Goal: Task Accomplishment & Management: Complete application form

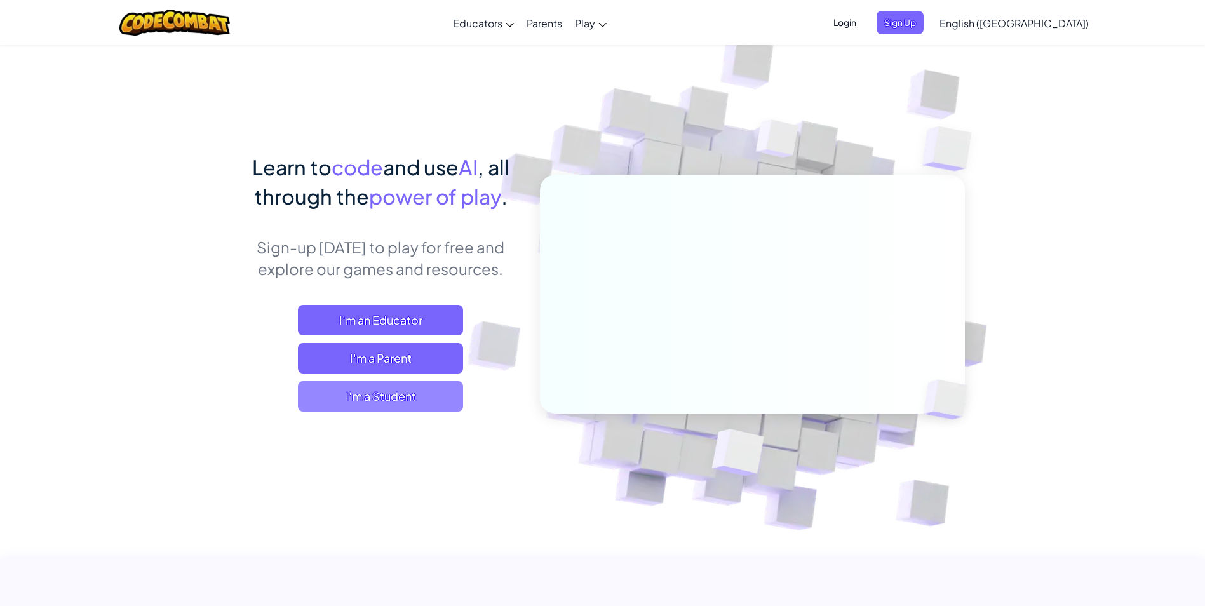
click at [392, 393] on span "I'm a Student" at bounding box center [380, 396] width 165 height 30
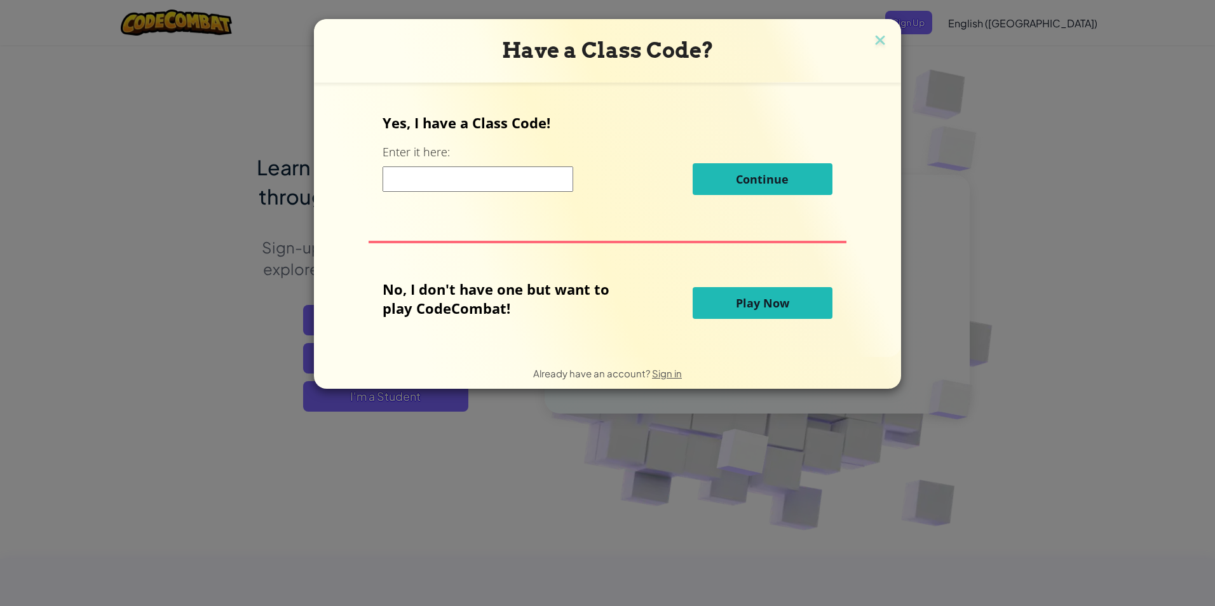
click at [466, 184] on input at bounding box center [477, 178] width 191 height 25
paste input "FoodMostShelf"
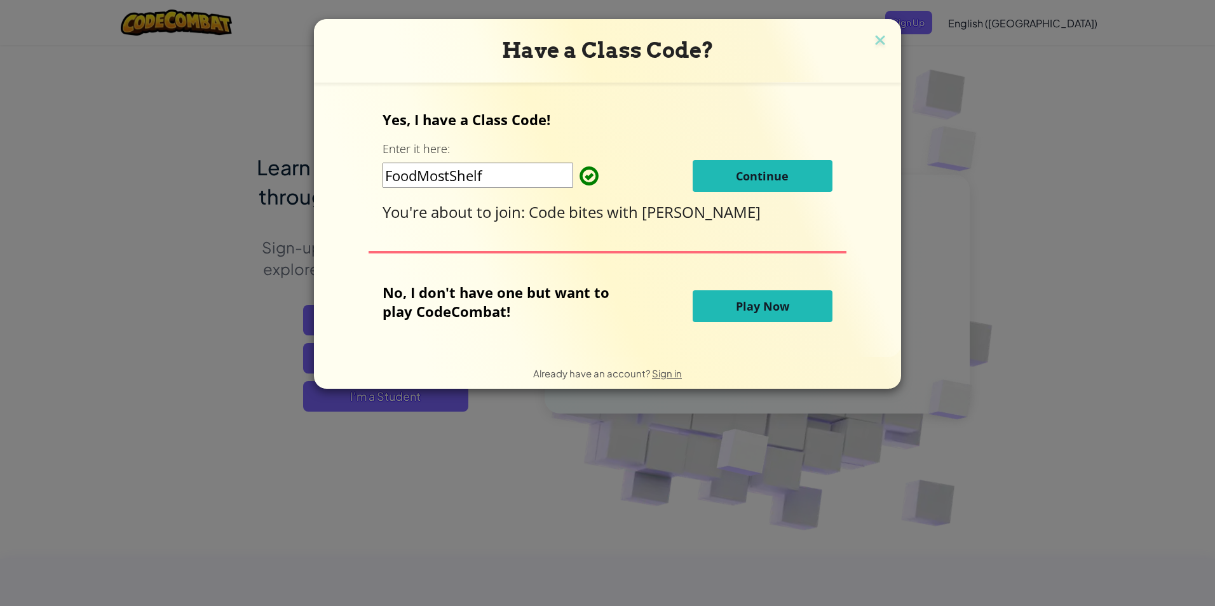
type input "FoodMostShelf"
click at [744, 176] on span "Continue" at bounding box center [762, 175] width 53 height 15
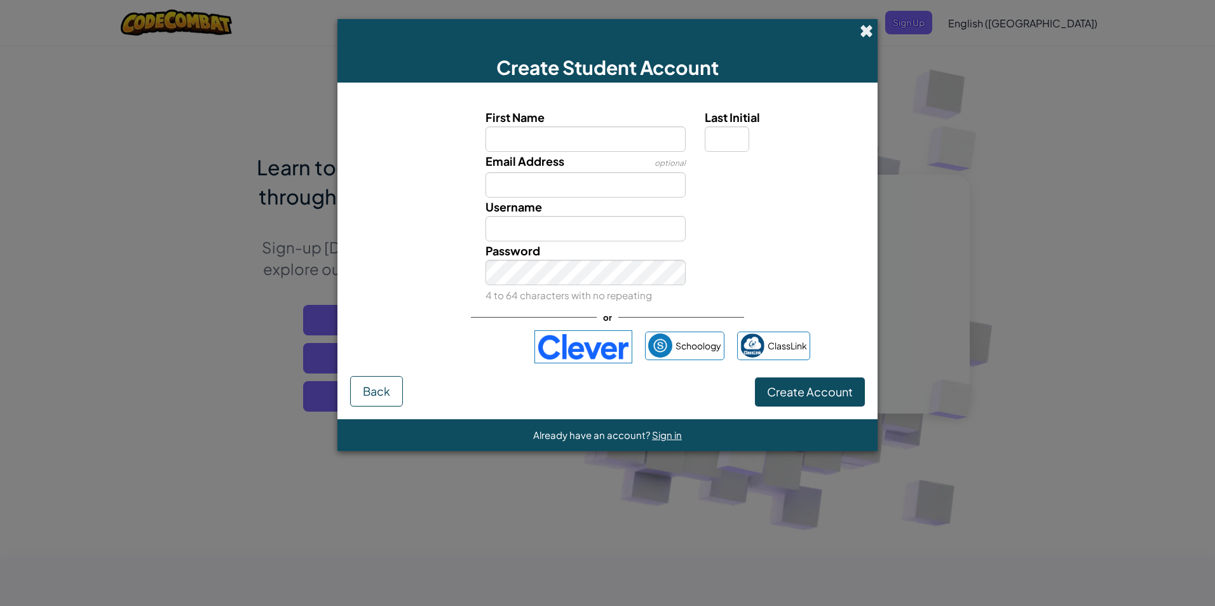
click at [867, 36] on span at bounding box center [865, 30] width 13 height 13
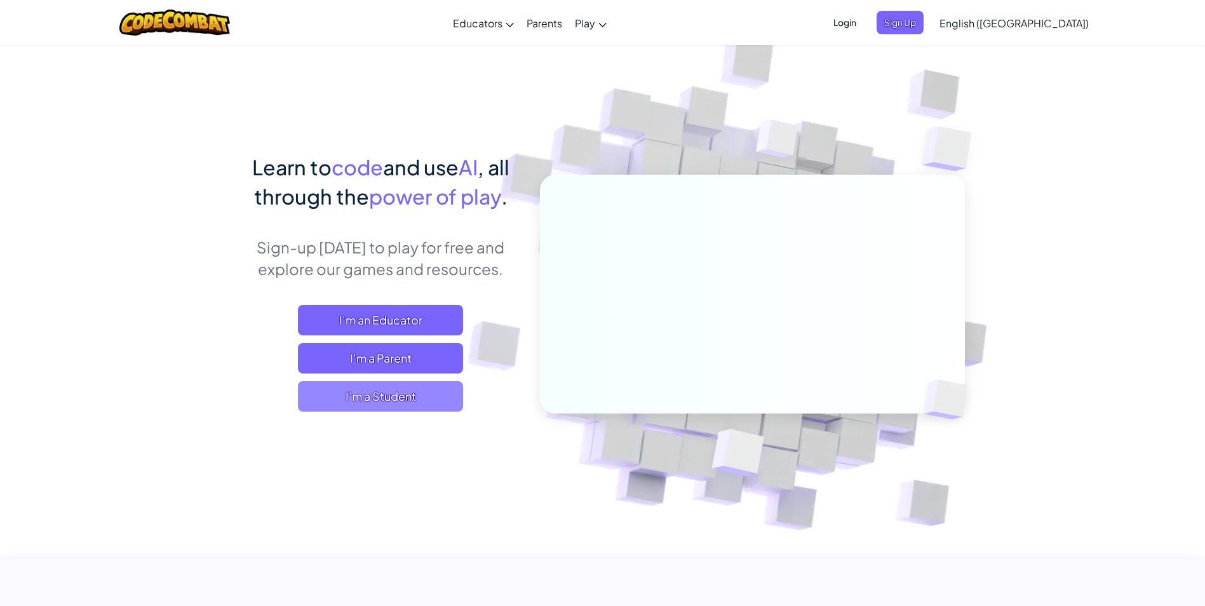
click at [382, 400] on span "I'm a Student" at bounding box center [380, 396] width 165 height 30
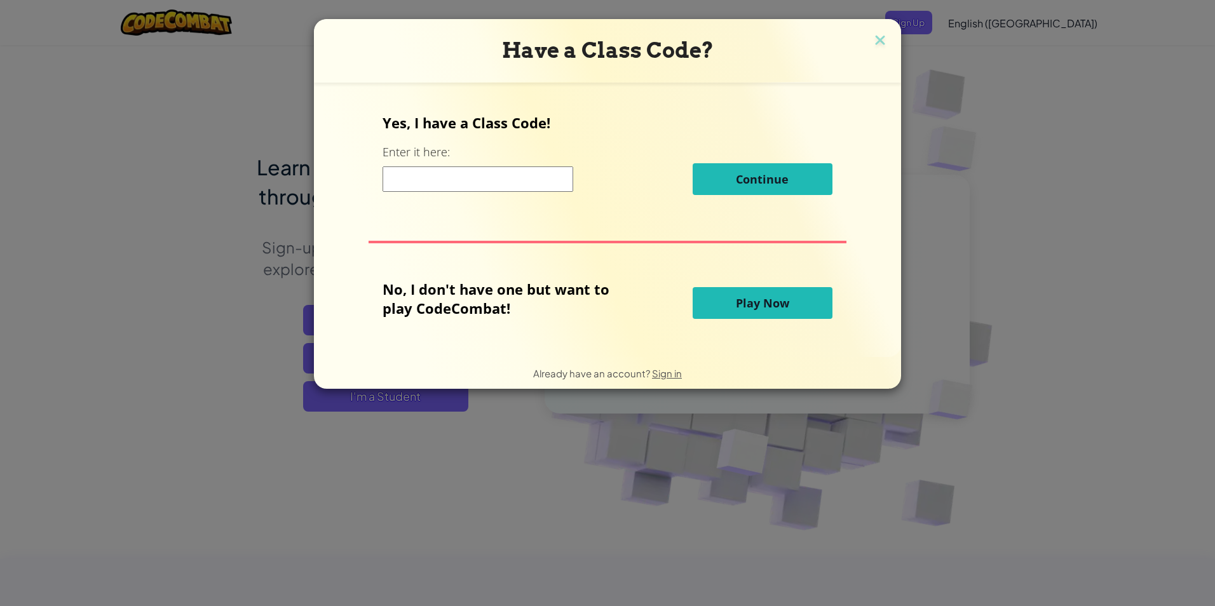
click at [451, 176] on input at bounding box center [477, 178] width 191 height 25
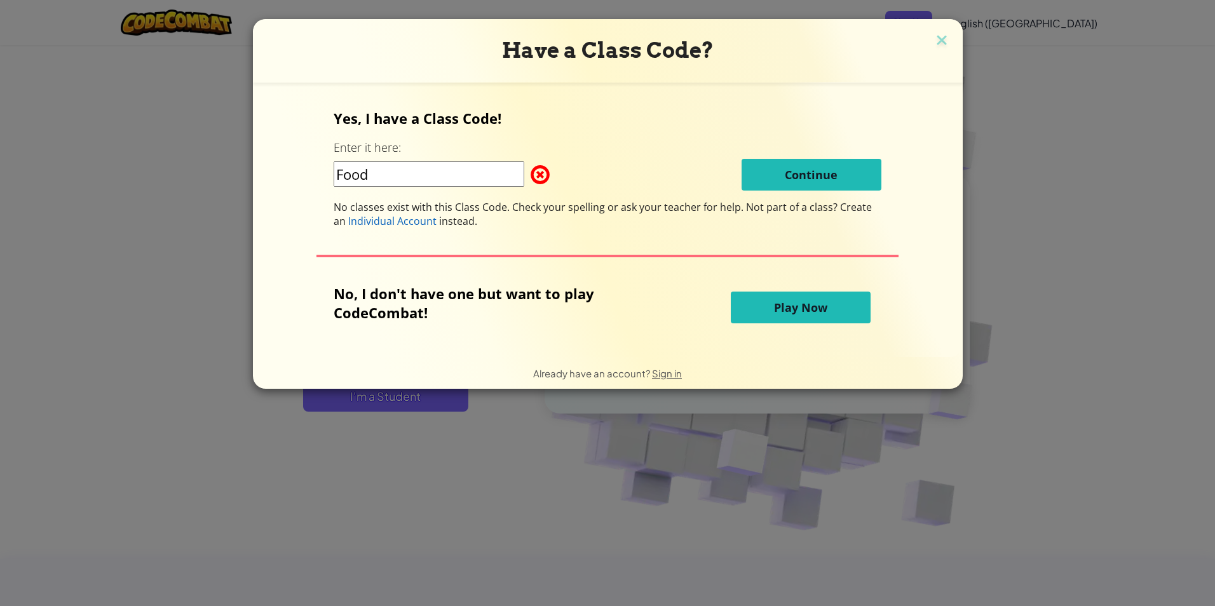
click at [439, 185] on input "Food" at bounding box center [428, 173] width 191 height 25
type input "FoodMostShelf"
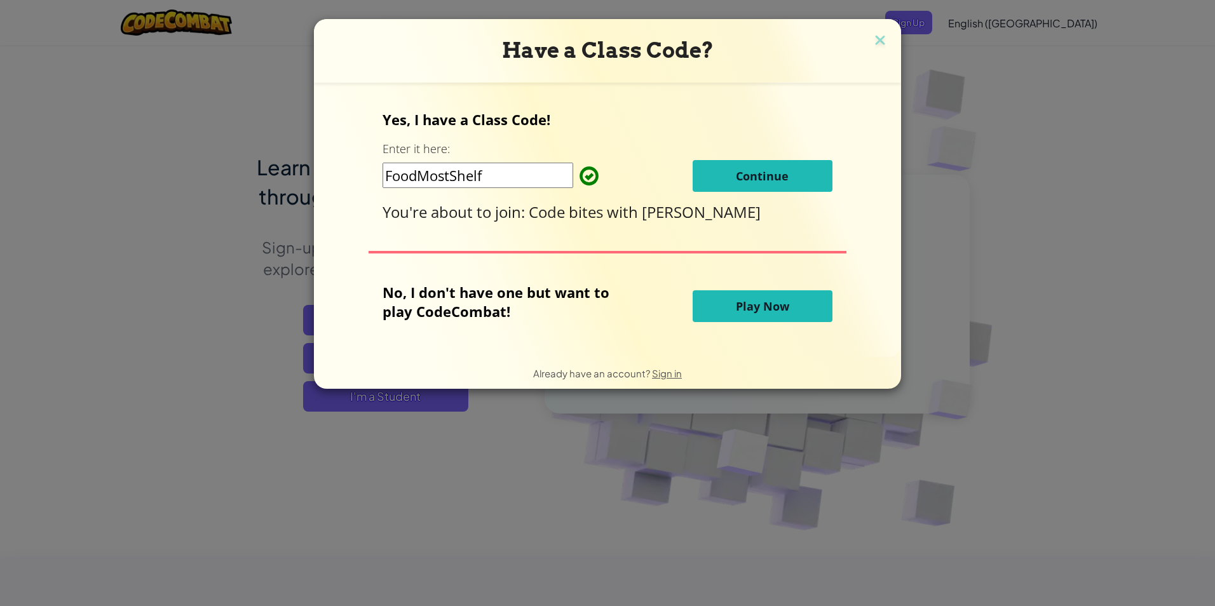
click at [758, 177] on span "Continue" at bounding box center [762, 175] width 53 height 15
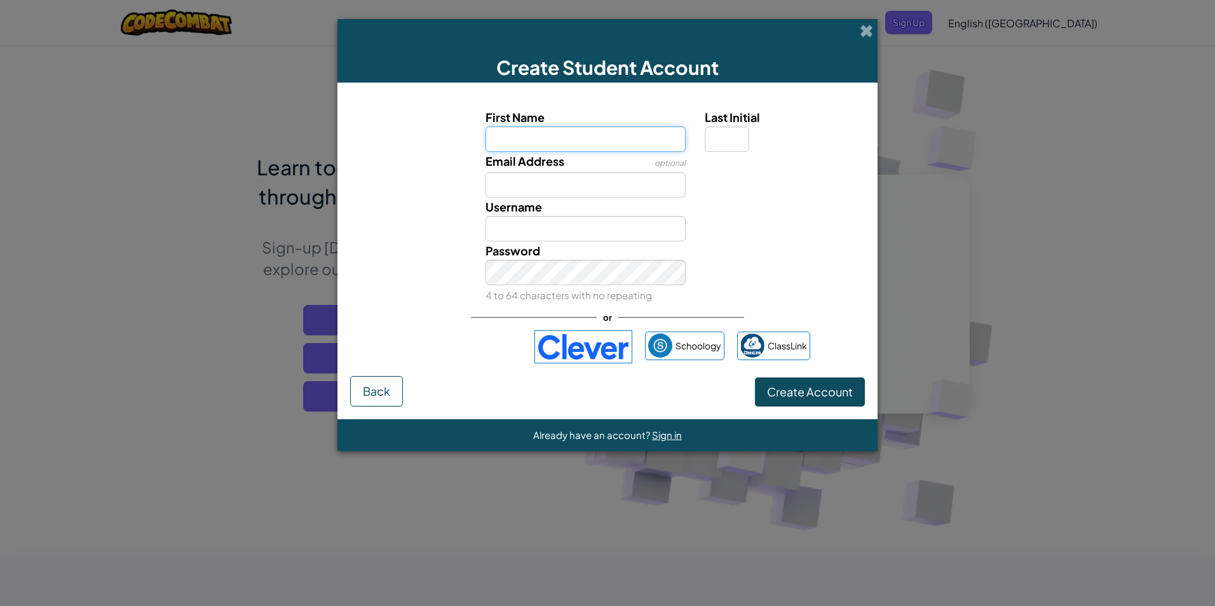
click at [532, 144] on input "First Name" at bounding box center [585, 138] width 201 height 25
type input "ken"
type input "Ken"
click at [508, 191] on input "Email Address" at bounding box center [585, 184] width 201 height 25
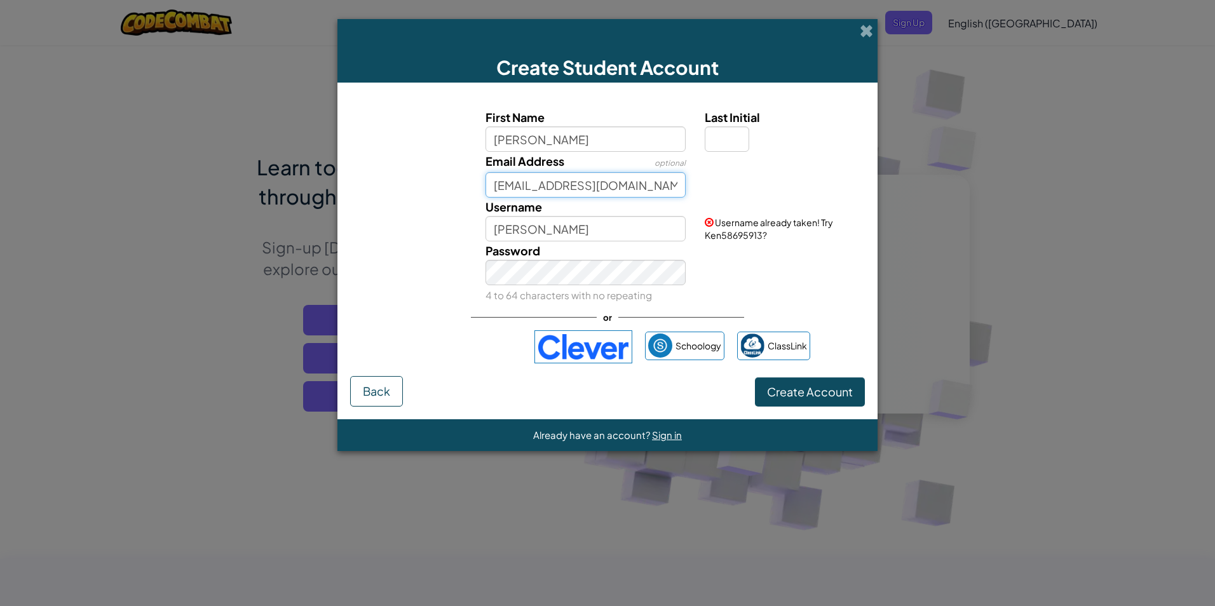
type input "billjek112@gmail.com"
click at [522, 227] on input "Ken" at bounding box center [585, 228] width 201 height 25
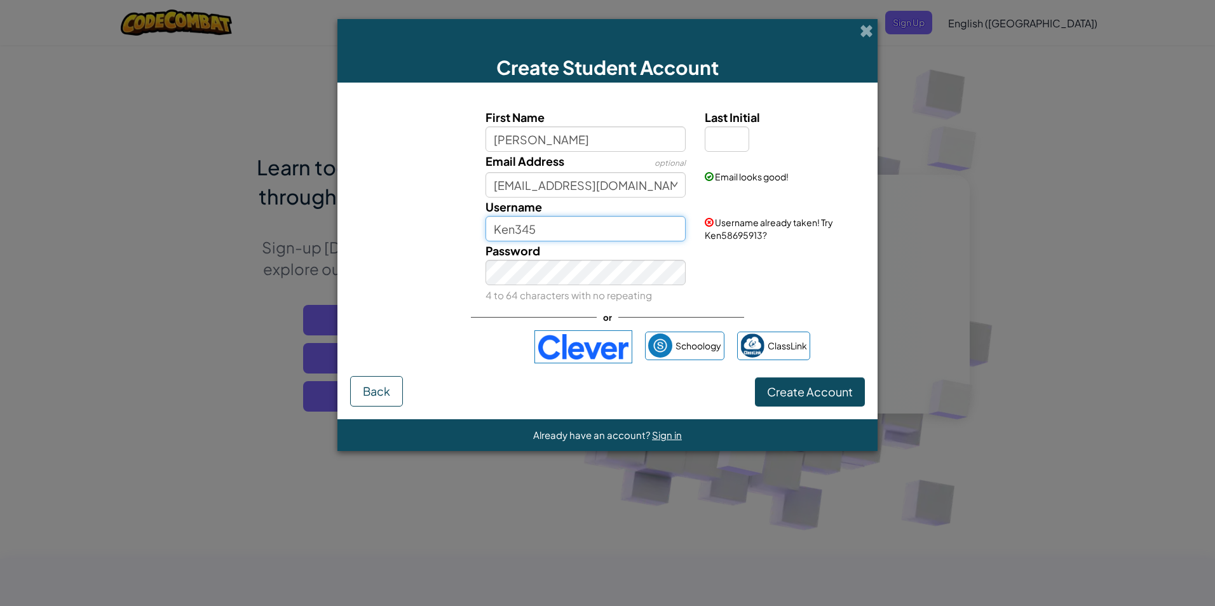
type input "Ken345"
click at [526, 138] on input "ken" at bounding box center [585, 138] width 201 height 25
click at [798, 390] on span "Create Account" at bounding box center [810, 391] width 86 height 15
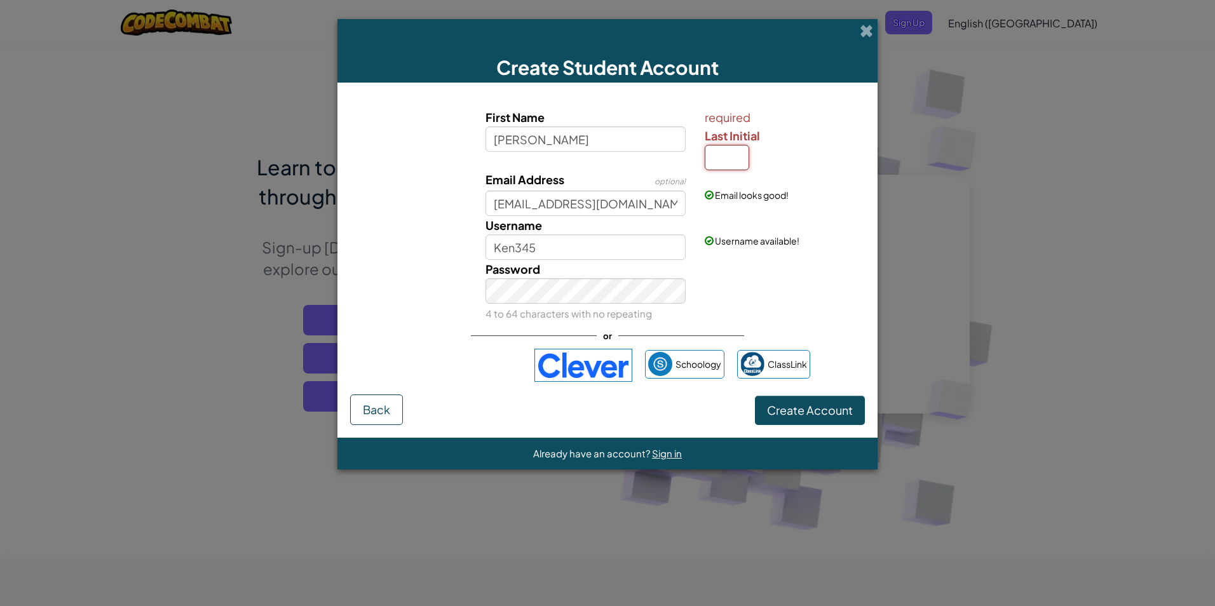
click at [717, 166] on input "Last Initial" at bounding box center [726, 157] width 44 height 25
type input "k"
click at [791, 409] on span "Create Account" at bounding box center [810, 410] width 86 height 15
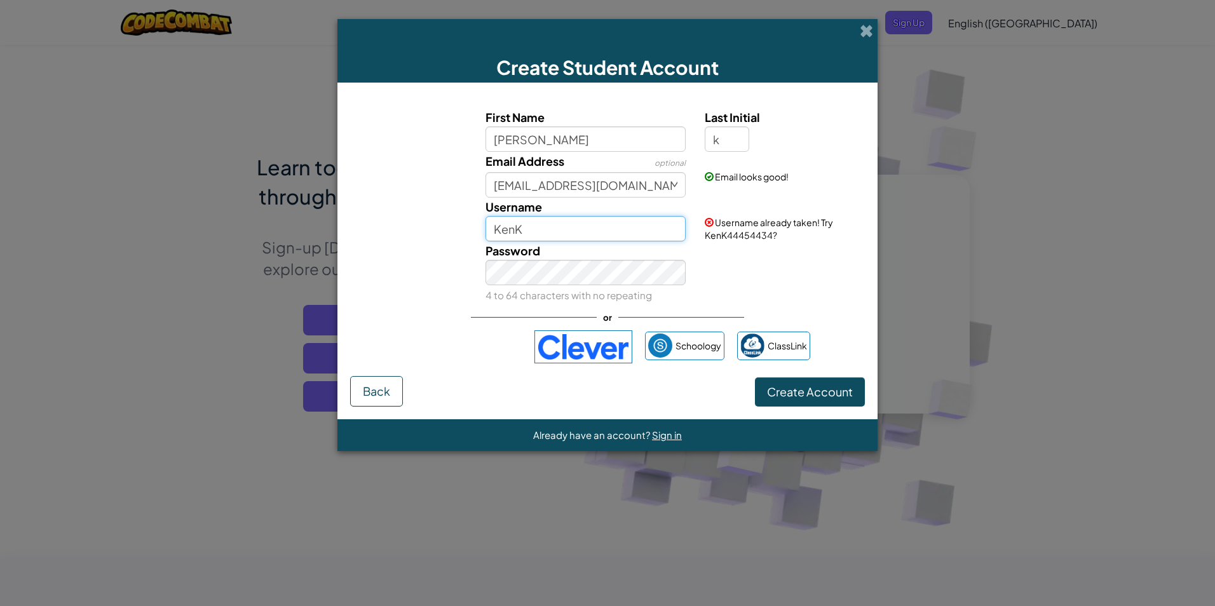
click at [534, 227] on input "KenK" at bounding box center [585, 228] width 201 height 25
type input "K"
click at [792, 386] on button "Create Account" at bounding box center [810, 391] width 110 height 29
drag, startPoint x: 570, startPoint y: 224, endPoint x: 462, endPoint y: 232, distance: 108.3
click at [462, 232] on div "Username bumbumbum Username already taken! Try bumbumbum48188160?" at bounding box center [607, 220] width 527 height 44
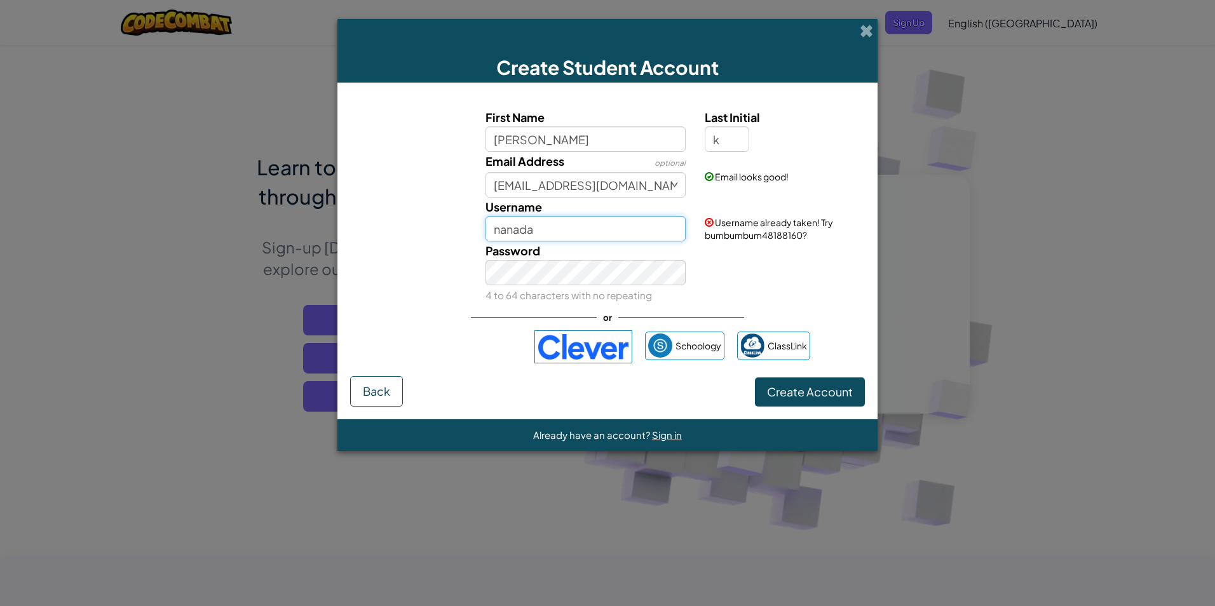
click at [519, 232] on input "nanada" at bounding box center [585, 228] width 201 height 25
click at [551, 233] on input "nanda" at bounding box center [585, 228] width 201 height 25
click at [788, 389] on button "Create Account" at bounding box center [810, 391] width 110 height 29
click at [791, 235] on span "Username already taken! Try nanda12384435856?" at bounding box center [768, 229] width 128 height 24
drag, startPoint x: 787, startPoint y: 235, endPoint x: 704, endPoint y: 236, distance: 83.2
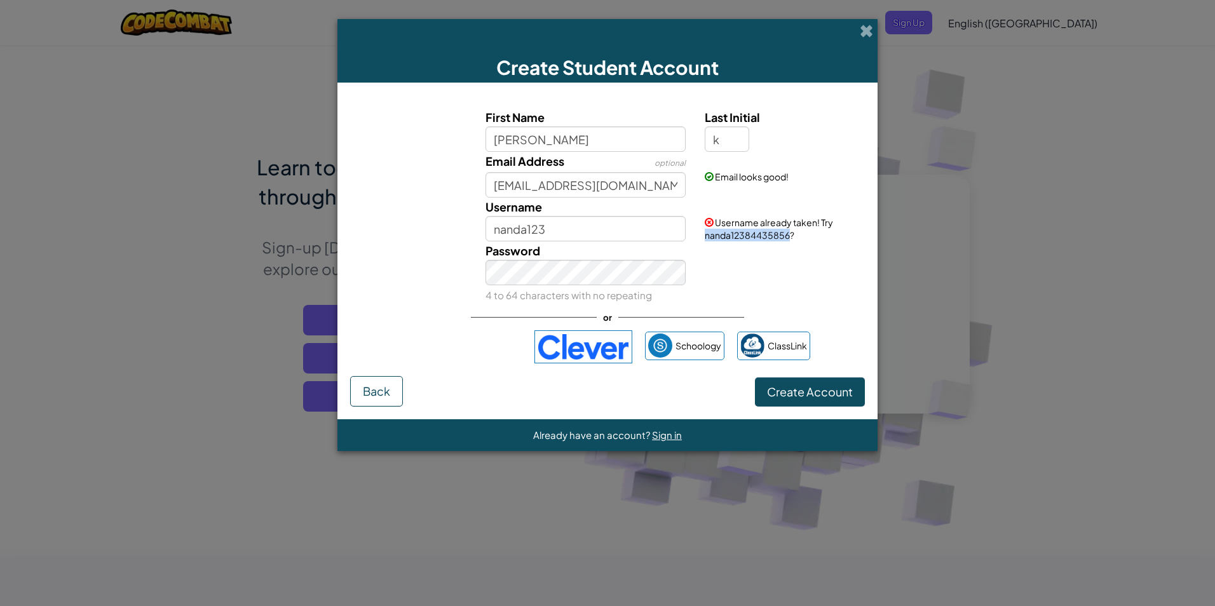
click at [704, 236] on div "Username already taken! Try nanda12384435856?" at bounding box center [783, 220] width 176 height 44
copy span "nanda12384435856"
drag, startPoint x: 548, startPoint y: 231, endPoint x: 445, endPoint y: 222, distance: 103.3
click at [445, 222] on div "Username nanda123 Username already taken! Try nanda12384435856?" at bounding box center [607, 220] width 527 height 44
paste input "84435856"
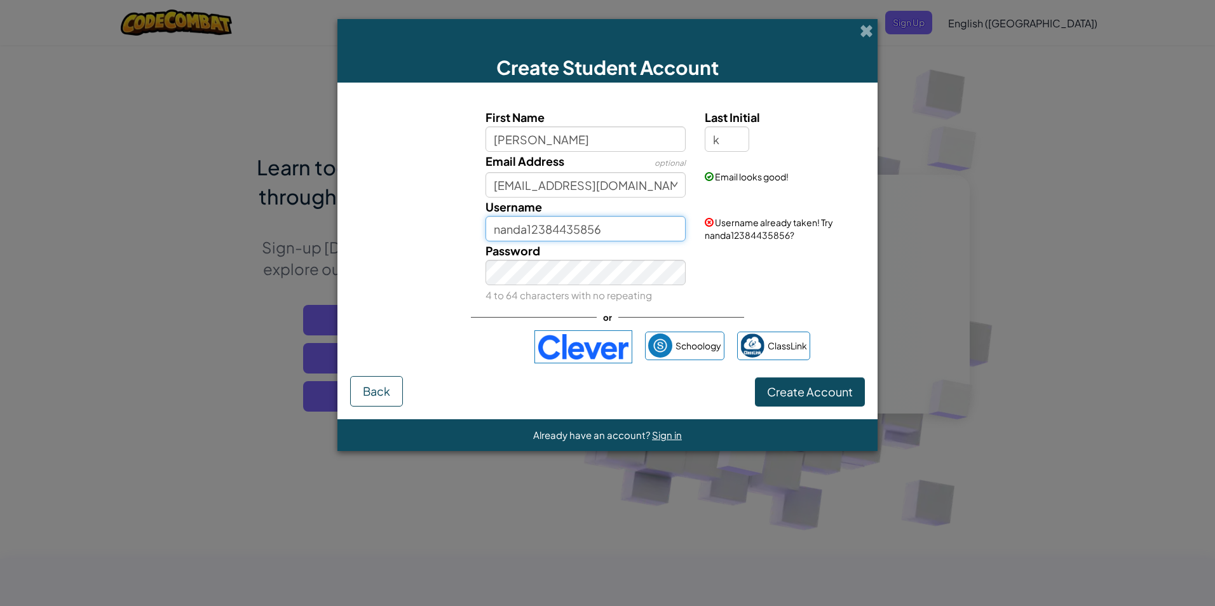
type input "nanda12384435856"
click at [784, 387] on button "Create Account" at bounding box center [810, 391] width 110 height 29
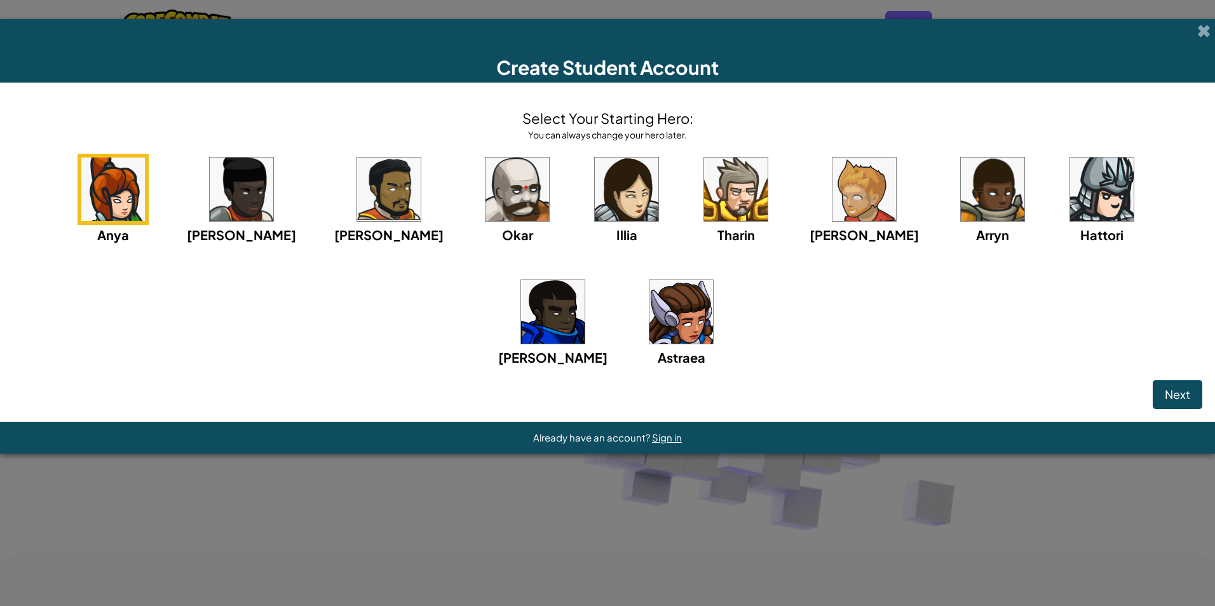
click at [960, 205] on img at bounding box center [992, 190] width 64 height 64
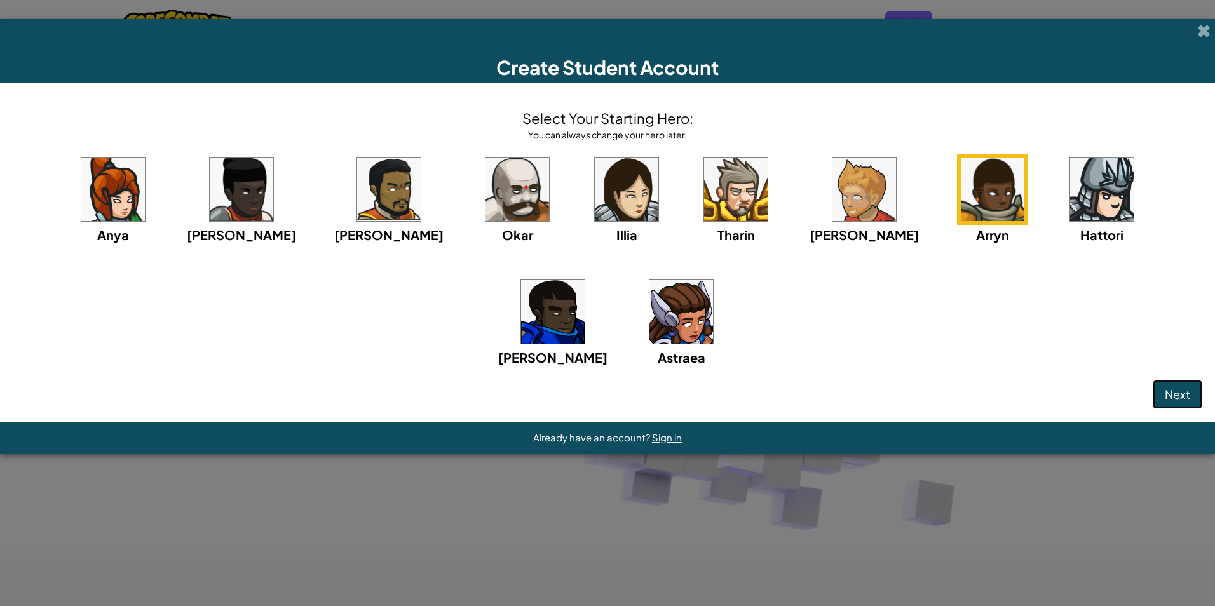
click at [1168, 389] on span "Next" at bounding box center [1176, 394] width 25 height 15
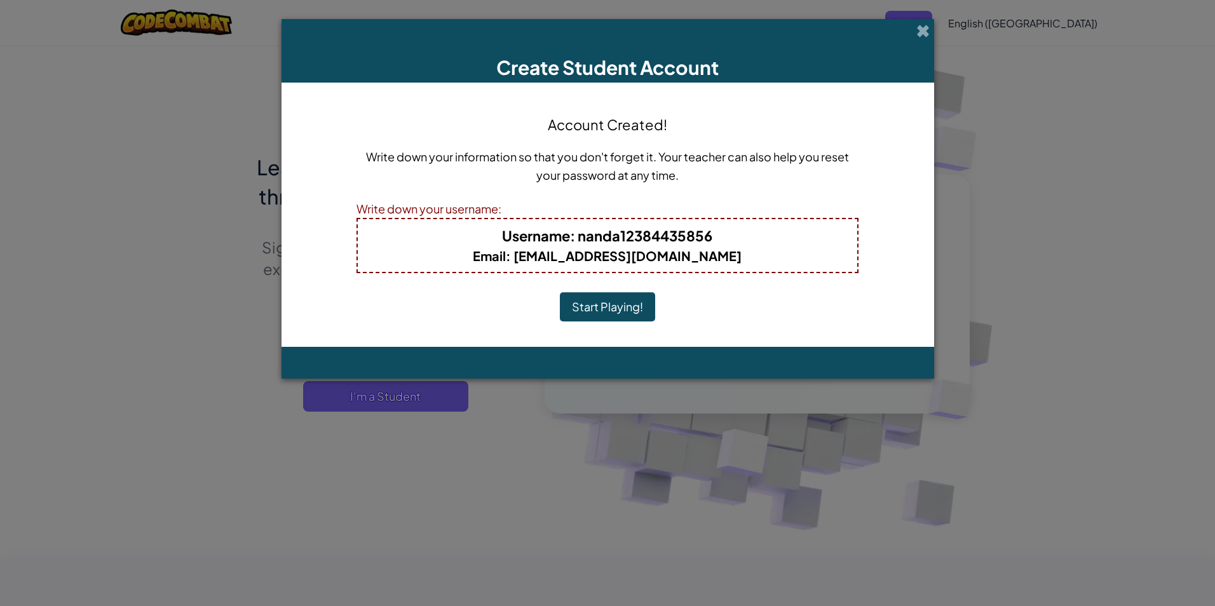
click at [593, 308] on button "Start Playing!" at bounding box center [607, 306] width 95 height 29
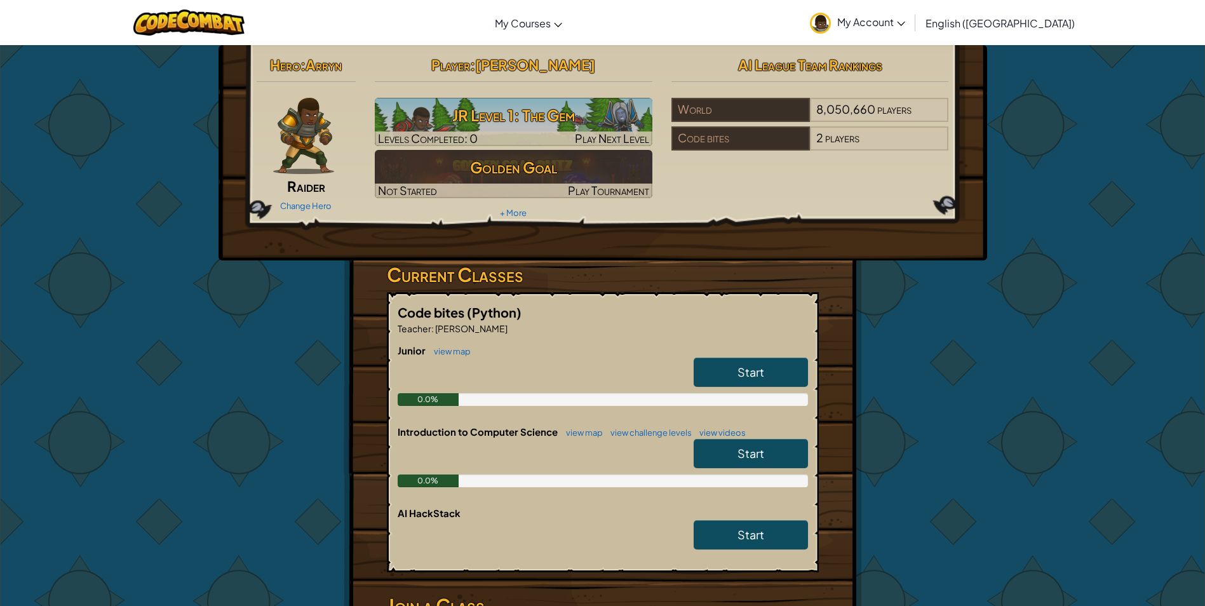
click at [743, 375] on span "Start" at bounding box center [750, 372] width 27 height 15
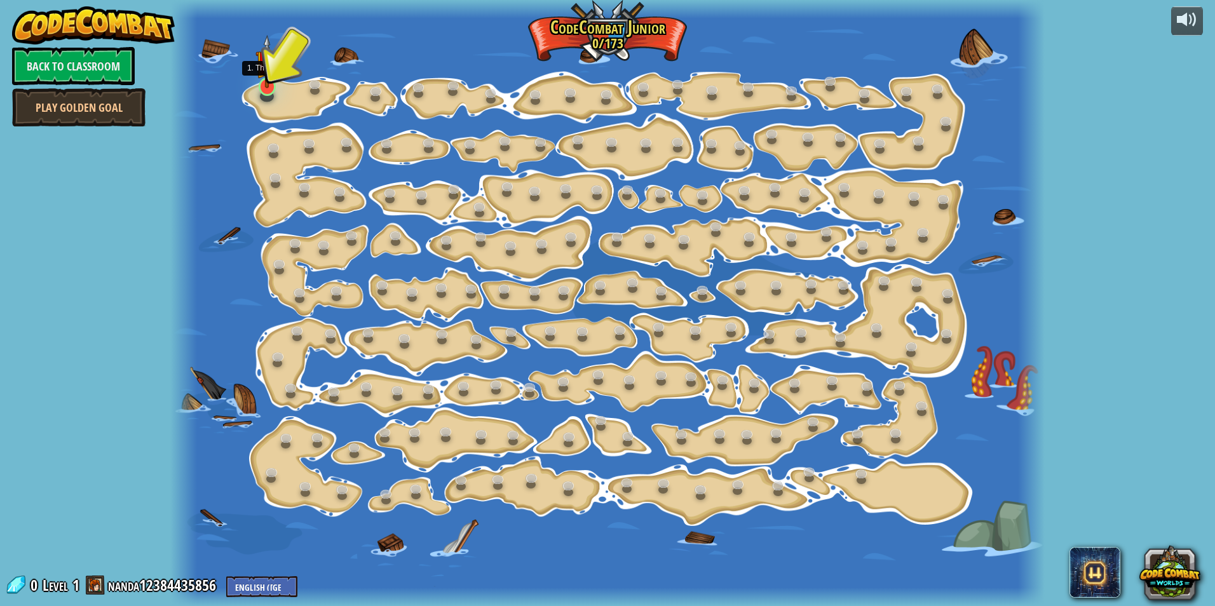
click at [265, 72] on img at bounding box center [267, 61] width 24 height 53
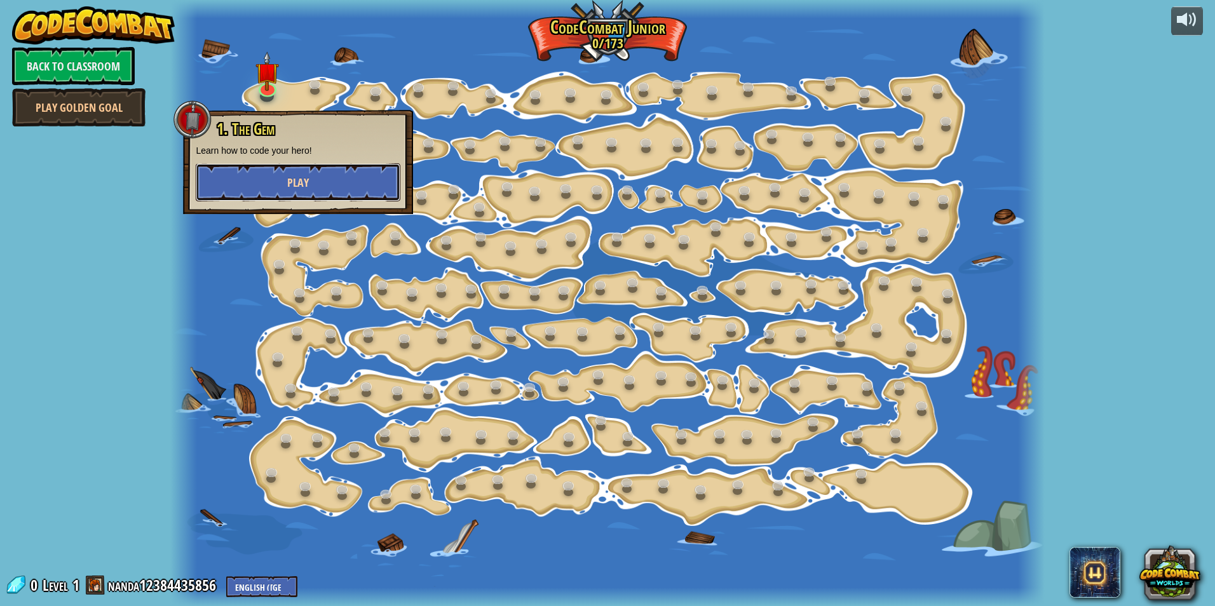
click at [294, 179] on span "Play" at bounding box center [298, 183] width 22 height 16
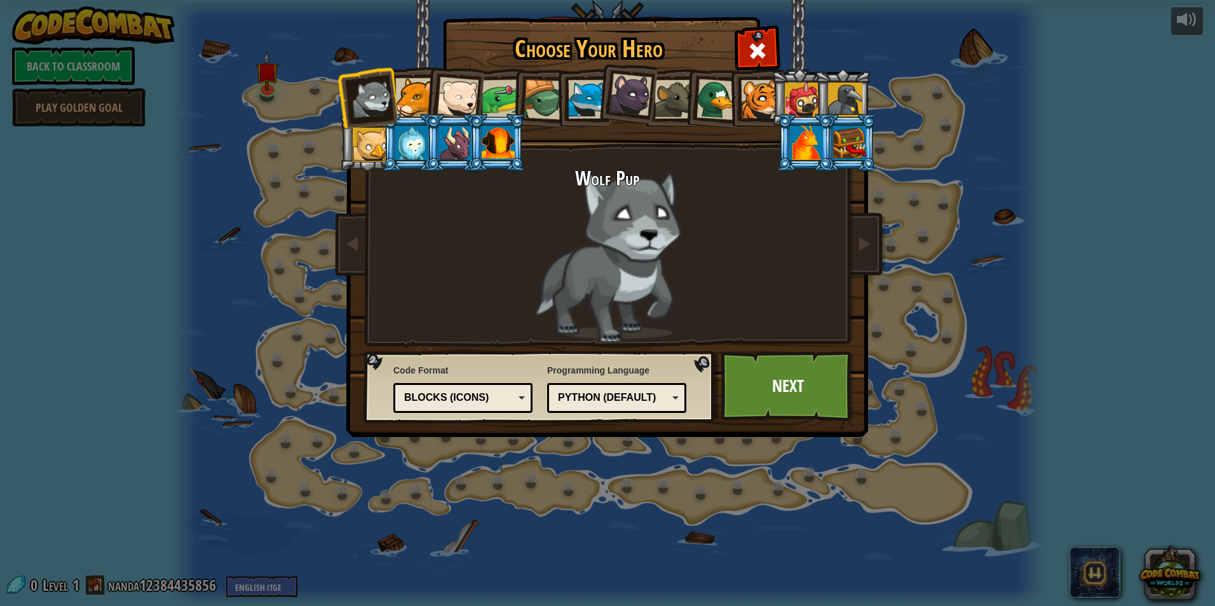
drag, startPoint x: 422, startPoint y: 399, endPoint x: 431, endPoint y: 367, distance: 33.8
click at [431, 367] on div "Code Format Text code Blocks and code Blocks Blocks (Icons) Blocks (Icons) Bloc…" at bounding box center [462, 388] width 139 height 55
click at [520, 396] on div "Blocks (Icons)" at bounding box center [462, 398] width 123 height 20
click at [600, 257] on div "Wolf Pup" at bounding box center [607, 255] width 476 height 175
click at [522, 400] on div "Blocks and code" at bounding box center [462, 398] width 123 height 20
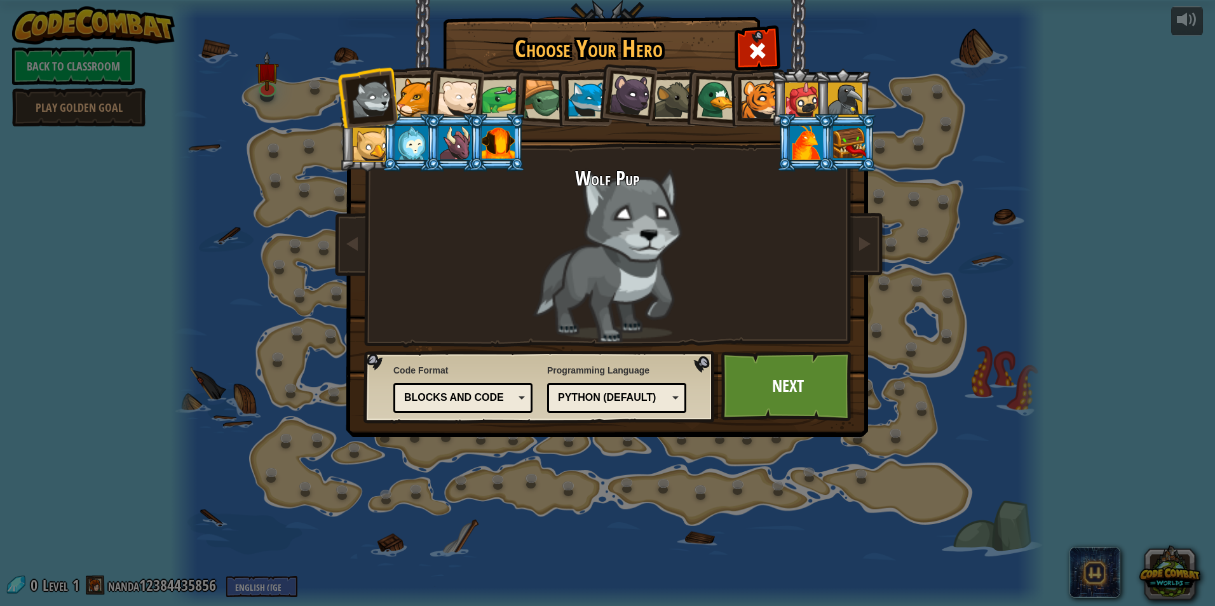
click at [494, 449] on div "Choose Your Hero 0 Wolf Pup Cougar Polar Bear Cub Frog Turtle Blue Fox Panther …" at bounding box center [607, 303] width 1215 height 606
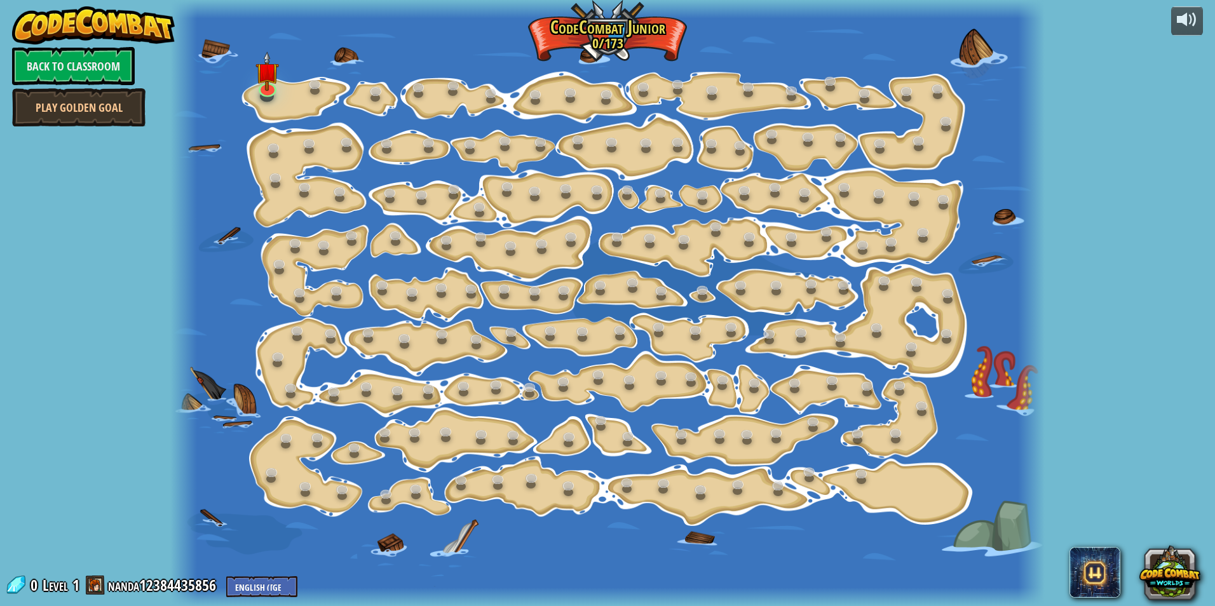
click at [530, 253] on div at bounding box center [606, 303] width 873 height 606
click at [267, 81] on img at bounding box center [267, 61] width 24 height 53
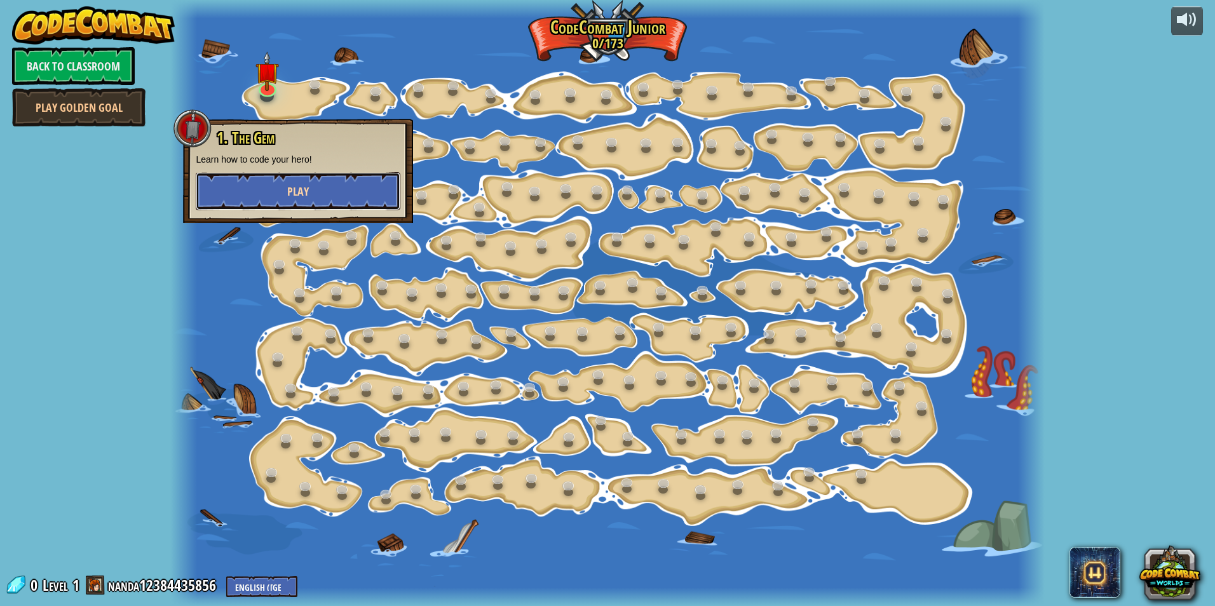
click at [306, 197] on span "Play" at bounding box center [298, 192] width 22 height 16
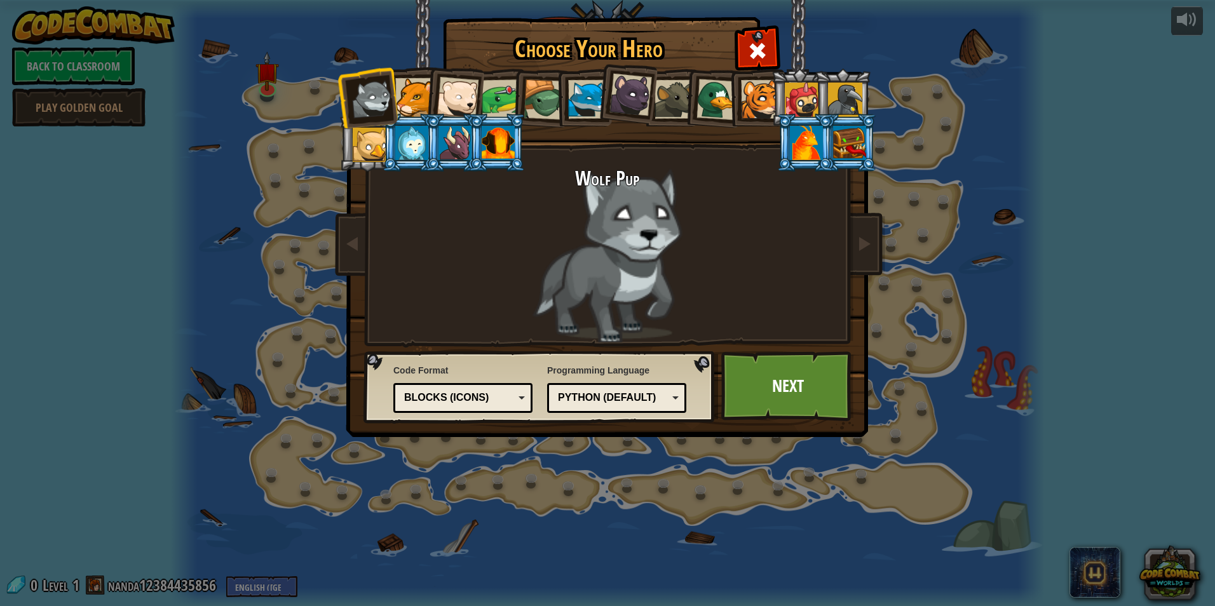
click at [241, 382] on div "Choose Your Hero 0 Wolf Pup Cougar Polar Bear Cub Frog Turtle Blue Fox Panther …" at bounding box center [607, 303] width 1215 height 606
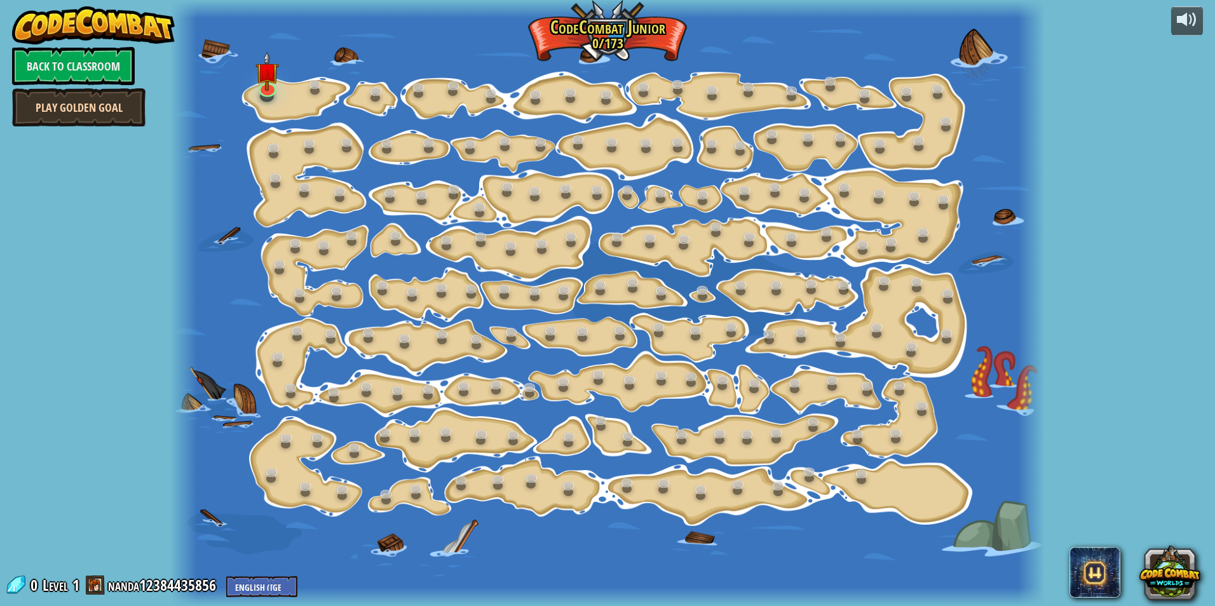
click at [68, 103] on link "Play Golden Goal" at bounding box center [78, 107] width 133 height 38
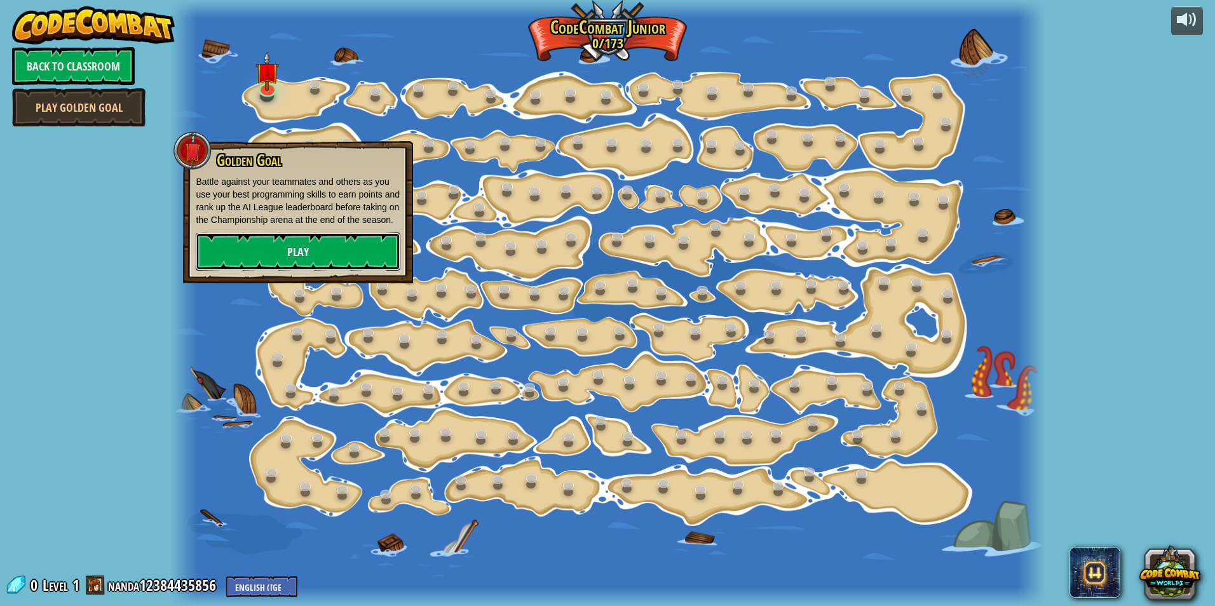
click at [302, 250] on link "Play" at bounding box center [298, 251] width 205 height 38
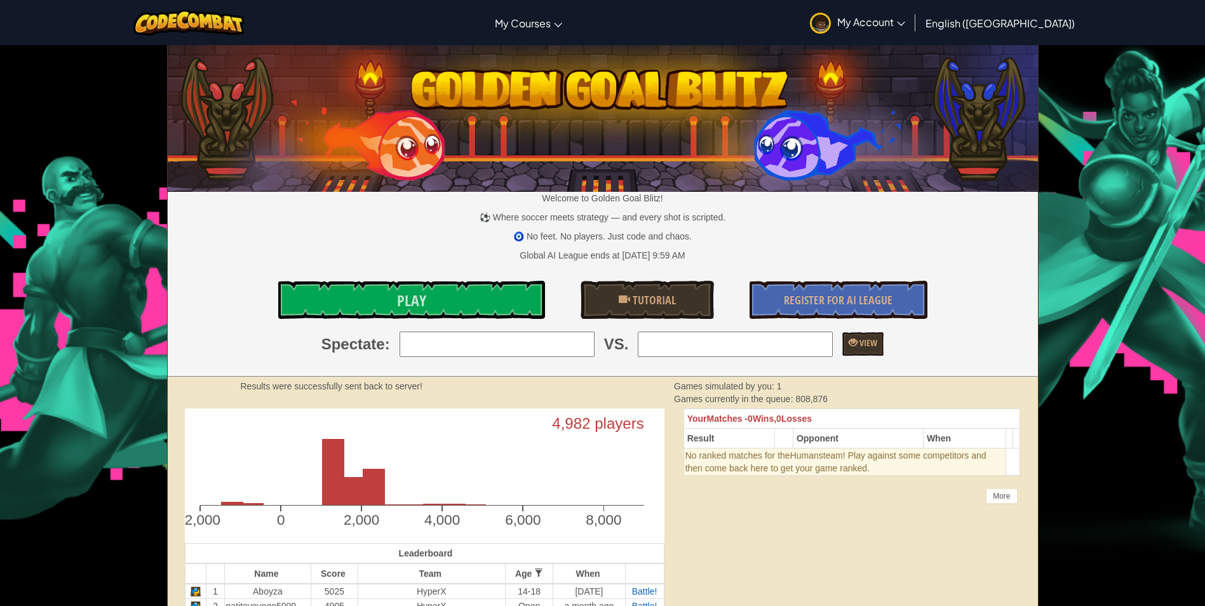
click at [583, 349] on input "search" at bounding box center [497, 344] width 195 height 25
click at [741, 314] on div "Play Tutorial Register for AI League" at bounding box center [602, 300] width 889 height 38
click at [788, 348] on input "search" at bounding box center [735, 344] width 195 height 25
drag, startPoint x: 892, startPoint y: 598, endPoint x: 819, endPoint y: 567, distance: 80.0
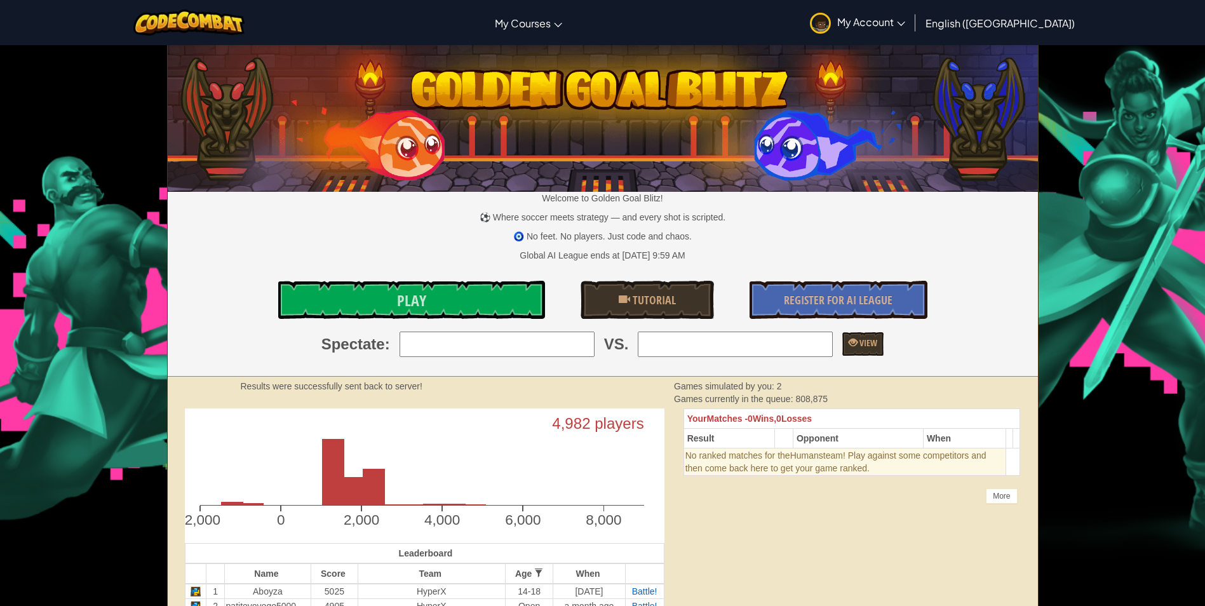
click at [905, 25] on icon at bounding box center [902, 24] width 8 height 4
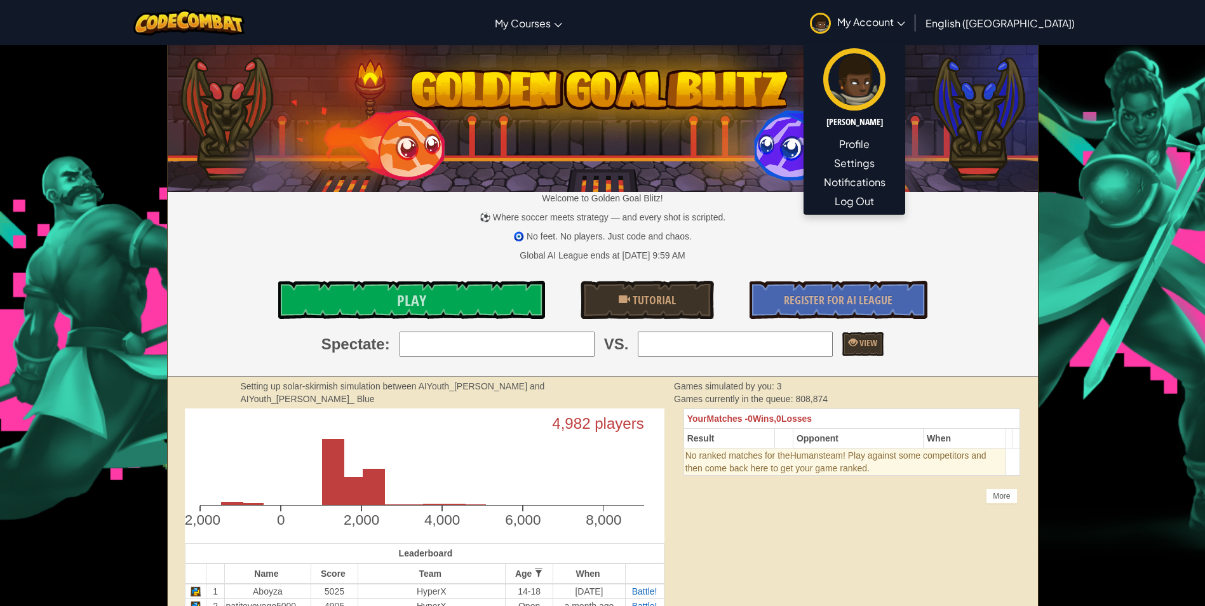
click at [339, 20] on div "Toggle navigation My Courses CodeCombat Classroom Ozaria Classroom AI League Es…" at bounding box center [602, 22] width 1211 height 45
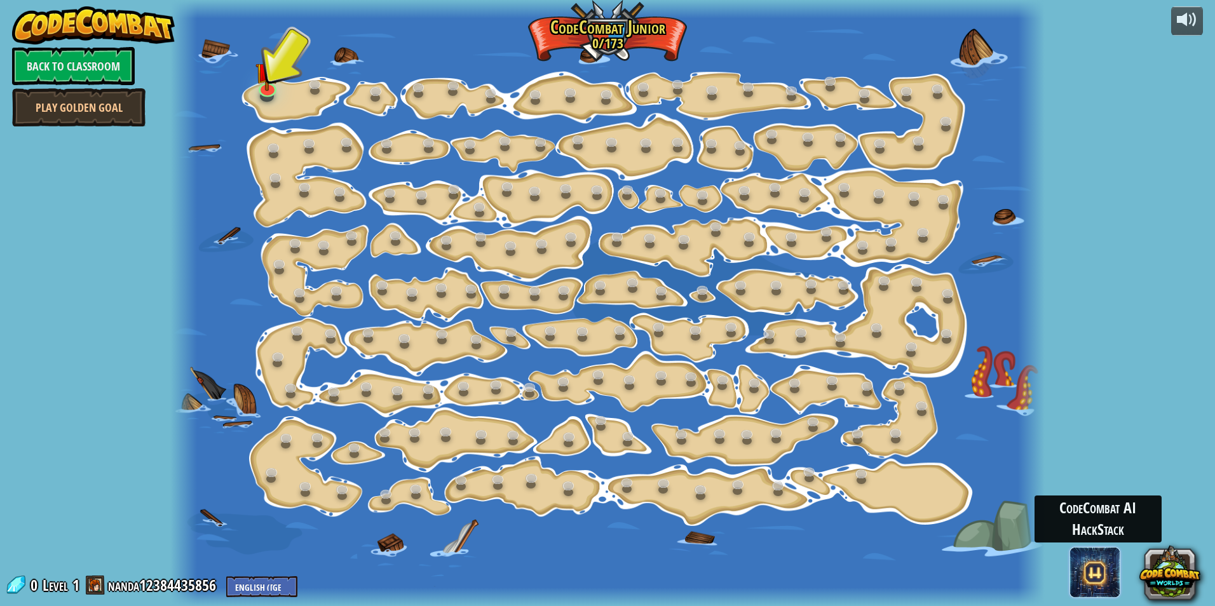
click at [1091, 569] on span at bounding box center [1094, 572] width 51 height 51
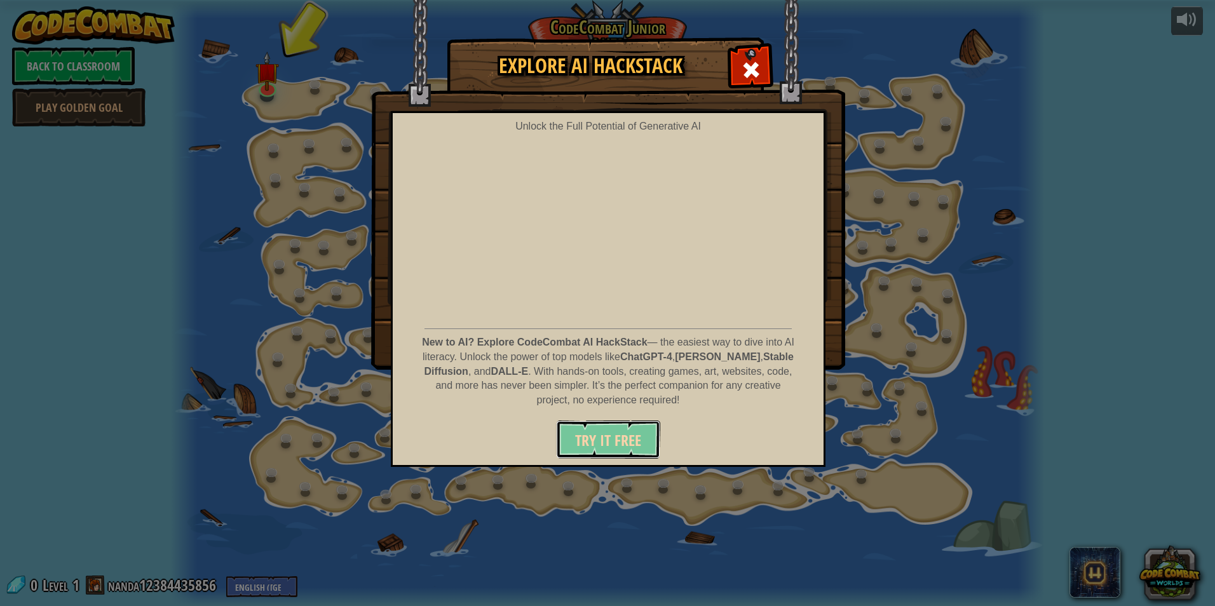
click at [621, 441] on span "Try It Free" at bounding box center [608, 440] width 66 height 20
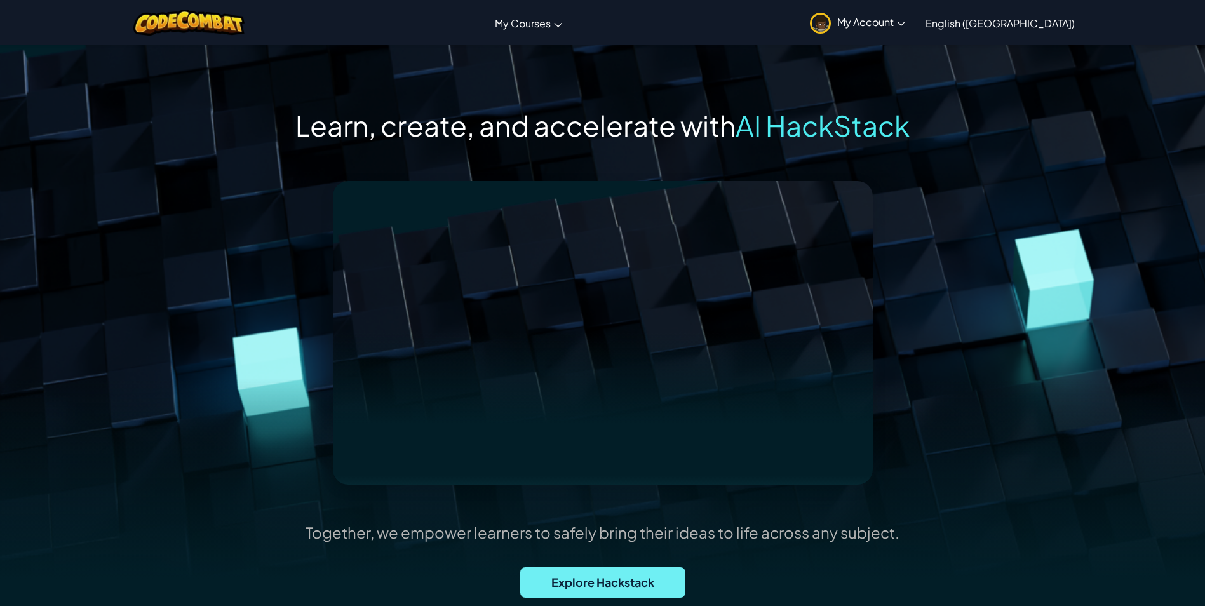
click at [598, 582] on span "Explore Hackstack" at bounding box center [602, 582] width 165 height 30
click at [645, 575] on span "Explore Hackstack" at bounding box center [602, 582] width 165 height 30
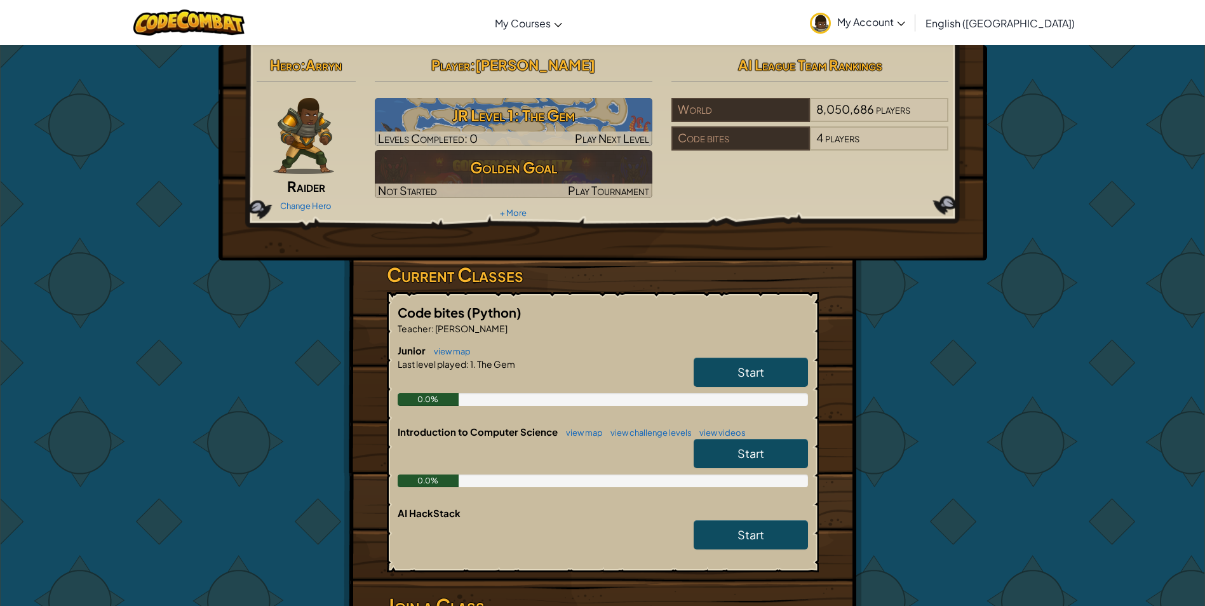
click at [751, 450] on span "Start" at bounding box center [750, 453] width 27 height 15
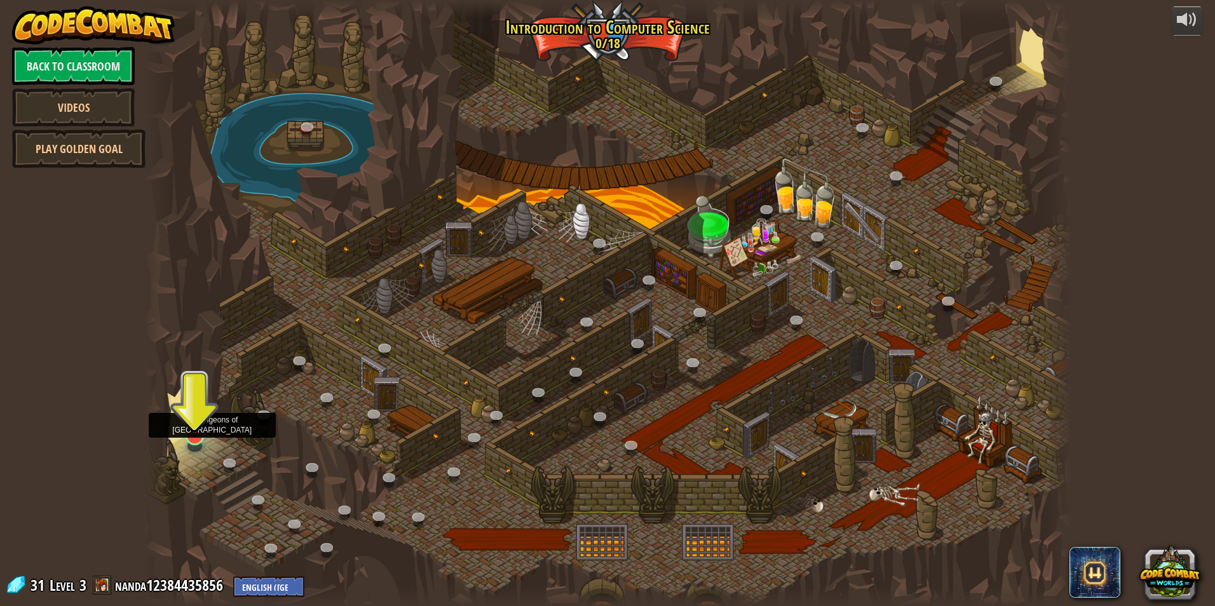
click at [189, 419] on img at bounding box center [194, 408] width 25 height 57
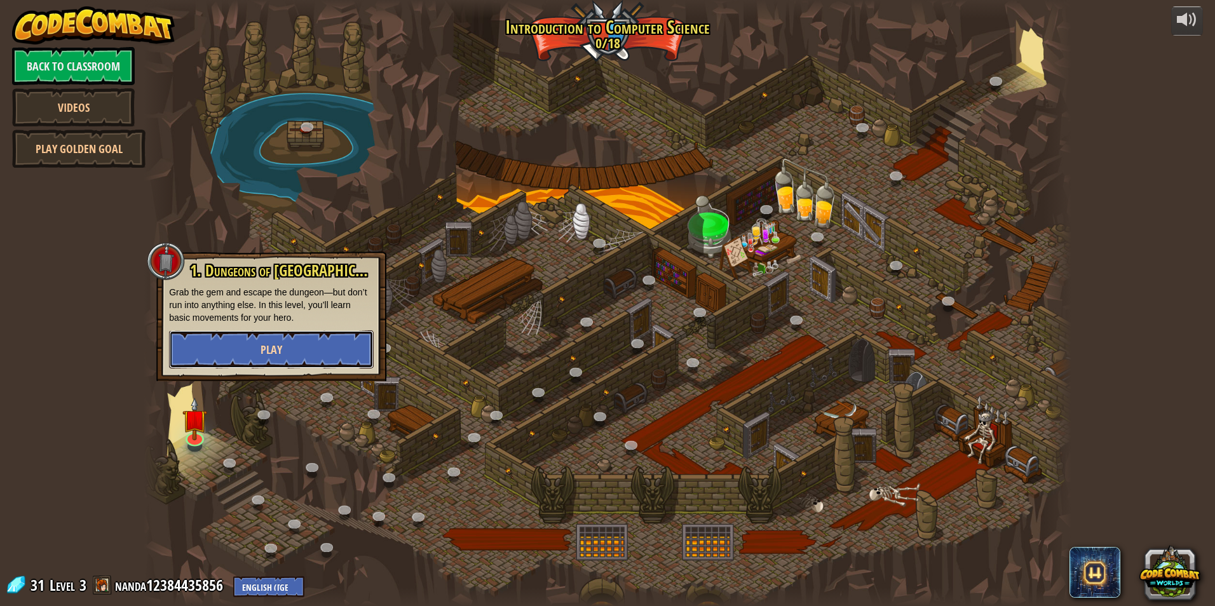
click at [270, 353] on span "Play" at bounding box center [271, 350] width 22 height 16
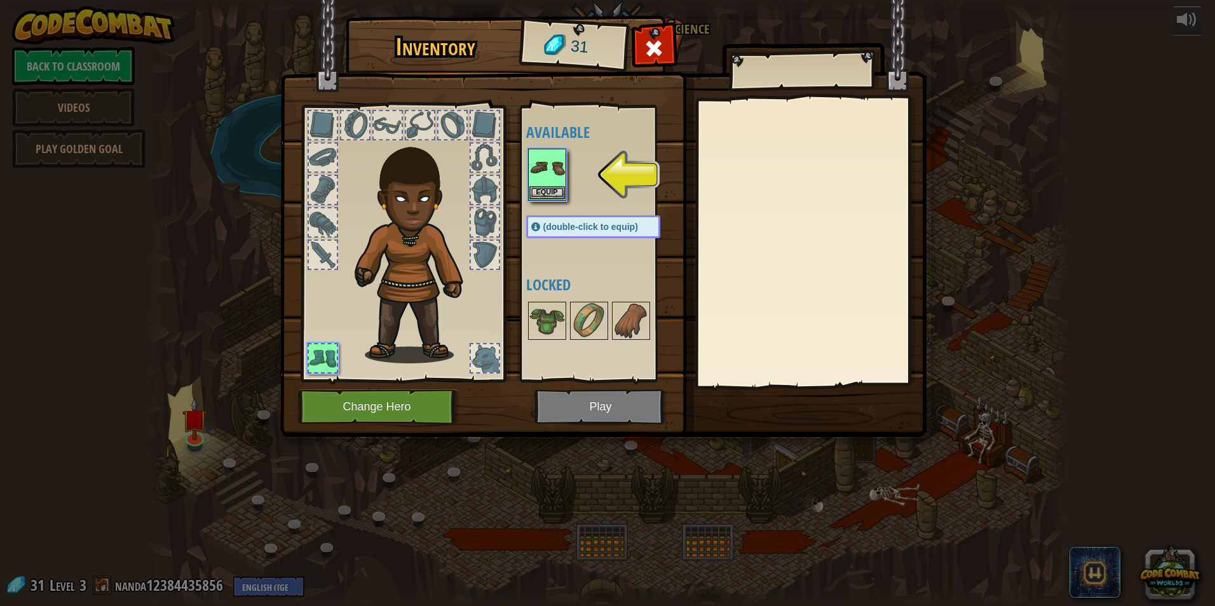
click at [594, 411] on img at bounding box center [603, 206] width 646 height 461
click at [562, 169] on img at bounding box center [547, 168] width 36 height 36
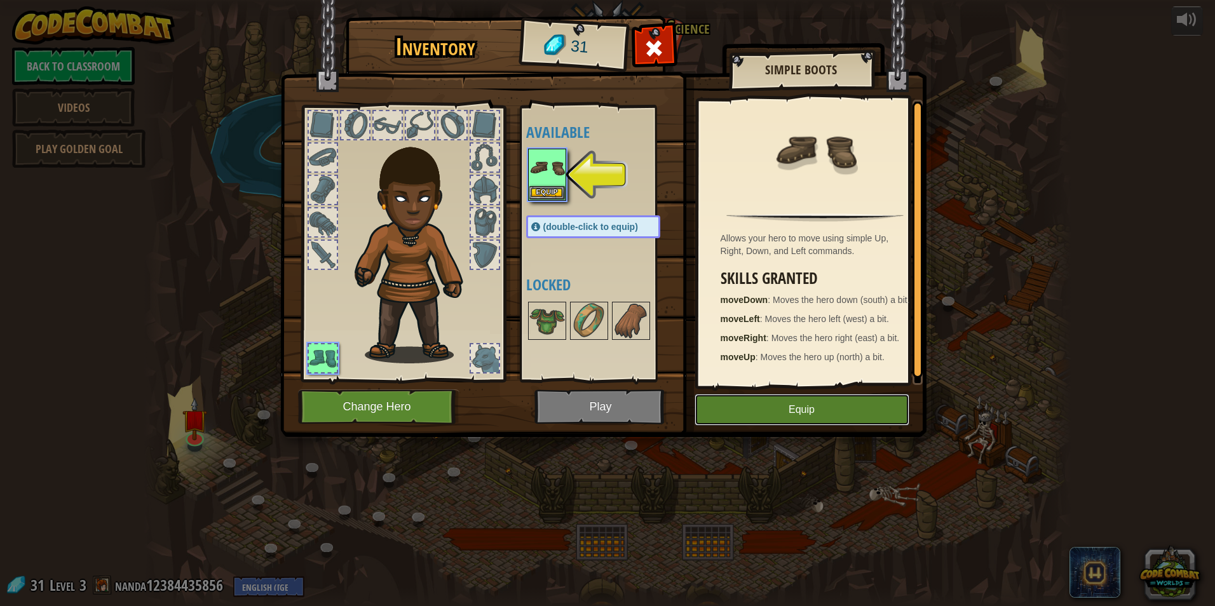
click at [809, 405] on button "Equip" at bounding box center [801, 410] width 215 height 32
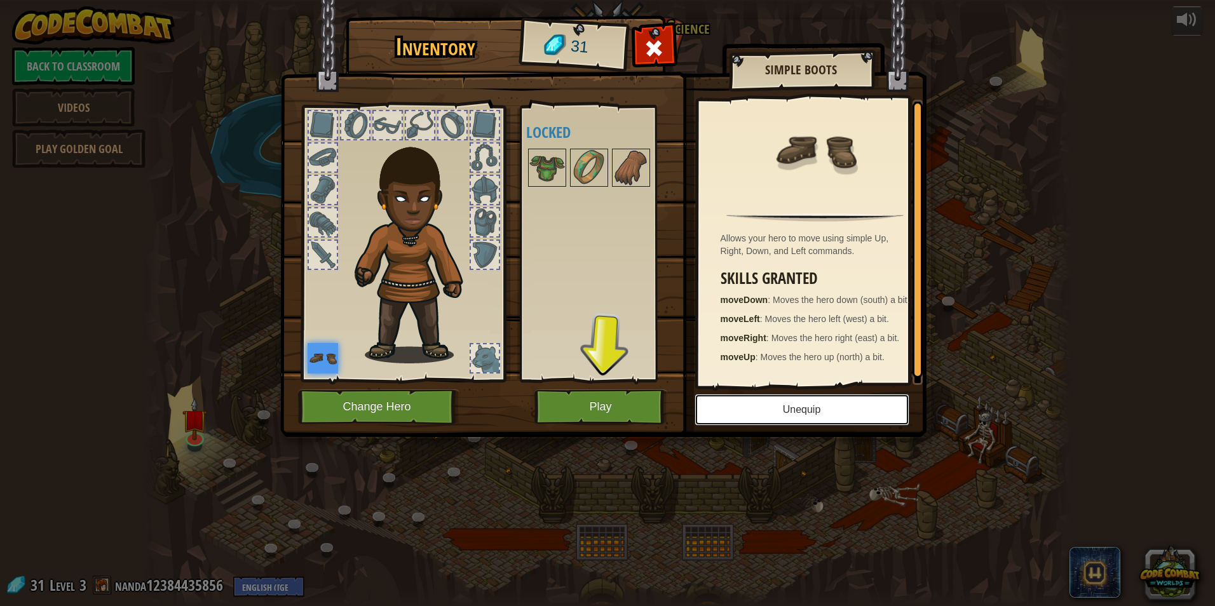
click at [798, 410] on button "Unequip" at bounding box center [801, 410] width 215 height 32
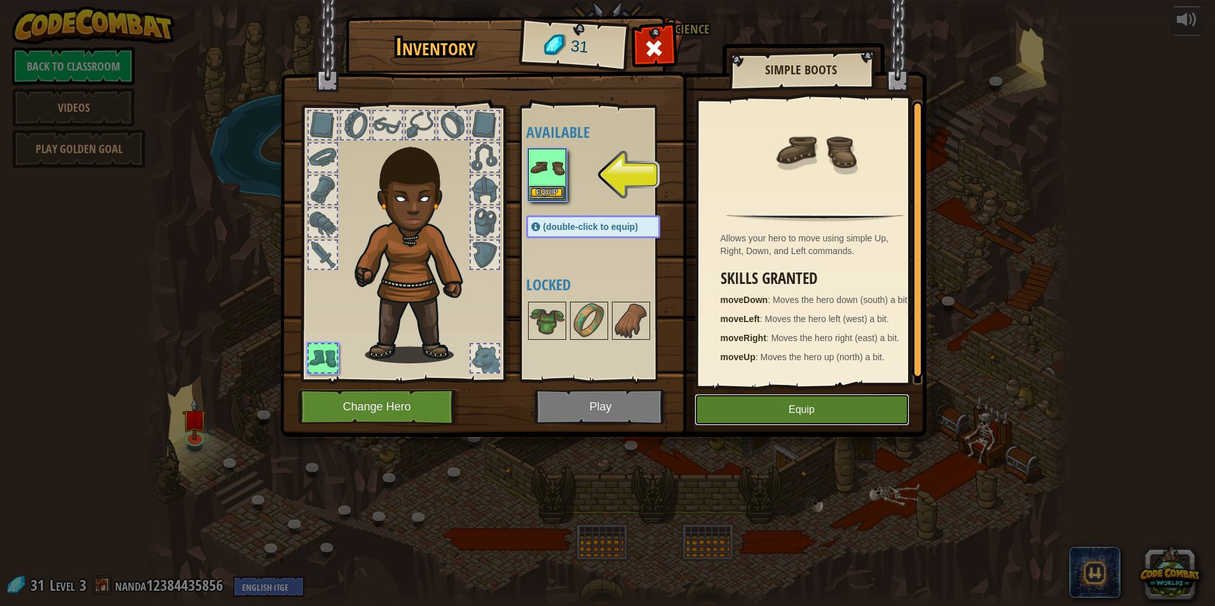
click at [790, 407] on button "Equip" at bounding box center [801, 410] width 215 height 32
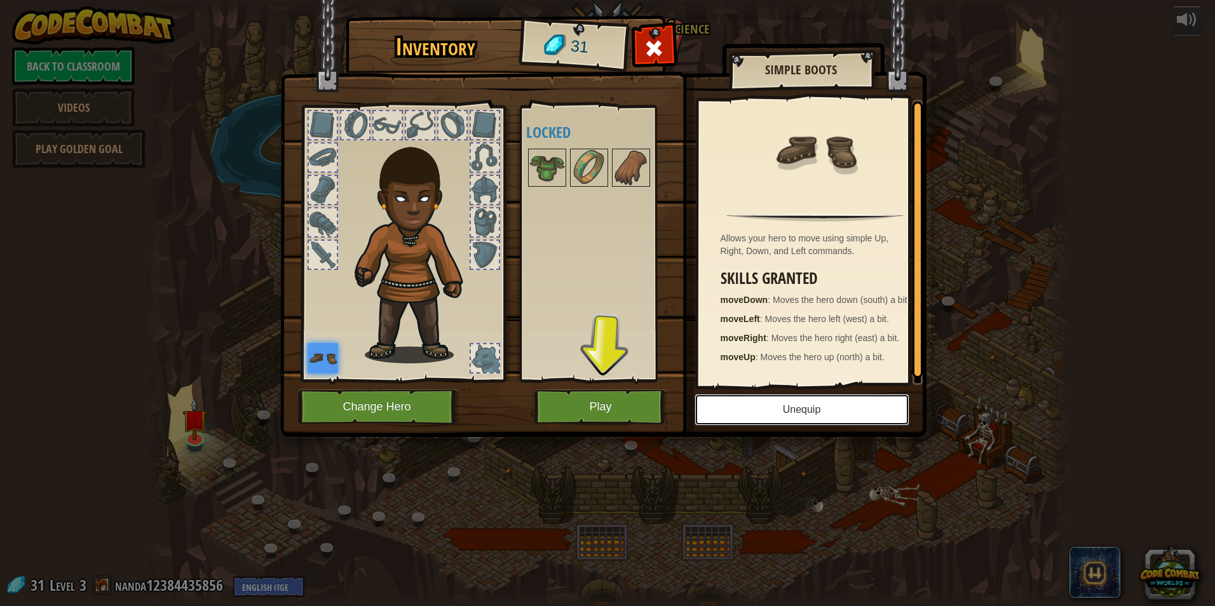
click at [784, 407] on button "Unequip" at bounding box center [801, 410] width 215 height 32
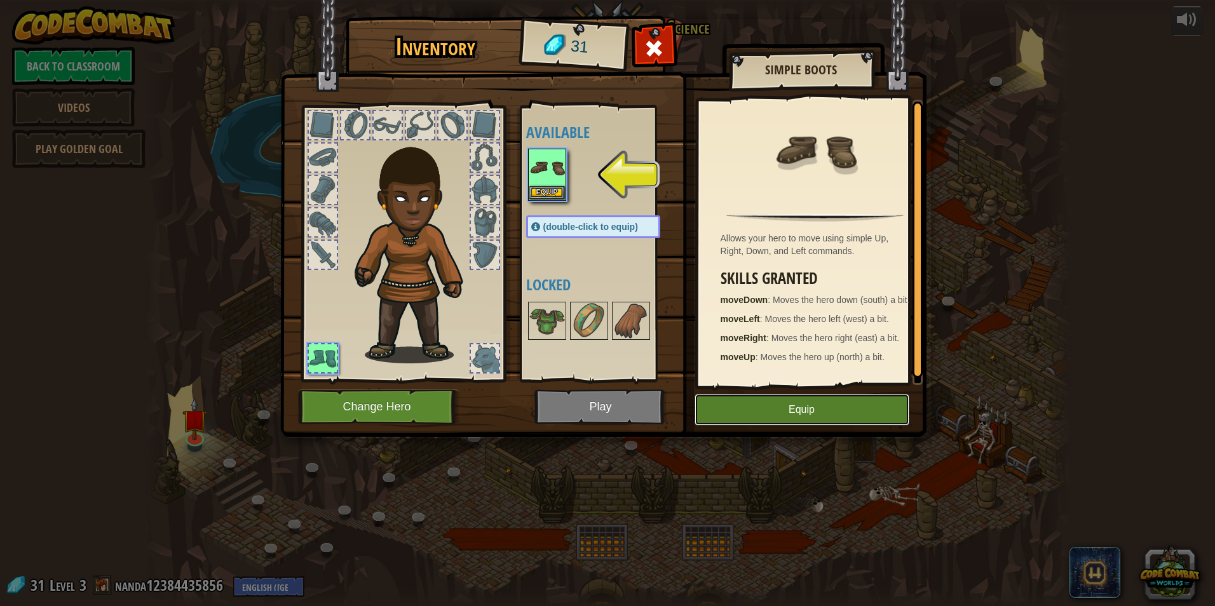
click at [784, 407] on button "Equip" at bounding box center [801, 410] width 215 height 32
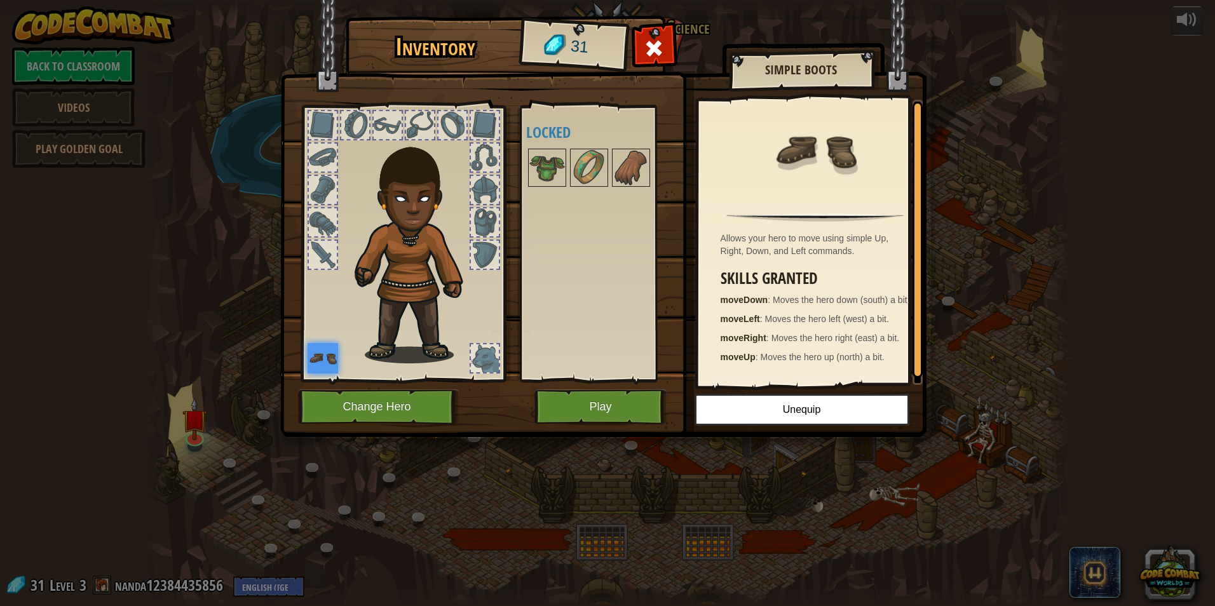
click at [78, 104] on div "Inventory 31 Available Equip (double-click to equip) Locked Simple Boots Allows…" at bounding box center [607, 303] width 1215 height 606
click at [60, 147] on div "Inventory 31 Available Equip (double-click to equip) Locked Simple Boots Allows…" at bounding box center [607, 303] width 1215 height 606
click at [896, 4] on img at bounding box center [603, 206] width 646 height 461
click at [653, 46] on span at bounding box center [653, 48] width 20 height 20
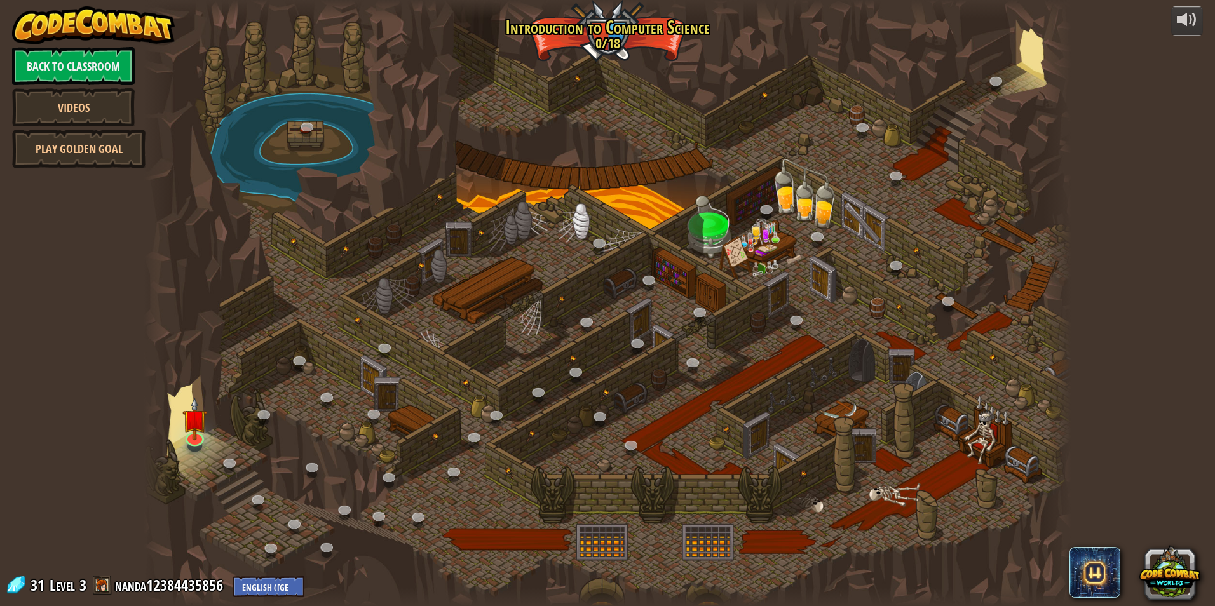
click at [746, 236] on div at bounding box center [607, 303] width 927 height 606
click at [79, 107] on link "Videos" at bounding box center [73, 107] width 123 height 38
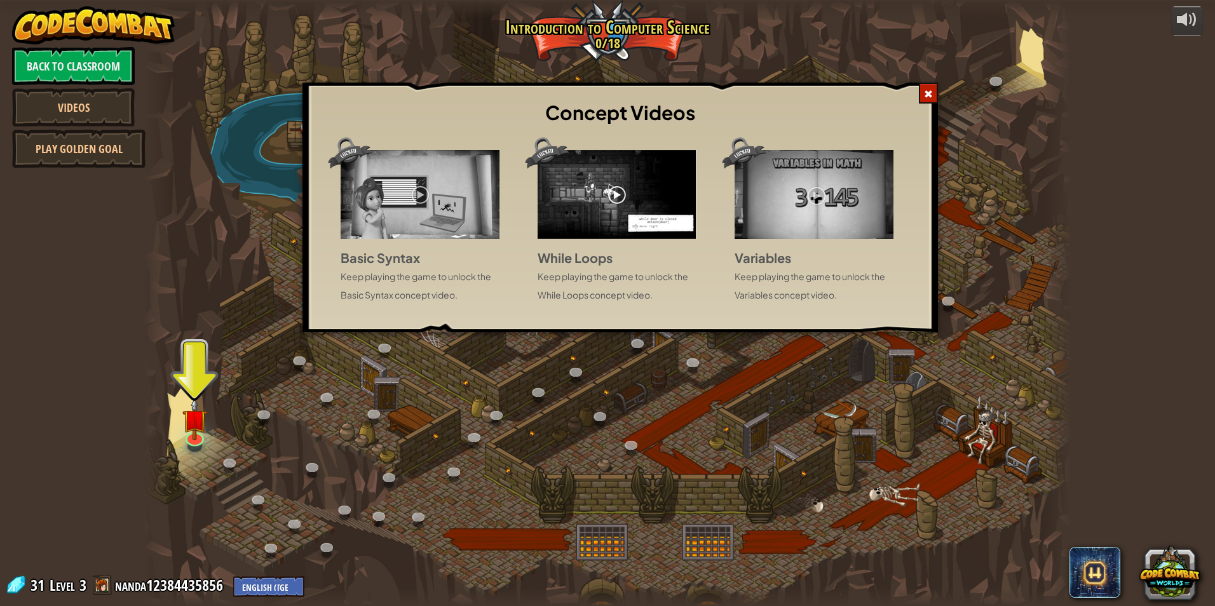
click at [419, 195] on img at bounding box center [419, 194] width 159 height 89
click at [420, 194] on img at bounding box center [419, 194] width 159 height 89
click at [615, 196] on img at bounding box center [616, 194] width 159 height 89
click at [817, 194] on img at bounding box center [813, 194] width 159 height 89
click at [414, 266] on div "Basic Syntax Keep playing the game to unlock the Basic Syntax concept video." at bounding box center [419, 276] width 159 height 56
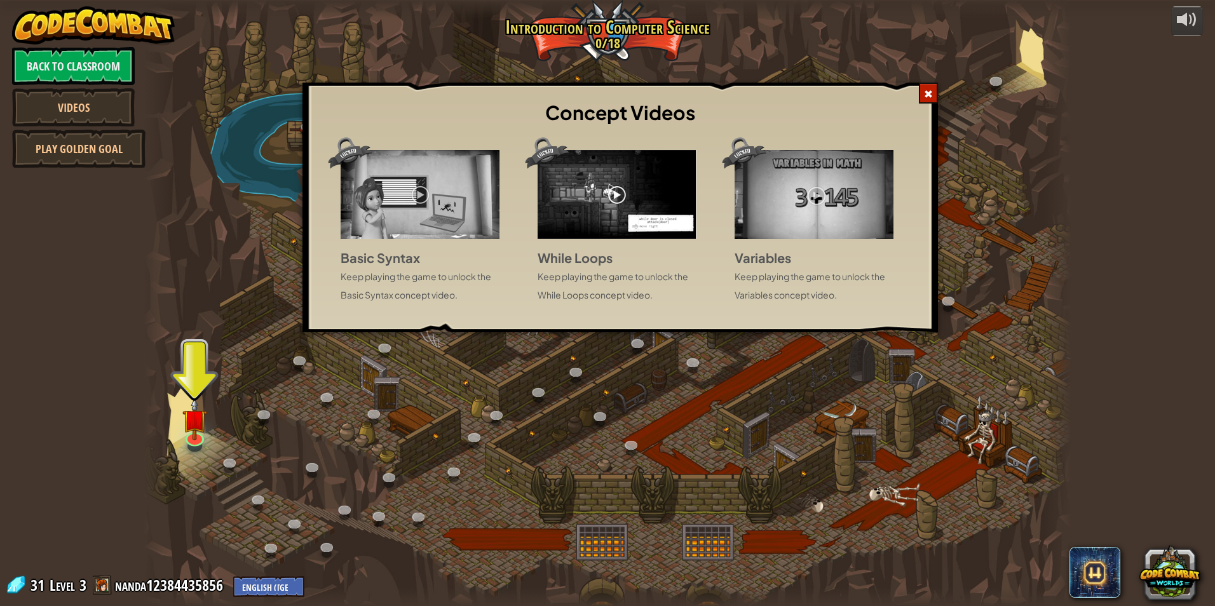
click at [795, 271] on p "Keep playing the game to unlock the Variables concept video." at bounding box center [813, 285] width 159 height 37
drag, startPoint x: 795, startPoint y: 271, endPoint x: 789, endPoint y: 198, distance: 72.7
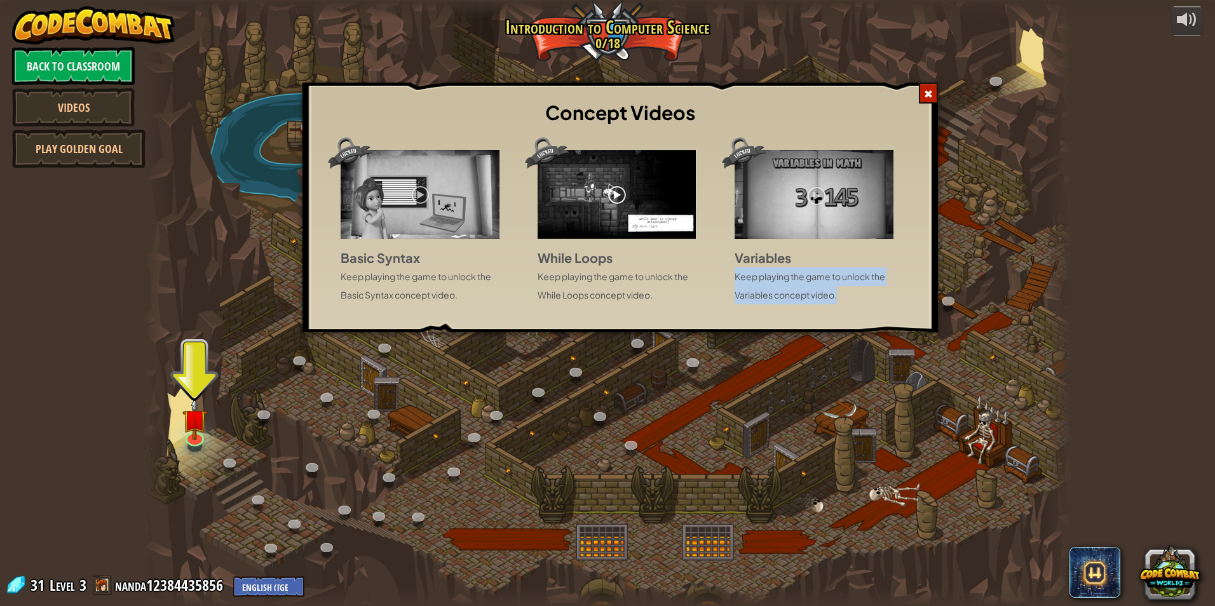
click at [789, 198] on img at bounding box center [813, 194] width 159 height 89
click at [813, 194] on img at bounding box center [813, 194] width 159 height 89
click at [923, 89] on div at bounding box center [928, 93] width 19 height 21
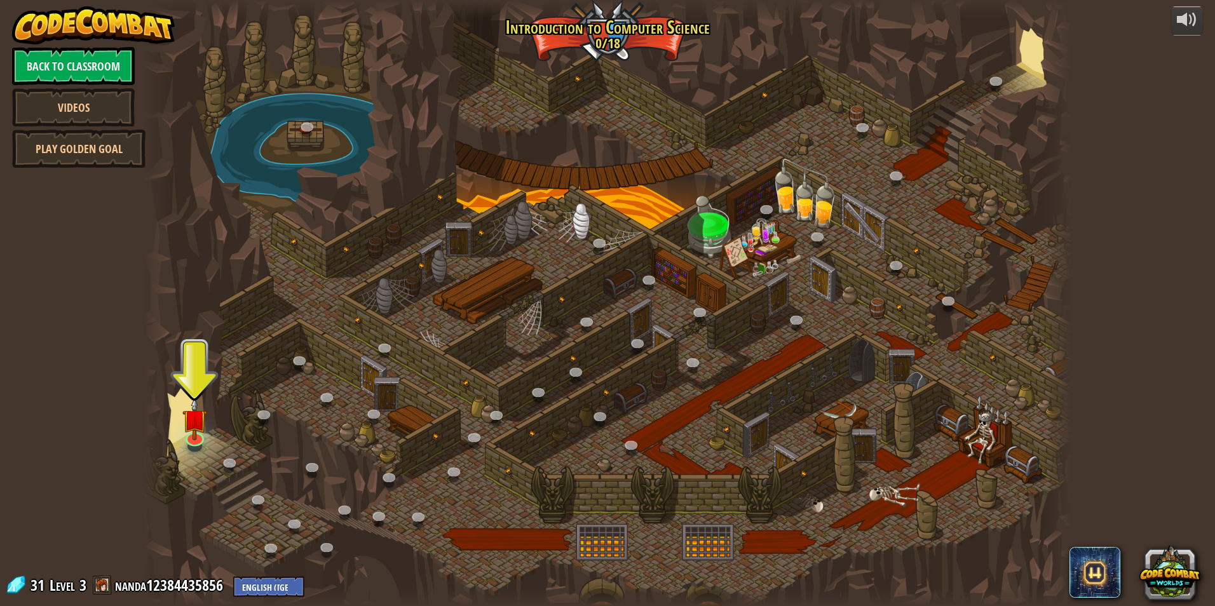
click at [572, 34] on div at bounding box center [607, 303] width 927 height 606
click at [84, 595] on span "3" at bounding box center [82, 585] width 7 height 20
click at [196, 425] on img at bounding box center [194, 408] width 25 height 57
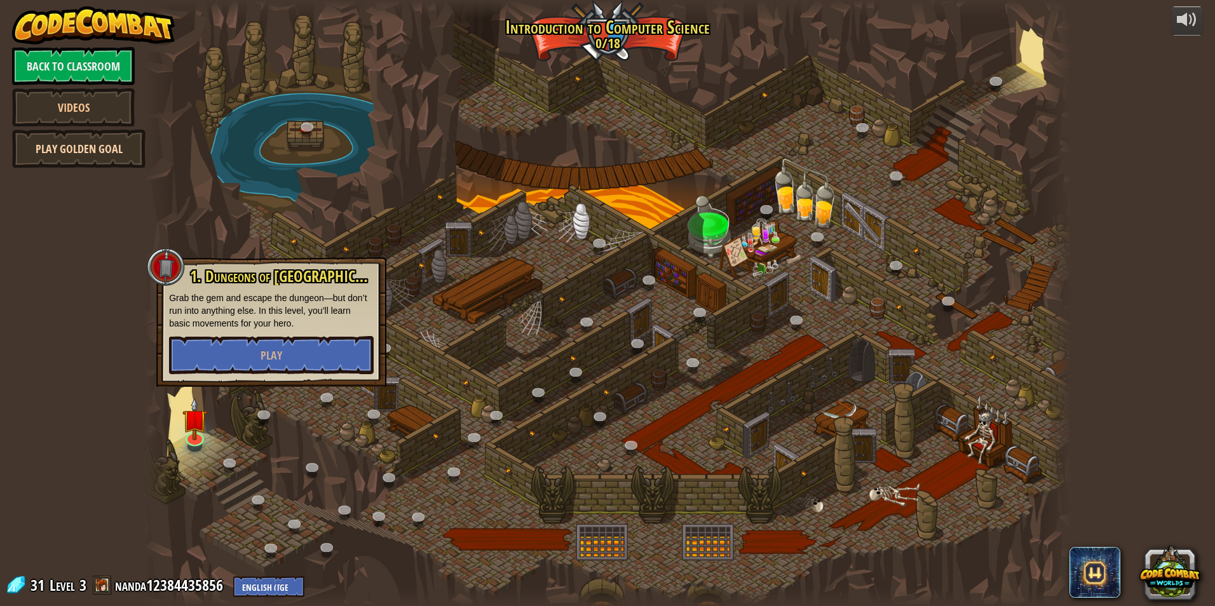
click at [76, 150] on link "Play Golden Goal" at bounding box center [78, 149] width 133 height 38
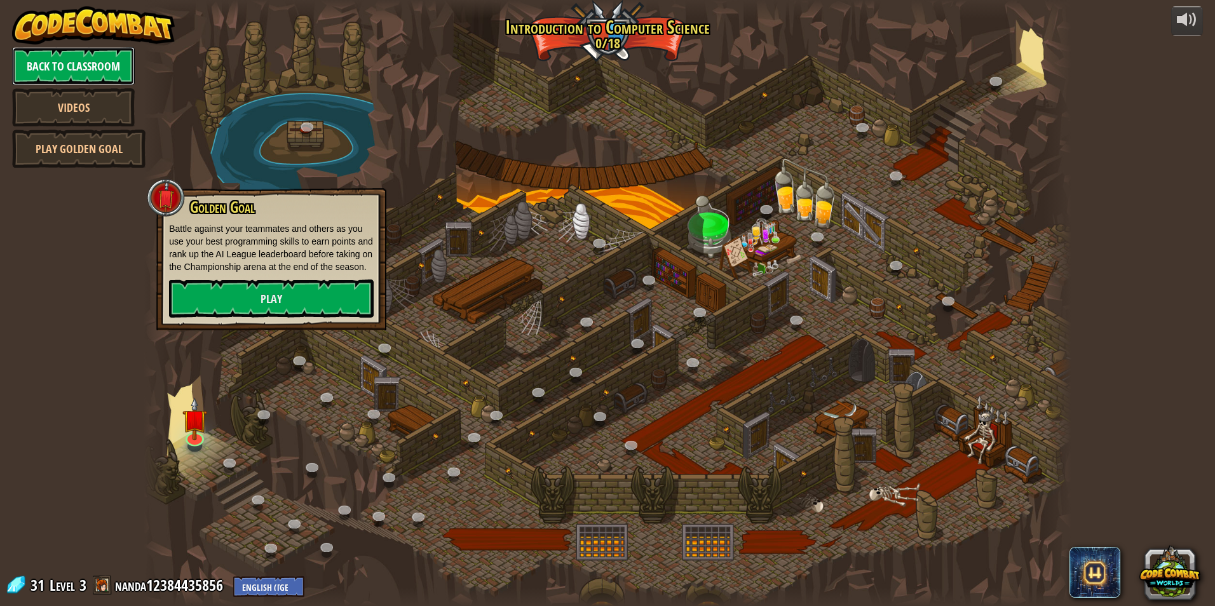
click at [67, 69] on link "Back to Classroom" at bounding box center [73, 66] width 123 height 38
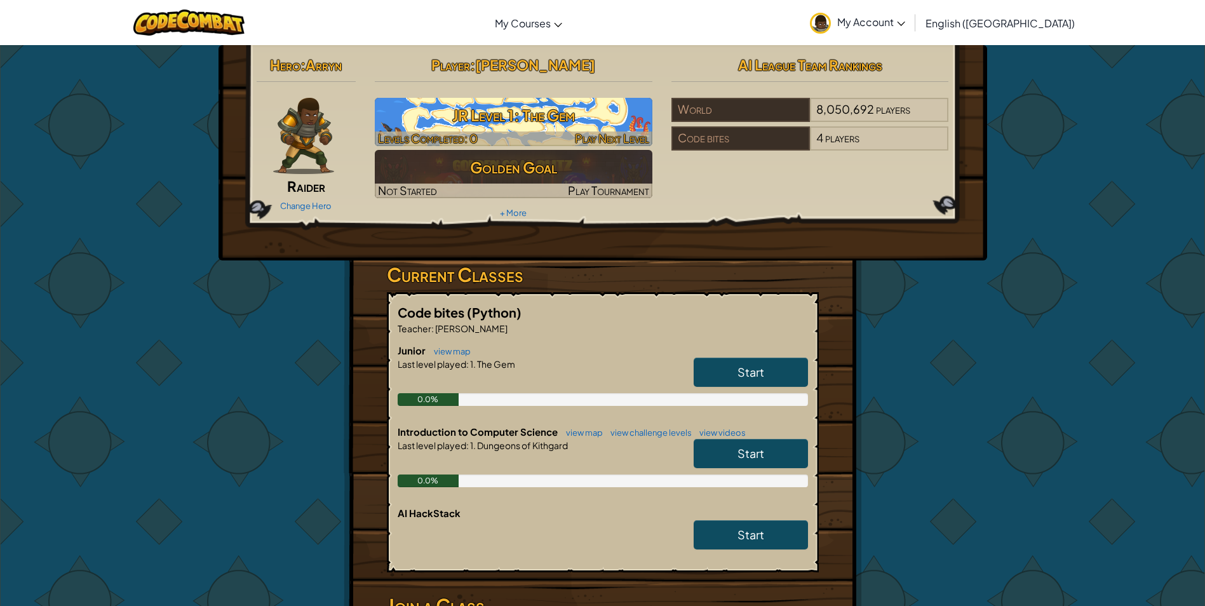
click at [574, 109] on h3 "JR Level 1: The Gem" at bounding box center [514, 115] width 278 height 29
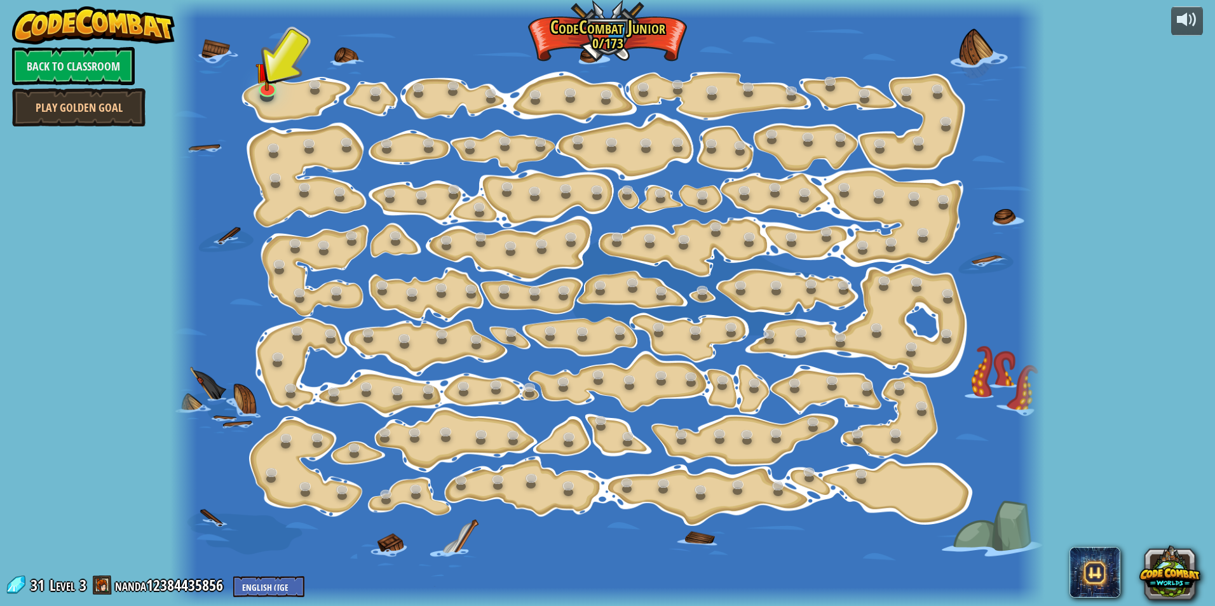
click at [593, 107] on div at bounding box center [606, 303] width 873 height 606
click at [531, 86] on link at bounding box center [536, 95] width 25 height 25
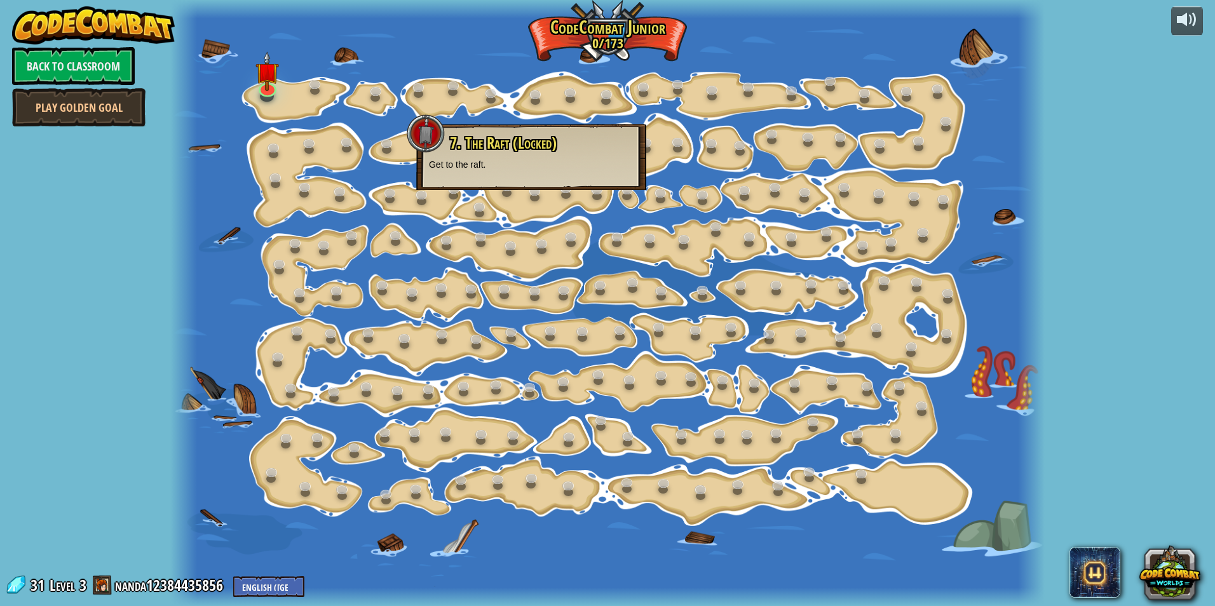
drag, startPoint x: 600, startPoint y: 37, endPoint x: 650, endPoint y: 353, distance: 319.7
click at [650, 353] on div at bounding box center [606, 303] width 873 height 606
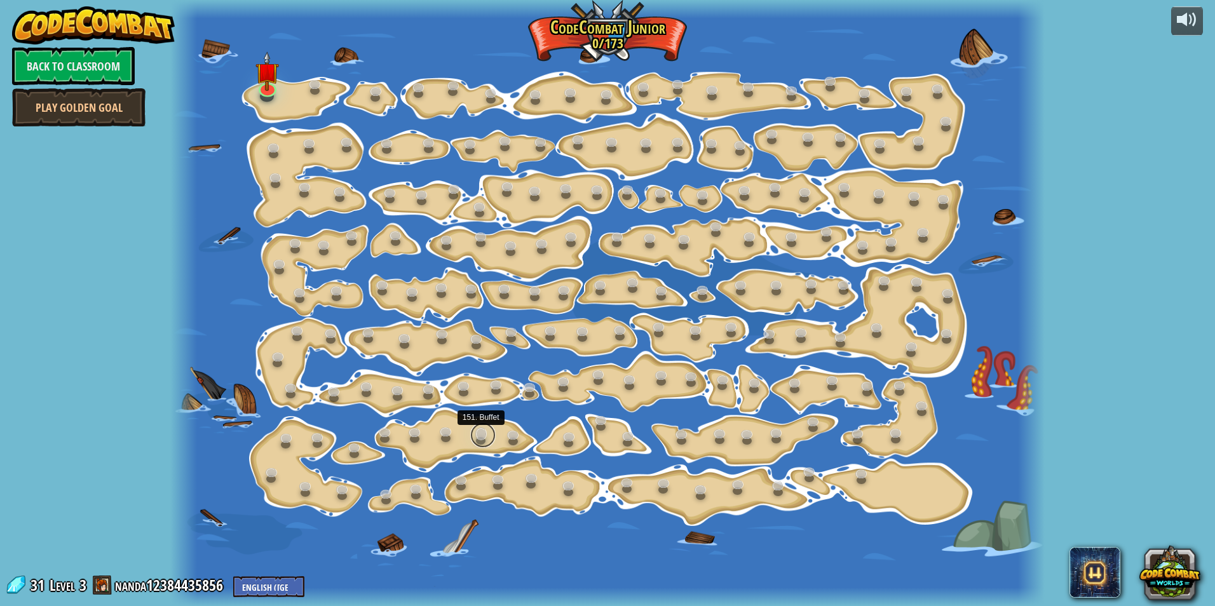
click at [493, 436] on link at bounding box center [482, 434] width 25 height 25
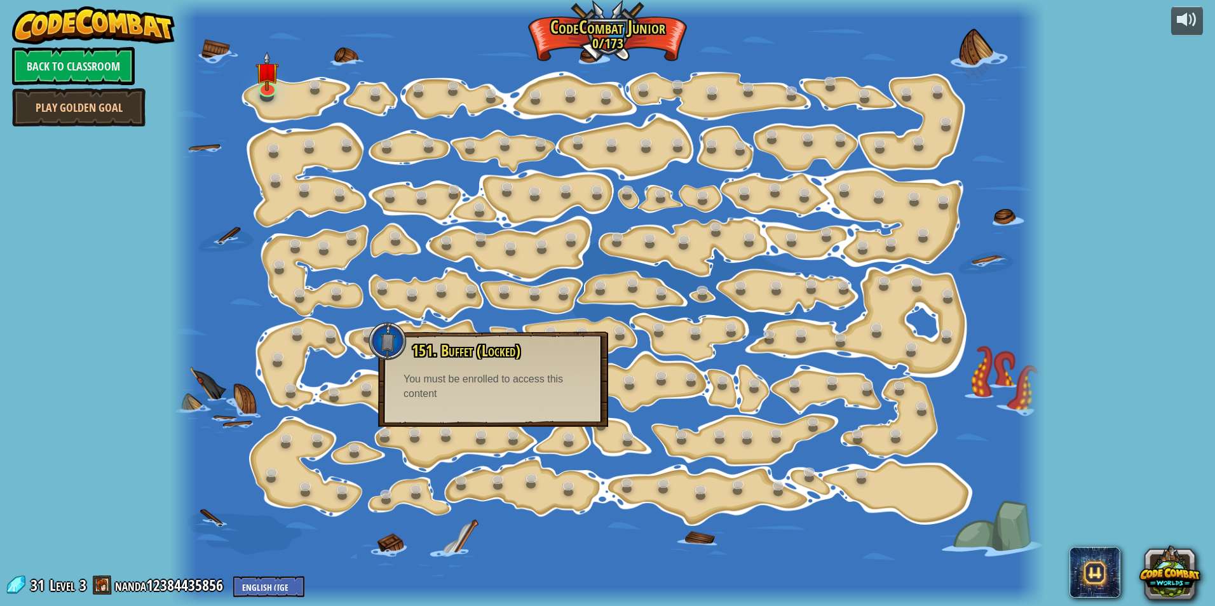
click at [494, 443] on div at bounding box center [606, 303] width 873 height 606
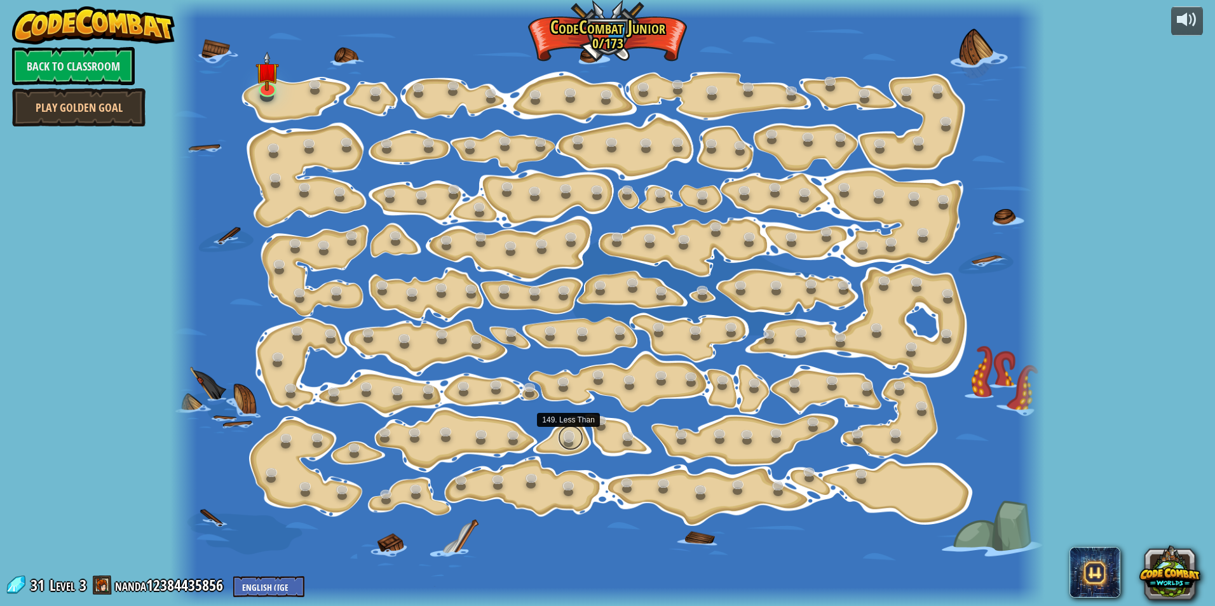
click at [575, 442] on link at bounding box center [570, 437] width 25 height 25
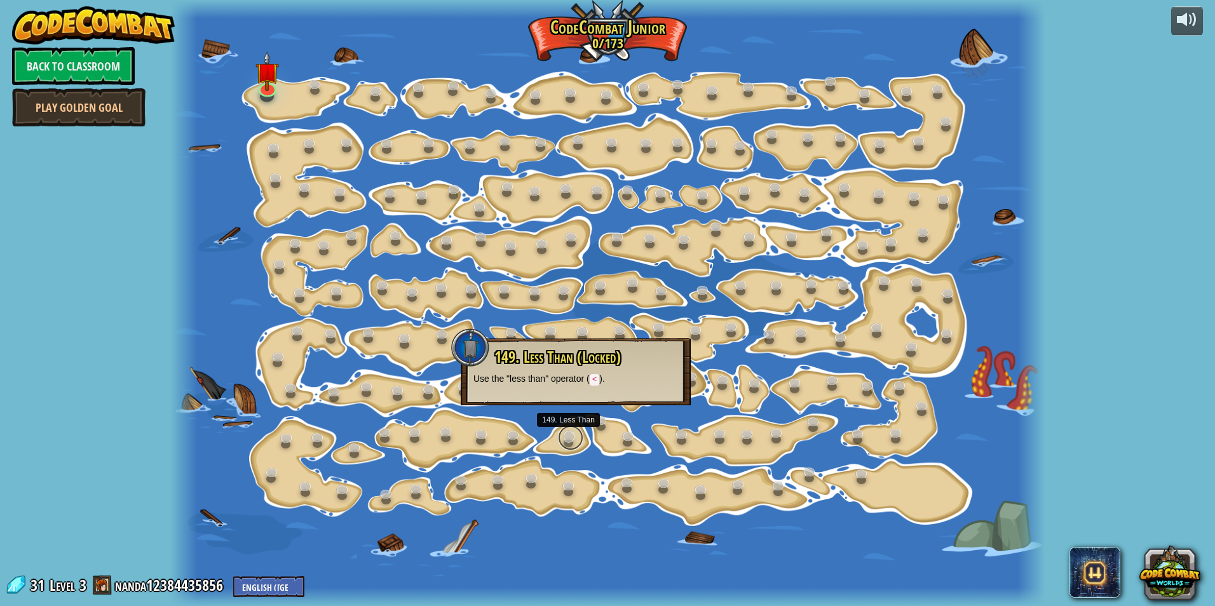
click at [577, 442] on link at bounding box center [570, 437] width 25 height 25
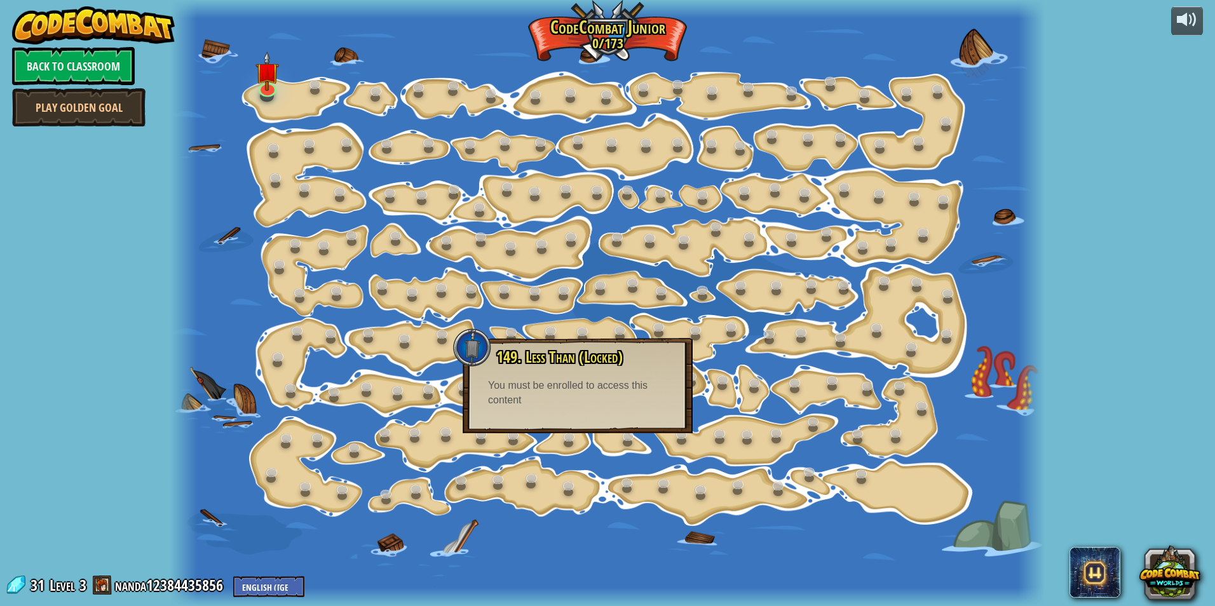
drag, startPoint x: 613, startPoint y: 423, endPoint x: 666, endPoint y: 405, distance: 55.8
click at [614, 423] on div "149. Less Than (Locked) Use the "less than" operator ( < ). You must be enrolle…" at bounding box center [577, 385] width 230 height 95
drag, startPoint x: 739, startPoint y: 370, endPoint x: 746, endPoint y: 360, distance: 12.3
click at [741, 367] on div at bounding box center [606, 303] width 873 height 606
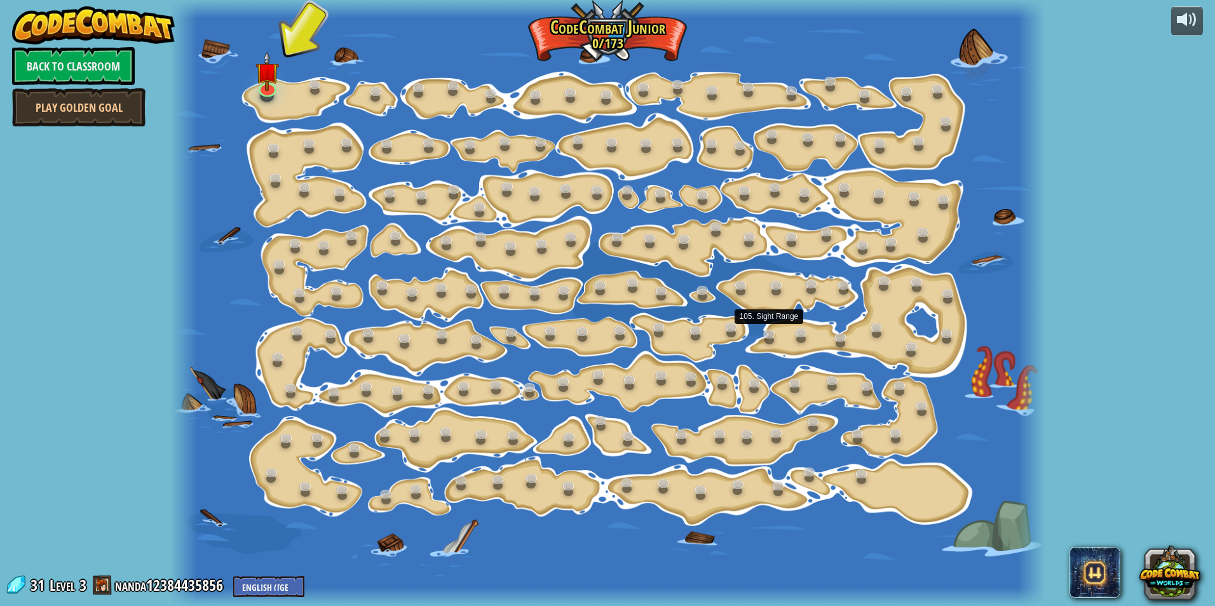
click at [776, 315] on div at bounding box center [606, 303] width 873 height 606
click at [758, 315] on div at bounding box center [606, 303] width 873 height 606
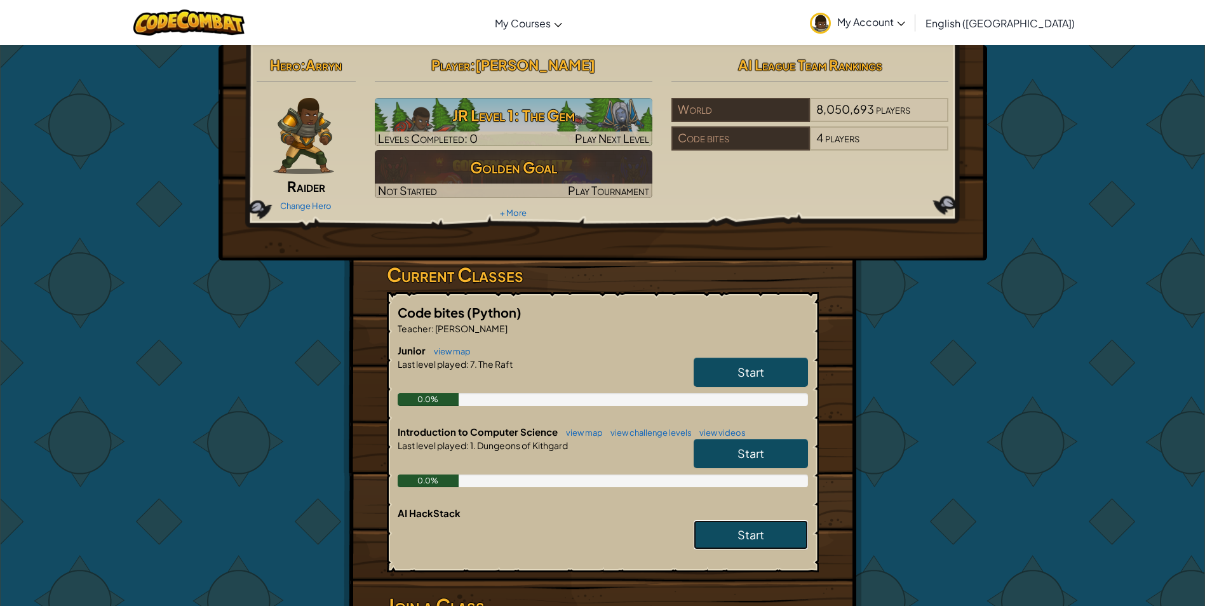
click at [754, 535] on span "Start" at bounding box center [750, 534] width 27 height 15
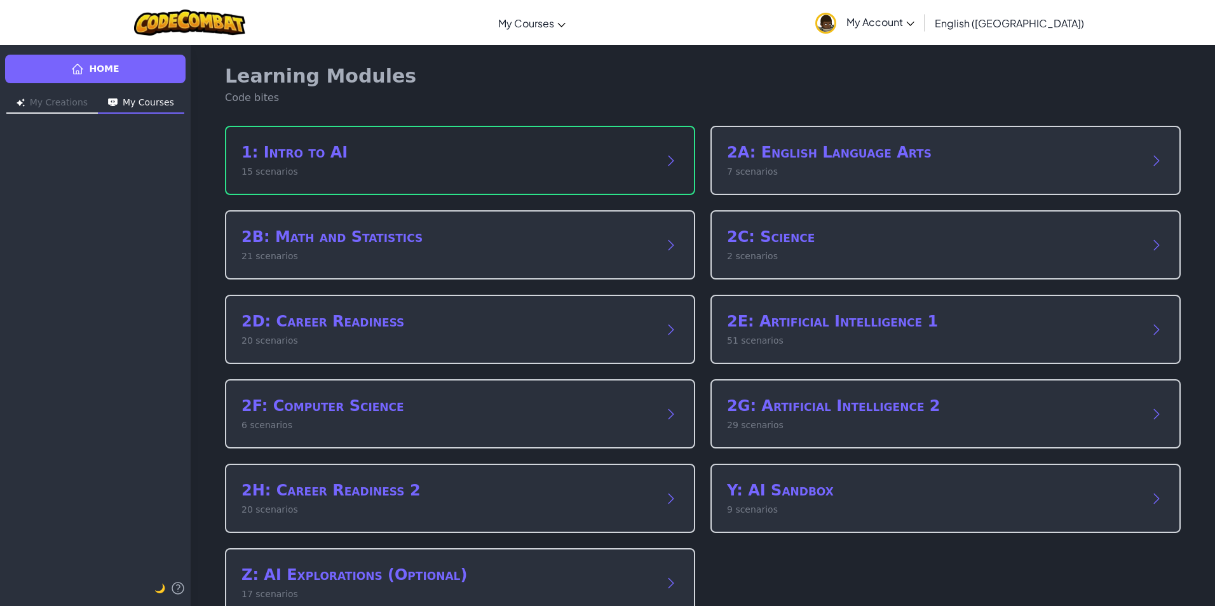
click at [318, 160] on h2 "1: Intro to AI" at bounding box center [447, 152] width 412 height 20
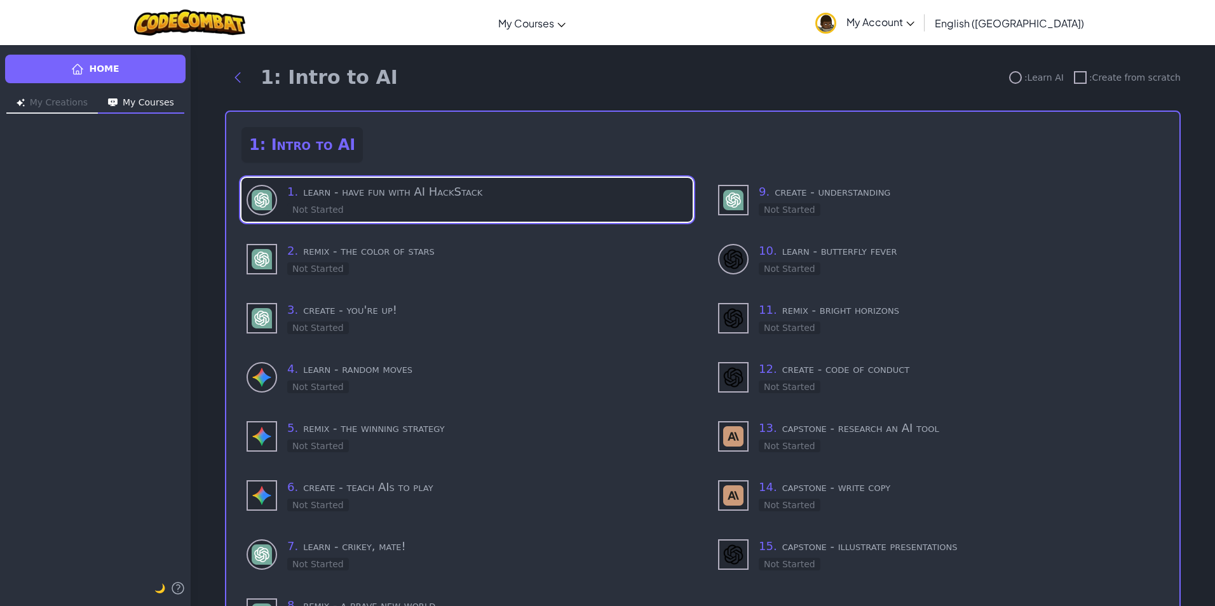
click at [391, 196] on h3 "1 . learn - have fun with AI HackStack" at bounding box center [487, 192] width 400 height 18
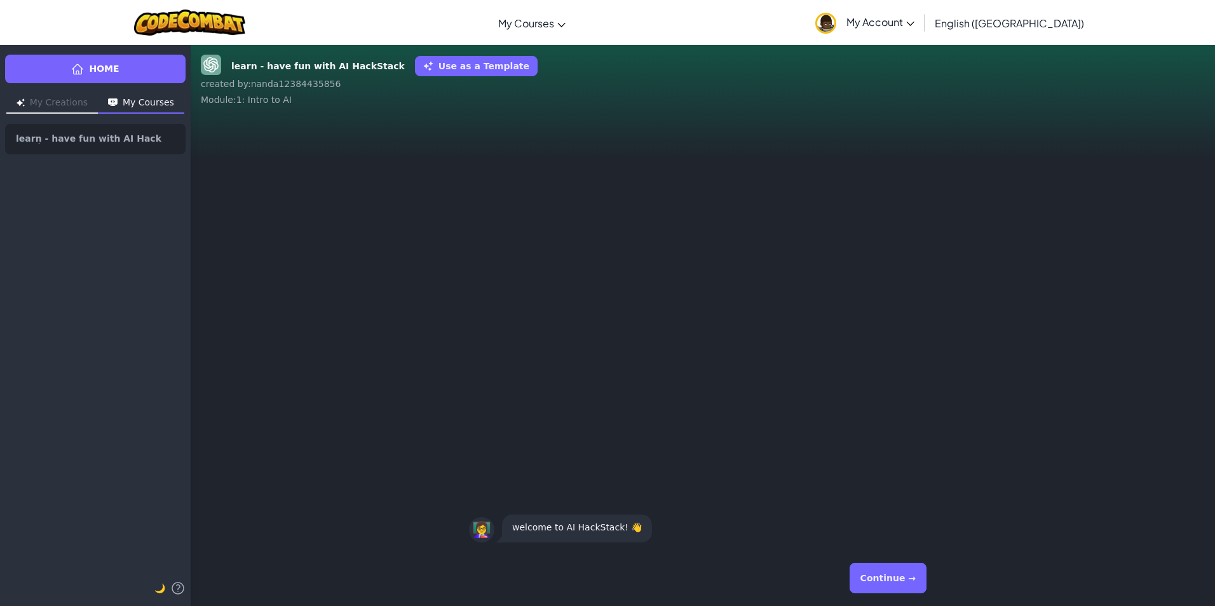
click at [888, 581] on button "Continue →" at bounding box center [887, 578] width 77 height 30
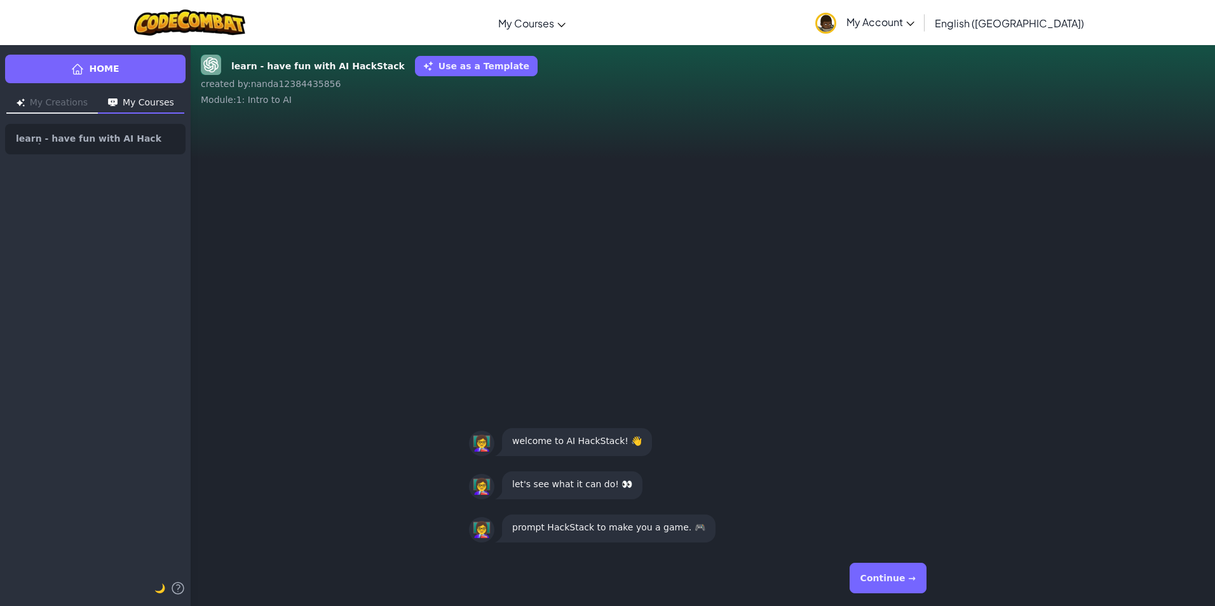
click at [888, 581] on button "Continue →" at bounding box center [887, 578] width 77 height 30
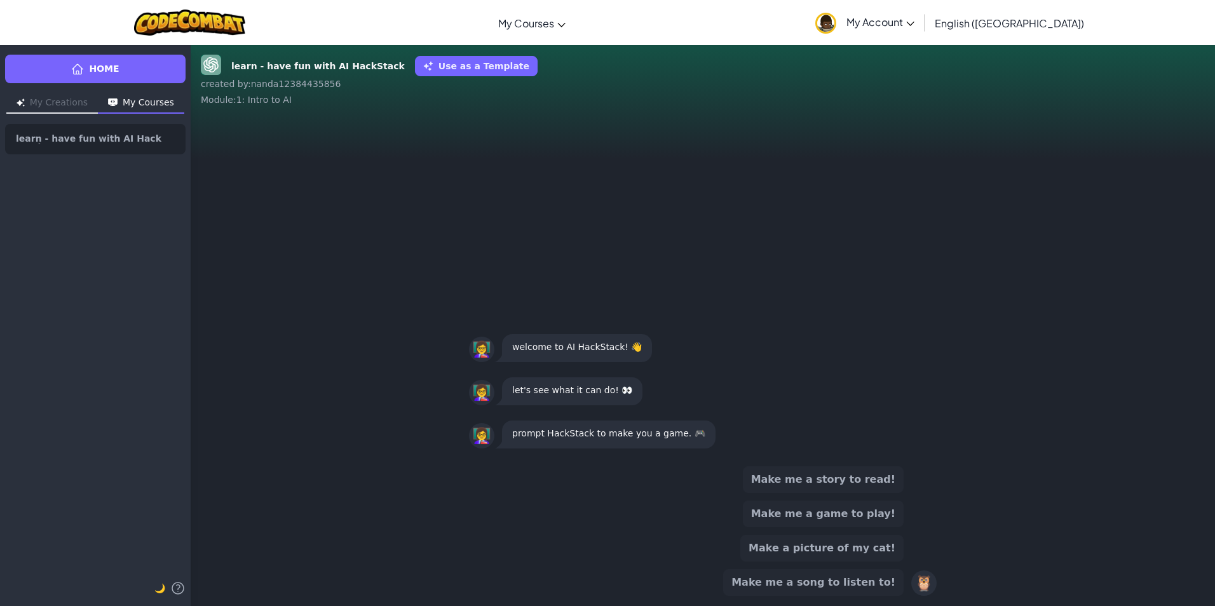
click at [833, 547] on button "Make a picture of my cat!" at bounding box center [821, 548] width 163 height 27
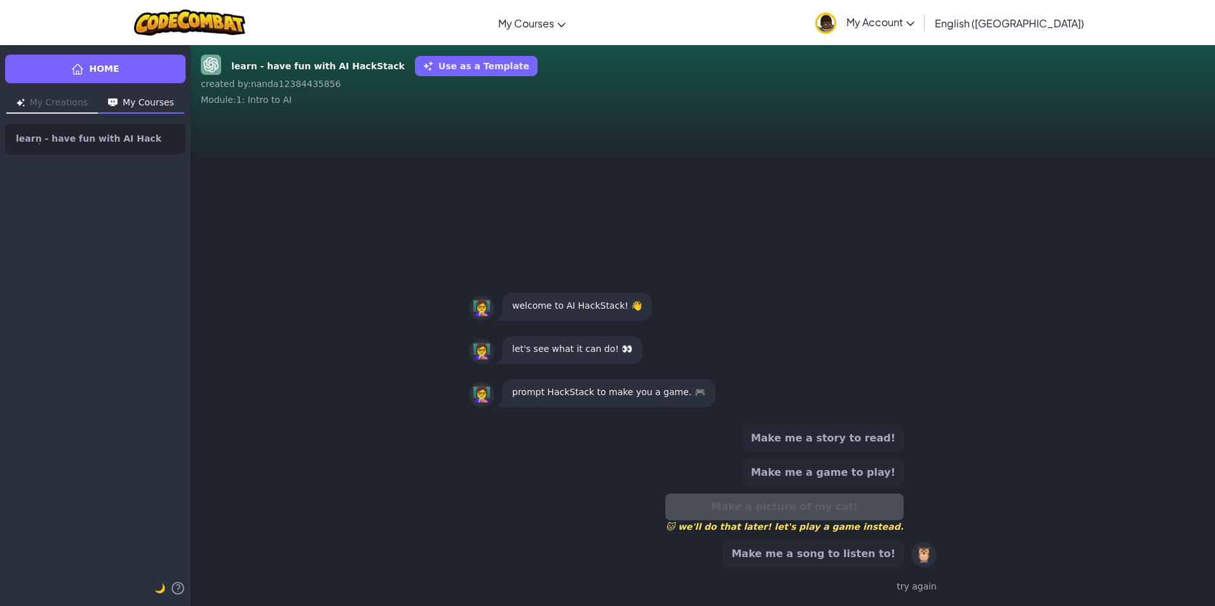
click at [852, 529] on span "🐱 we'll do that later! let's play a game instead." at bounding box center [784, 526] width 238 height 13
click at [922, 589] on div "try again" at bounding box center [703, 586] width 468 height 18
click at [925, 553] on div "🦉" at bounding box center [923, 554] width 25 height 25
click at [823, 552] on button "Make me a song to listen to!" at bounding box center [813, 554] width 180 height 27
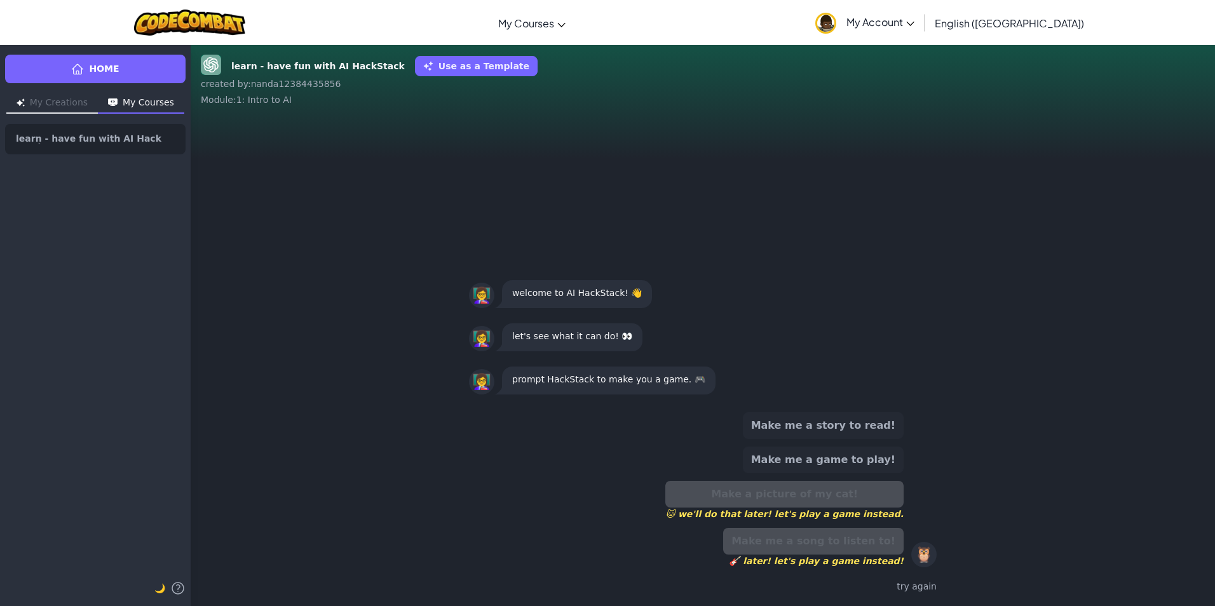
click at [906, 594] on div "try again" at bounding box center [703, 586] width 468 height 18
click at [90, 141] on span "learn - have fun with AI HackStack" at bounding box center [90, 139] width 149 height 10
click at [922, 555] on div "🦉" at bounding box center [923, 554] width 25 height 25
click at [57, 101] on button "My Creations" at bounding box center [51, 103] width 91 height 20
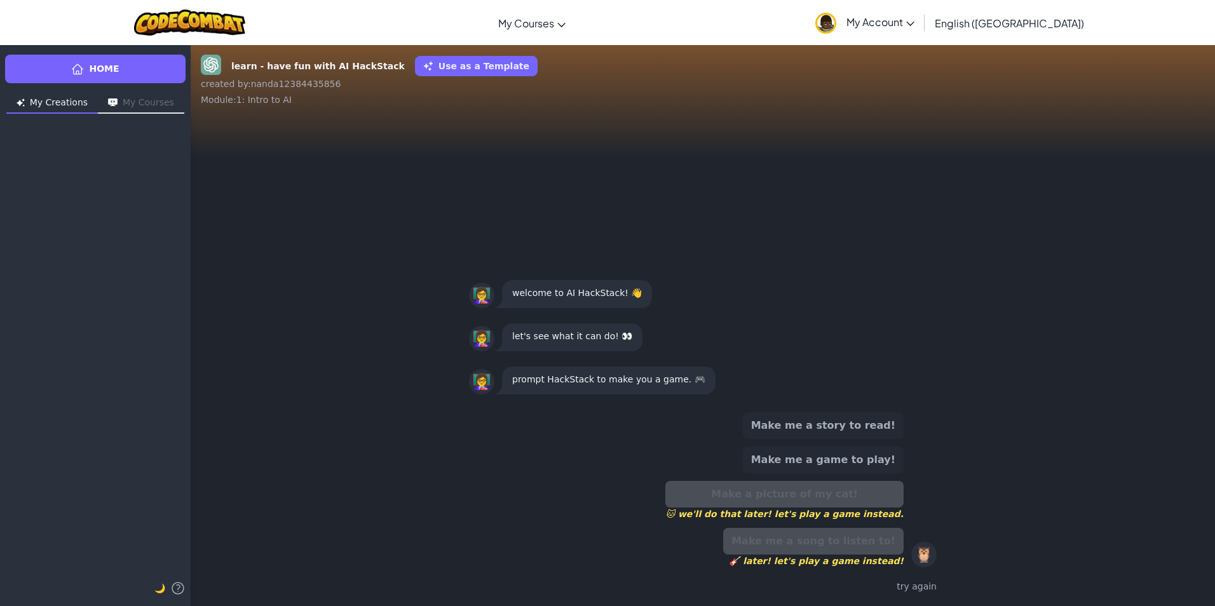
click at [135, 105] on button "My Courses" at bounding box center [141, 103] width 86 height 20
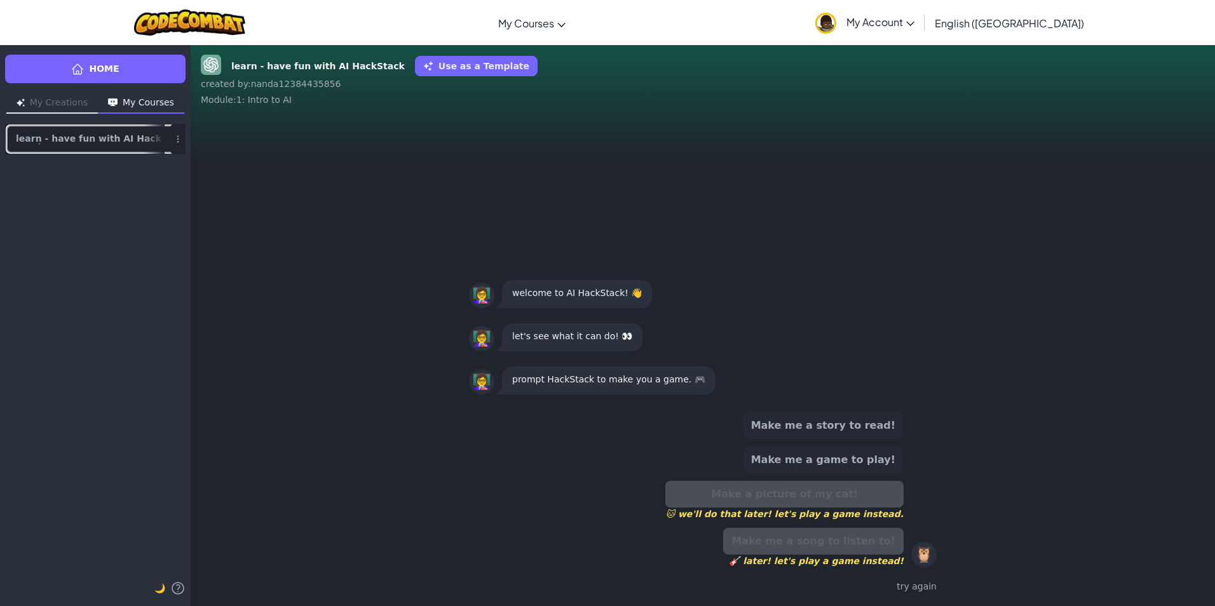
click at [95, 139] on span "learn - have fun with AI HackStack" at bounding box center [90, 139] width 149 height 10
click at [63, 108] on button "My Creations" at bounding box center [51, 103] width 91 height 20
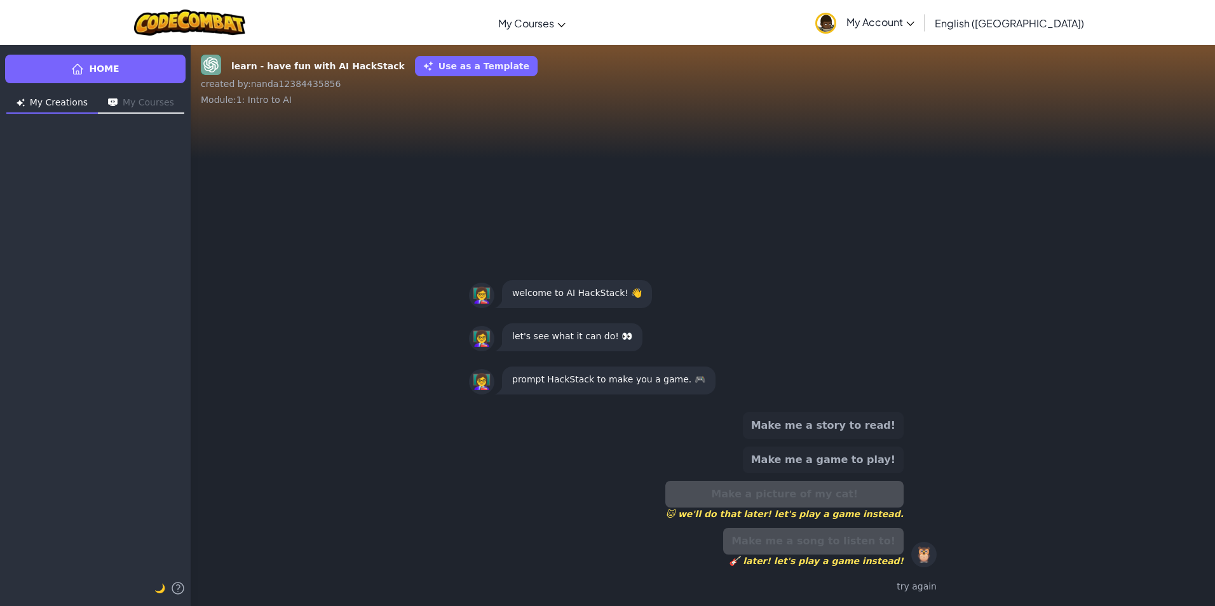
click at [571, 300] on div "welcome to AI HackStack! 👋" at bounding box center [577, 294] width 150 height 28
click at [449, 64] on button "Use as a Template" at bounding box center [476, 66] width 123 height 20
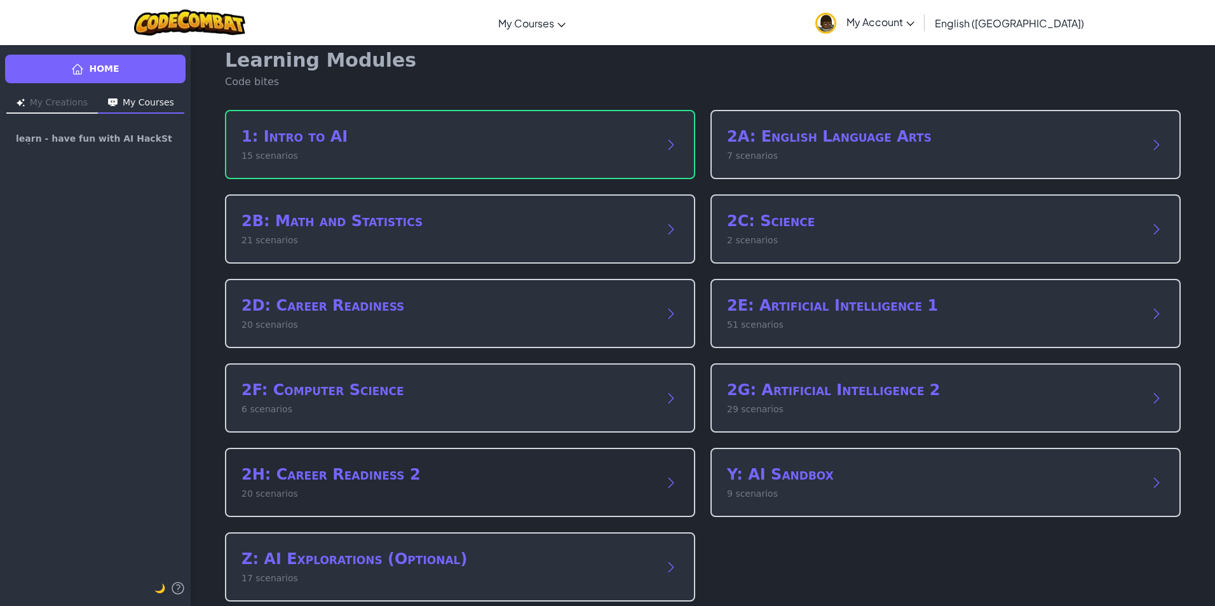
scroll to position [32, 0]
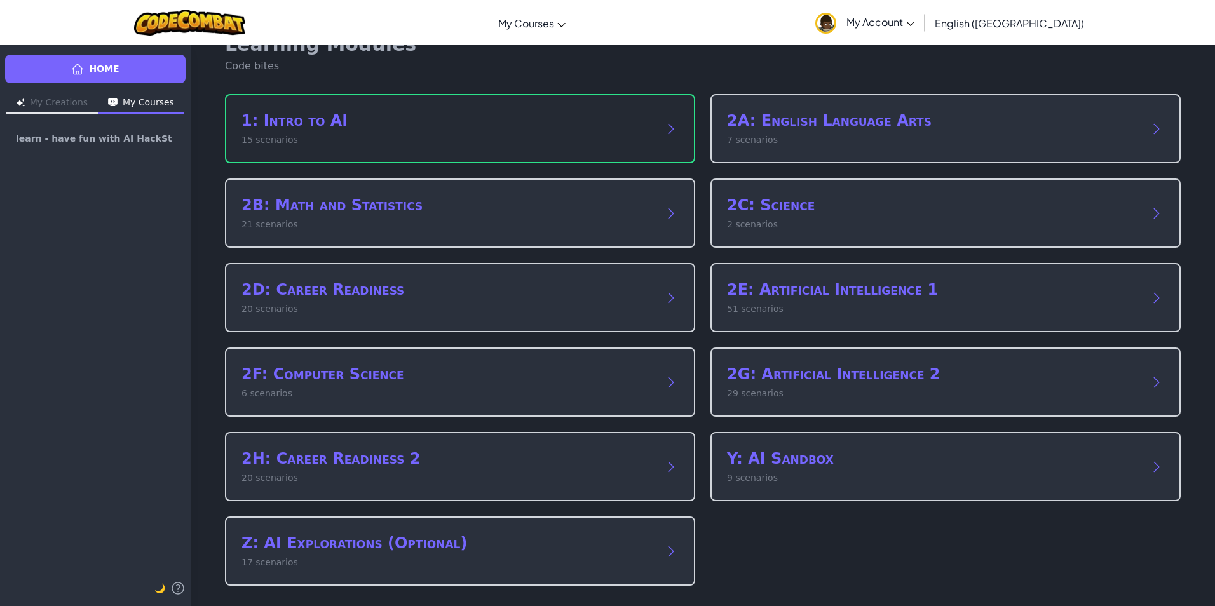
click at [364, 128] on h2 "1: Intro to AI" at bounding box center [447, 121] width 412 height 20
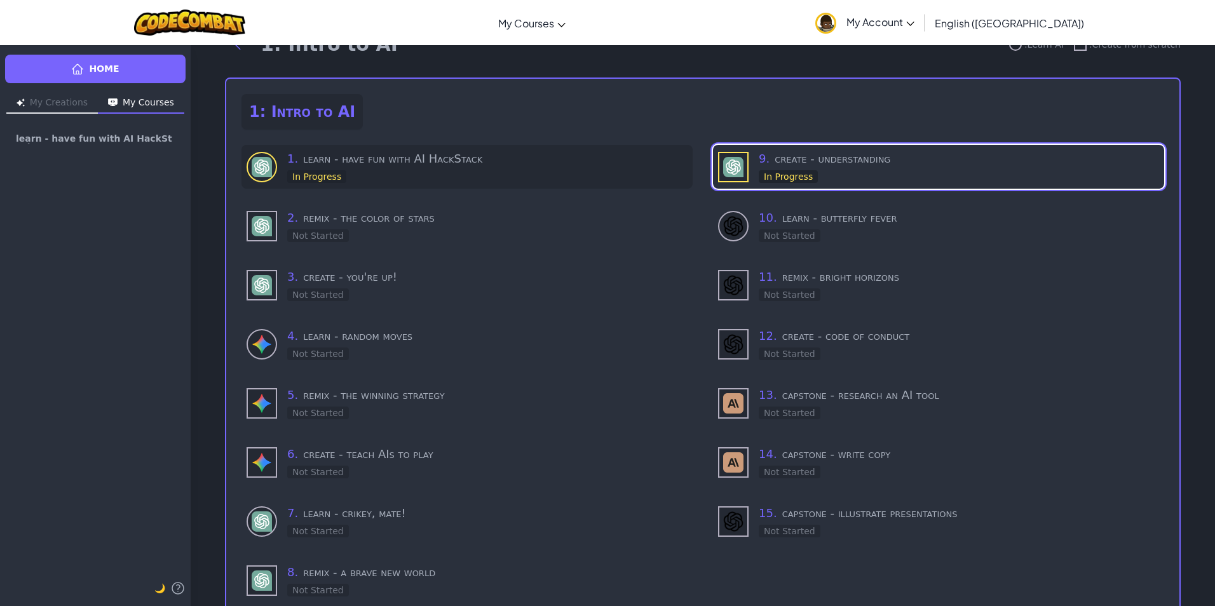
click at [359, 163] on h3 "1 . learn - have fun with AI HackStack" at bounding box center [487, 159] width 400 height 18
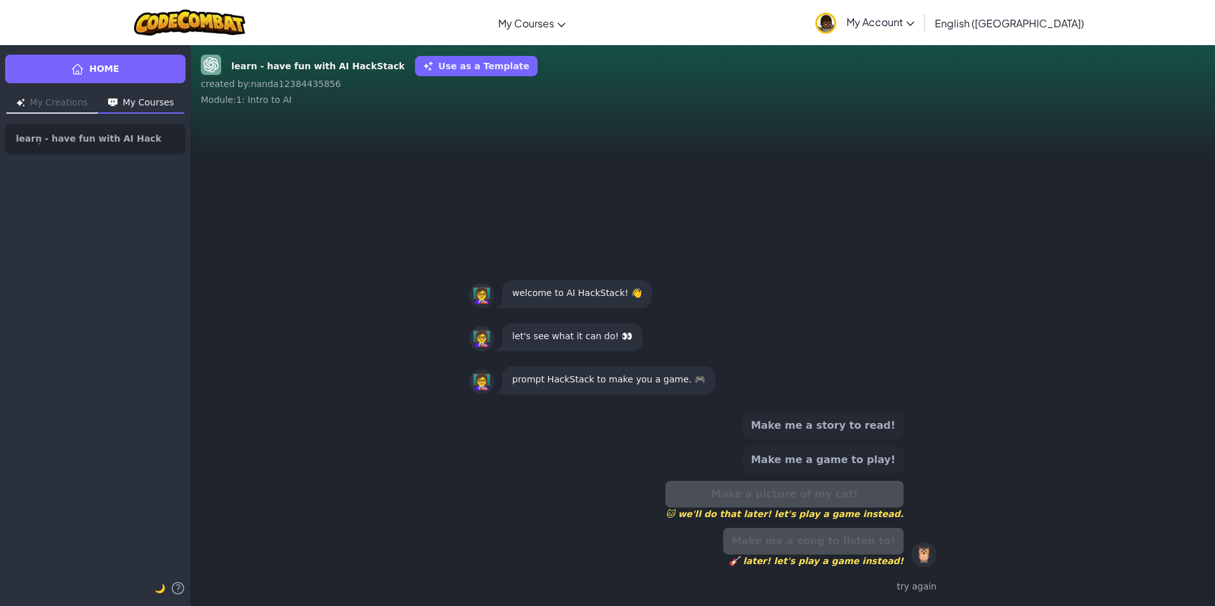
click at [922, 604] on div "Make me a story to read! Make me a game to play! Make a picture of my cat! 🐱 we…" at bounding box center [703, 504] width 488 height 204
click at [57, 103] on button "My Creations" at bounding box center [51, 103] width 91 height 20
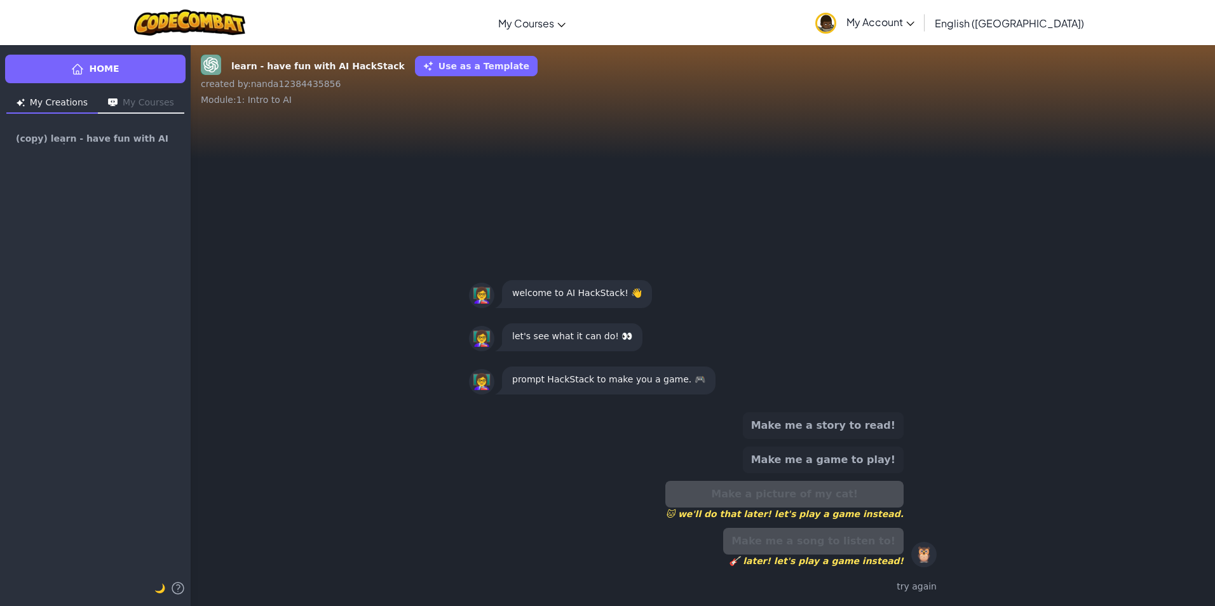
click at [484, 385] on div "👩‍🏫" at bounding box center [481, 381] width 25 height 25
drag, startPoint x: 567, startPoint y: 391, endPoint x: 593, endPoint y: 400, distance: 28.1
click at [593, 400] on div "👩‍🏫 prompt HackStack to make you a game. 🎮" at bounding box center [703, 380] width 488 height 43
click at [811, 457] on button "Make me a game to play!" at bounding box center [823, 460] width 161 height 27
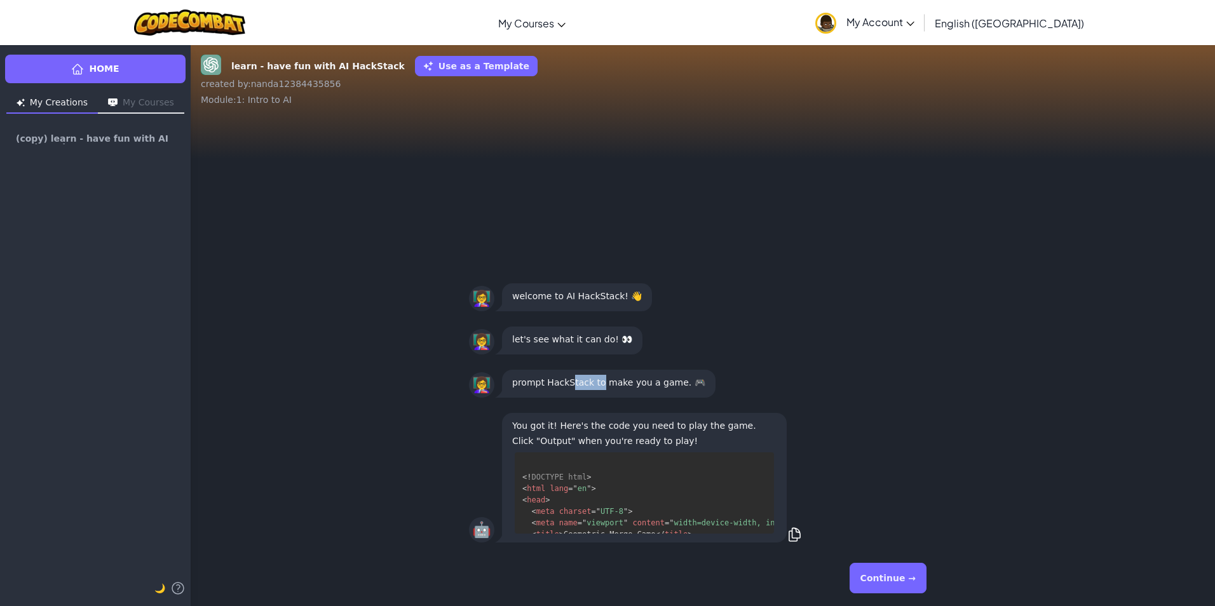
scroll to position [206, 0]
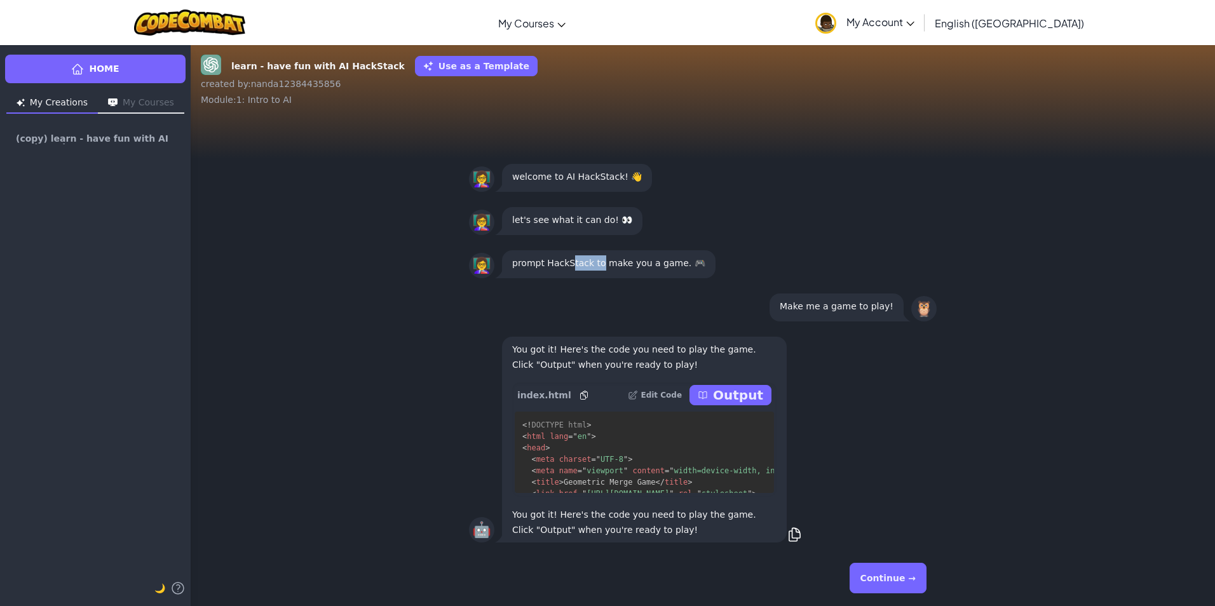
click at [725, 392] on p "Output" at bounding box center [738, 395] width 50 height 18
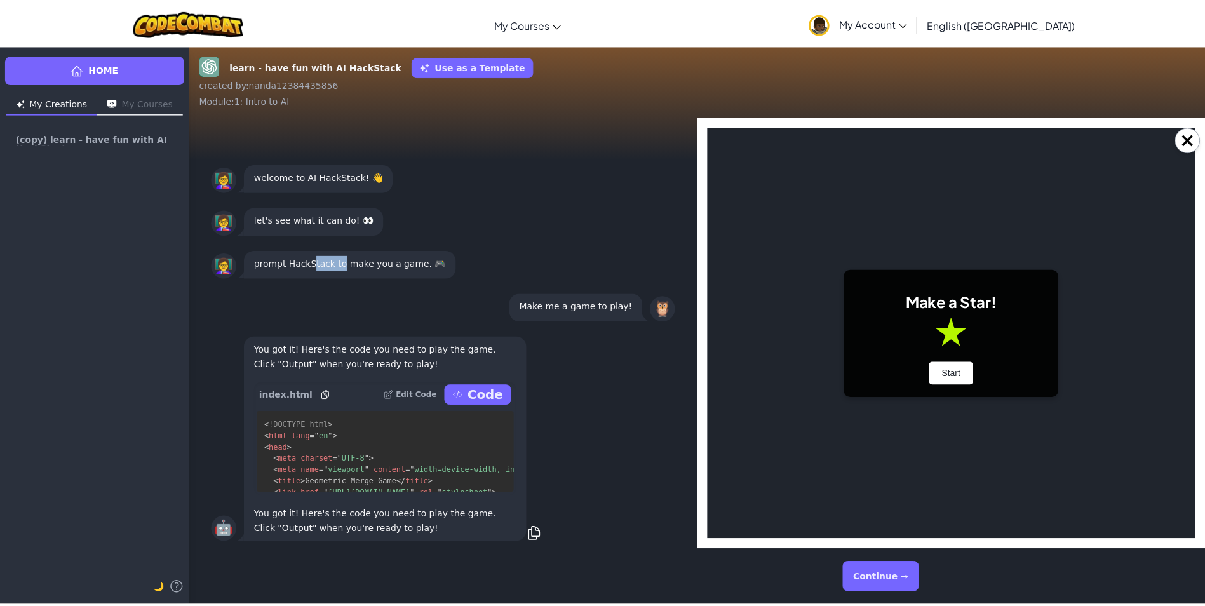
scroll to position [0, 0]
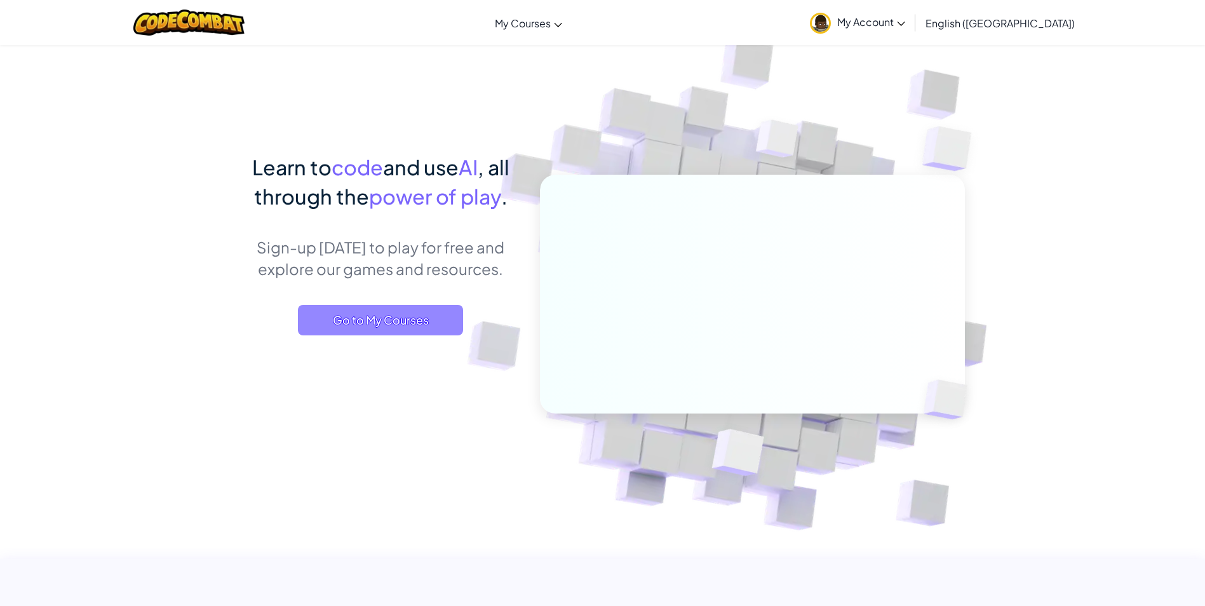
click at [361, 319] on span "Go to My Courses" at bounding box center [380, 320] width 165 height 30
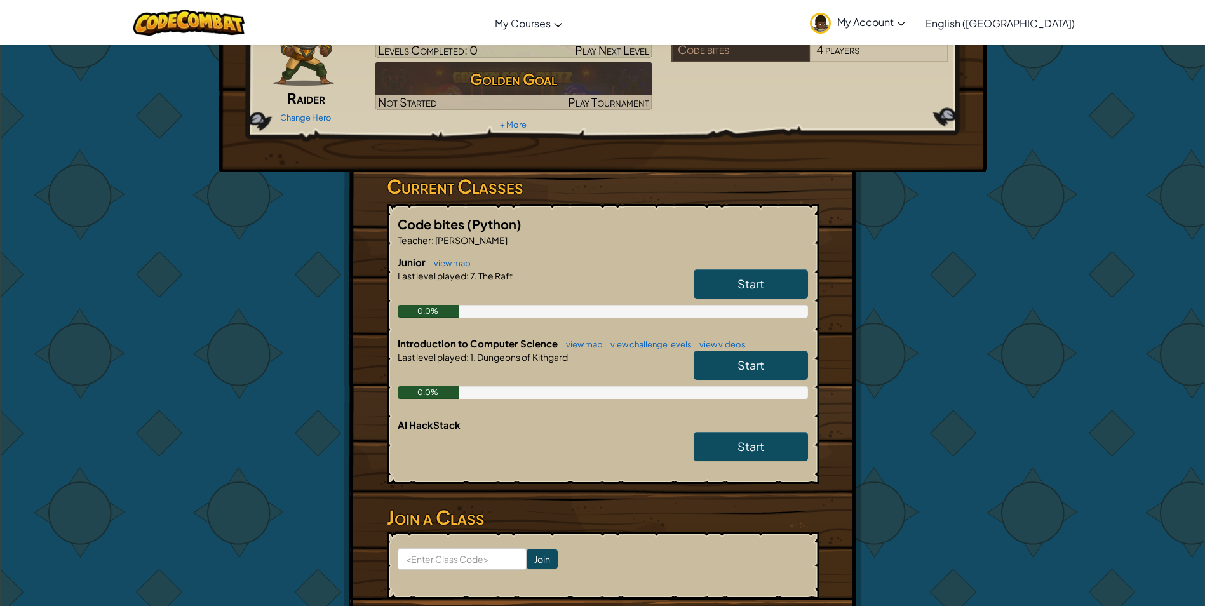
scroll to position [127, 0]
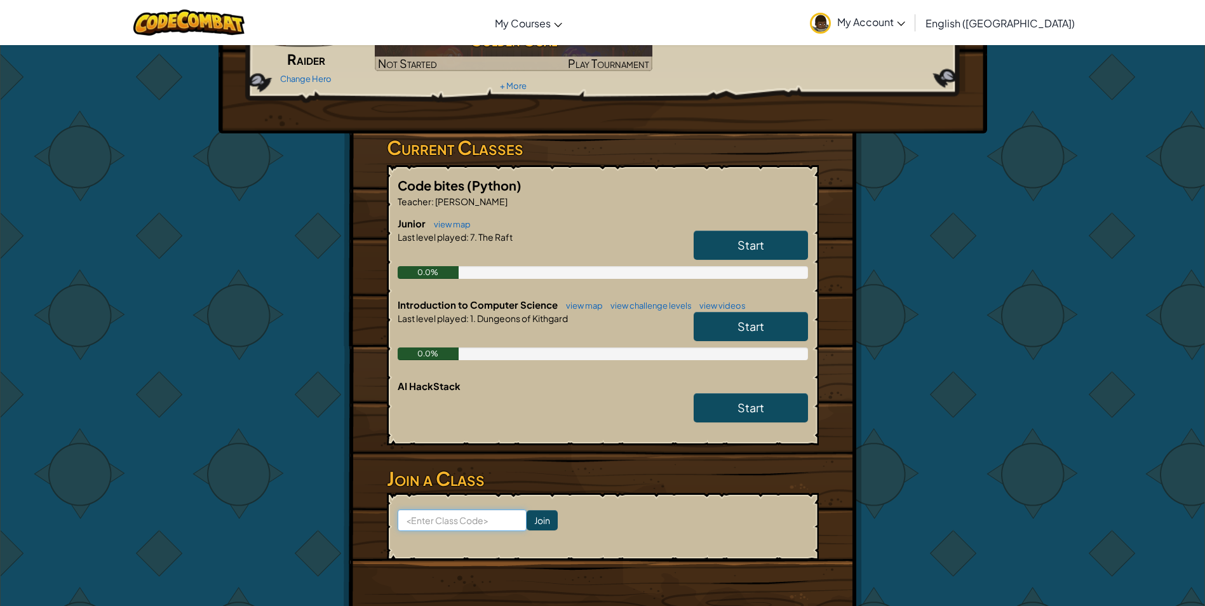
click at [462, 515] on input at bounding box center [462, 520] width 129 height 22
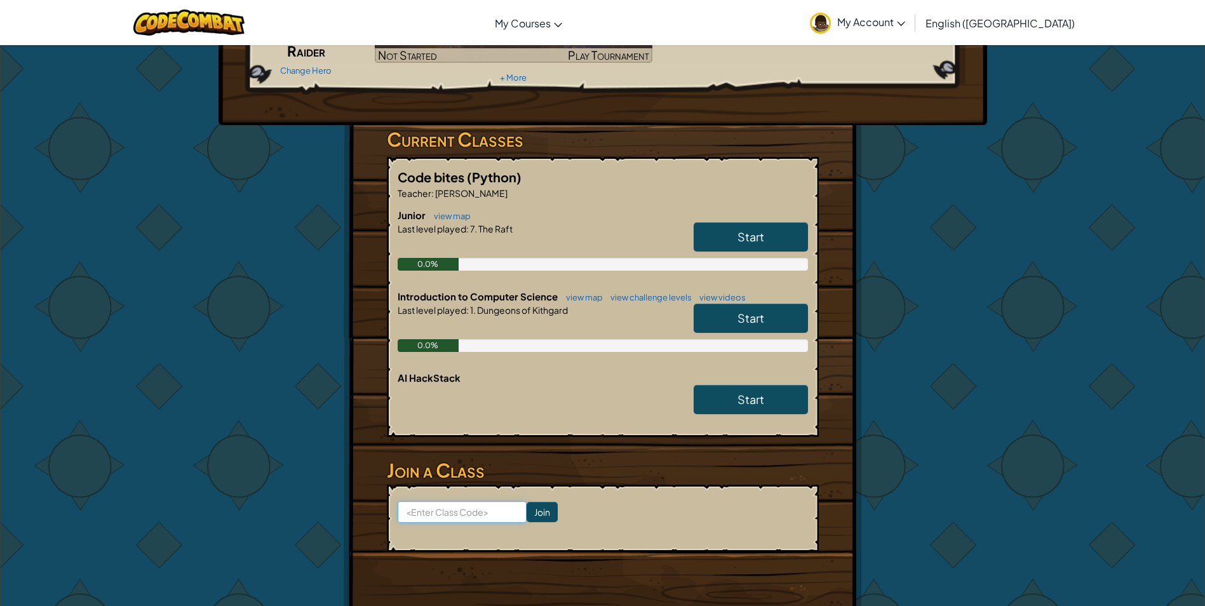
scroll to position [191, 0]
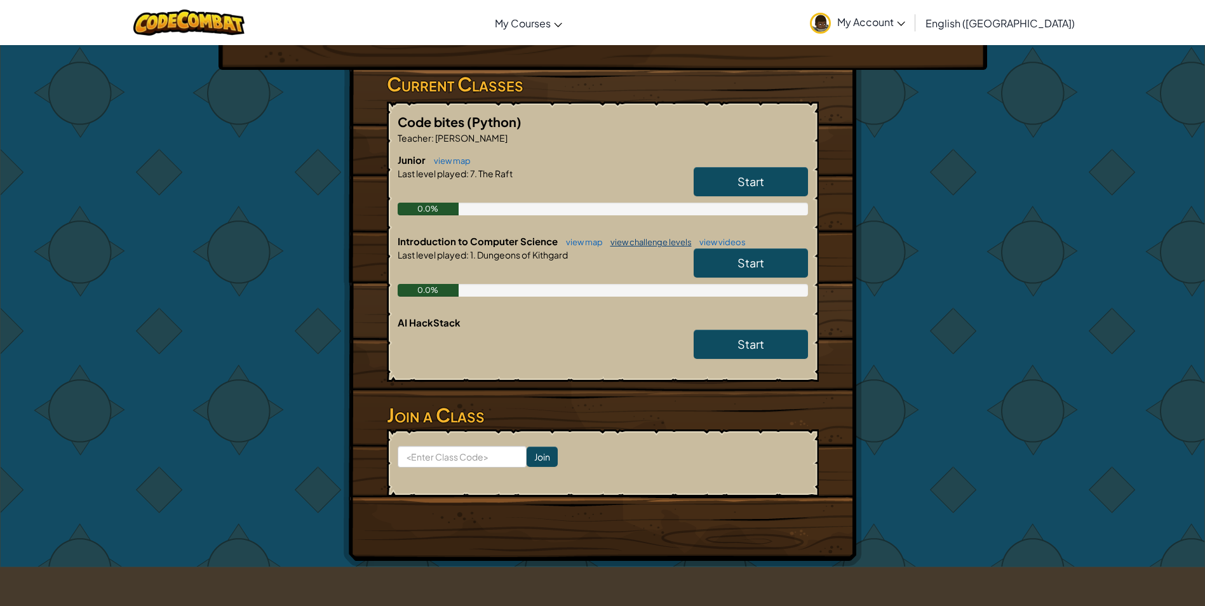
click at [671, 243] on link "view challenge levels" at bounding box center [648, 242] width 88 height 10
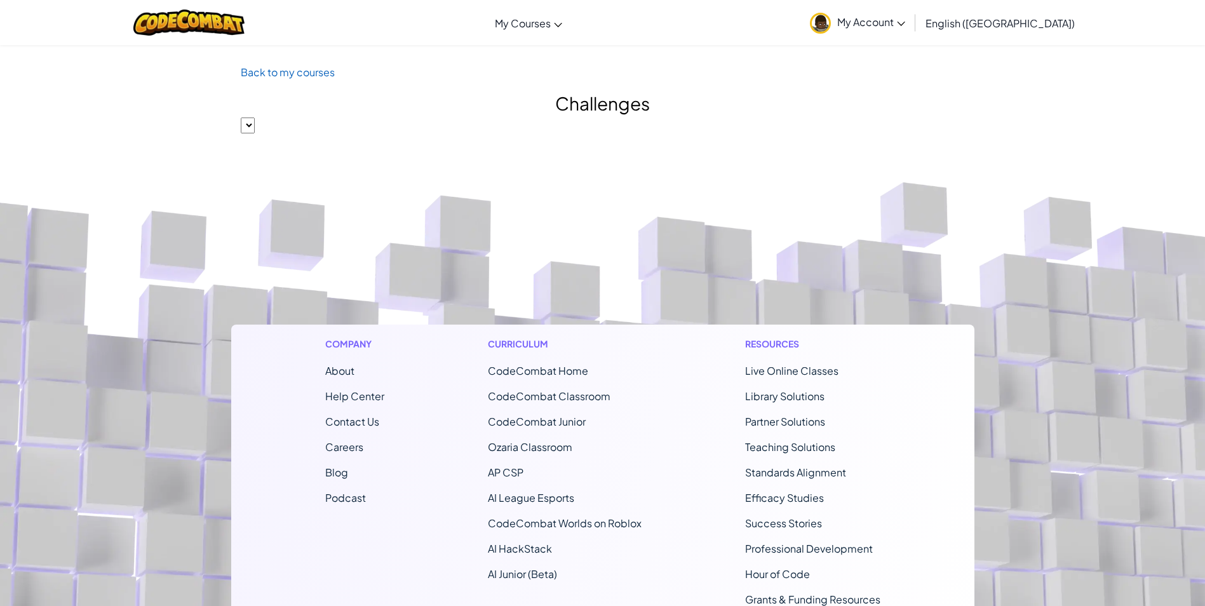
select select "560f1a9f22961295f9427742"
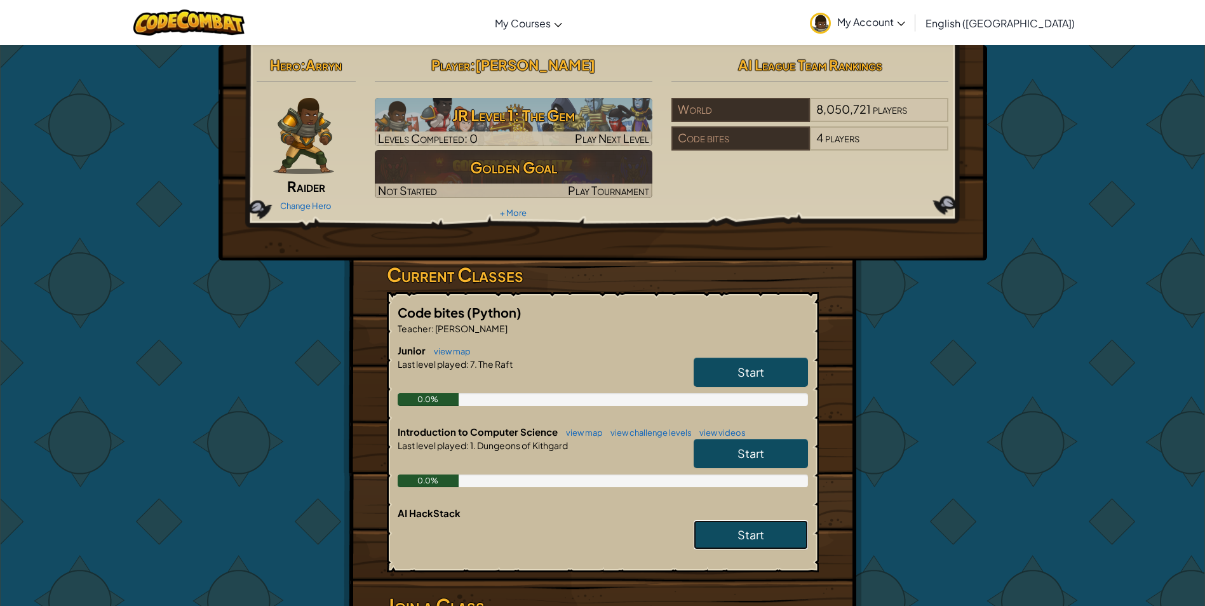
click at [751, 538] on span "Start" at bounding box center [750, 534] width 27 height 15
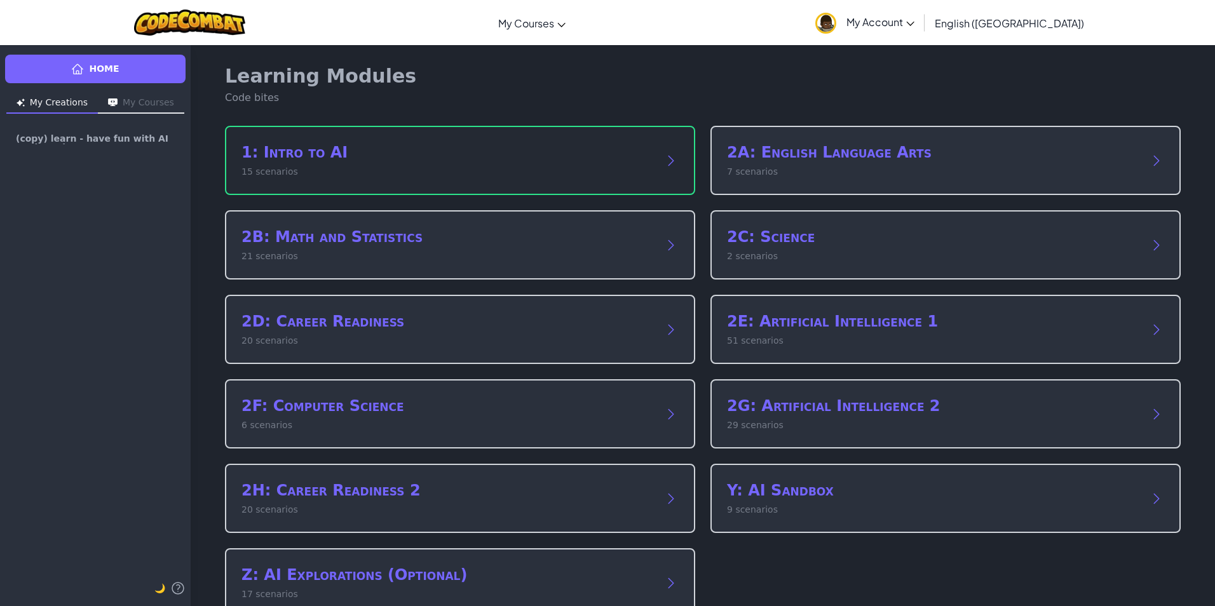
click at [610, 165] on p "15 scenarios" at bounding box center [447, 171] width 412 height 13
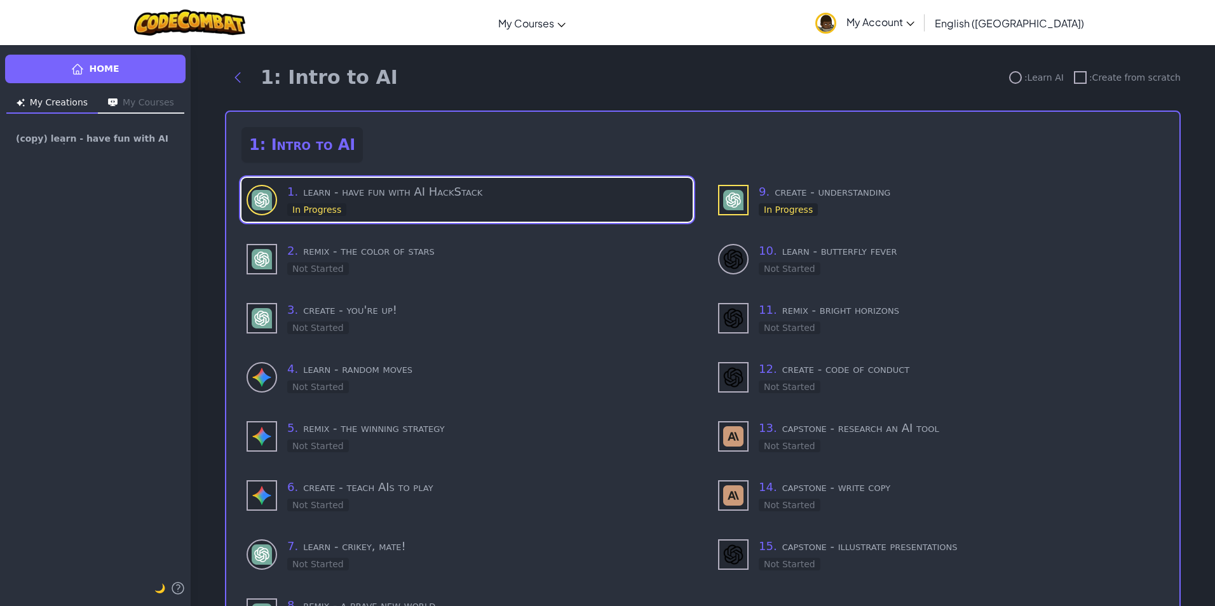
click at [558, 206] on div "1 . learn - have fun with AI HackStack In Progress" at bounding box center [487, 200] width 400 height 34
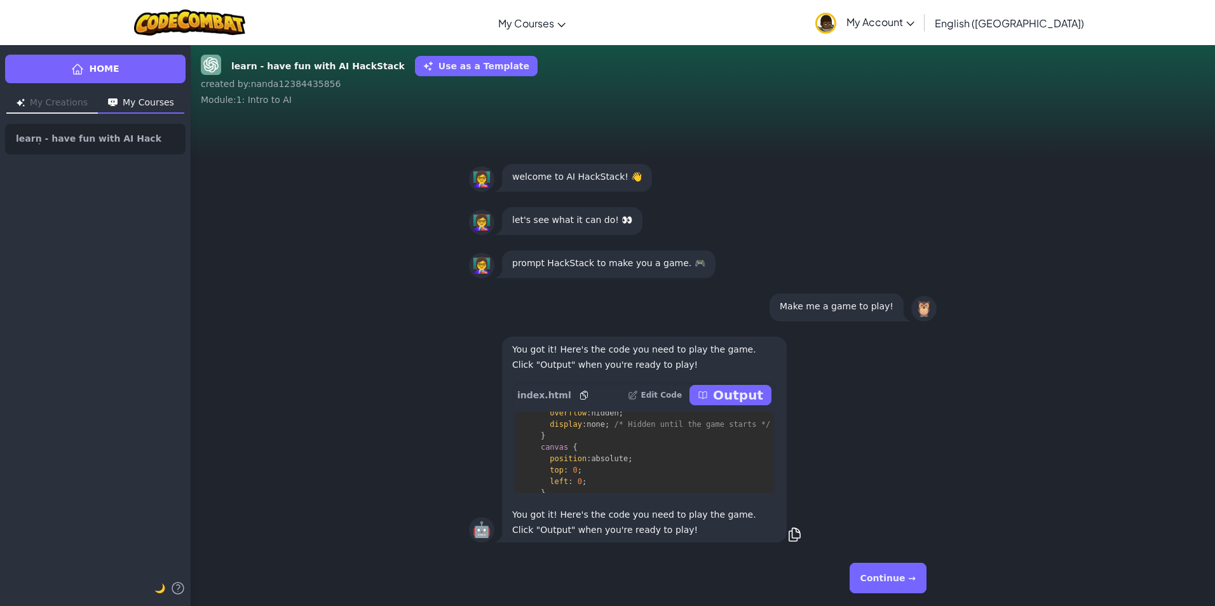
scroll to position [508, 0]
click at [743, 389] on p "Output" at bounding box center [738, 395] width 50 height 18
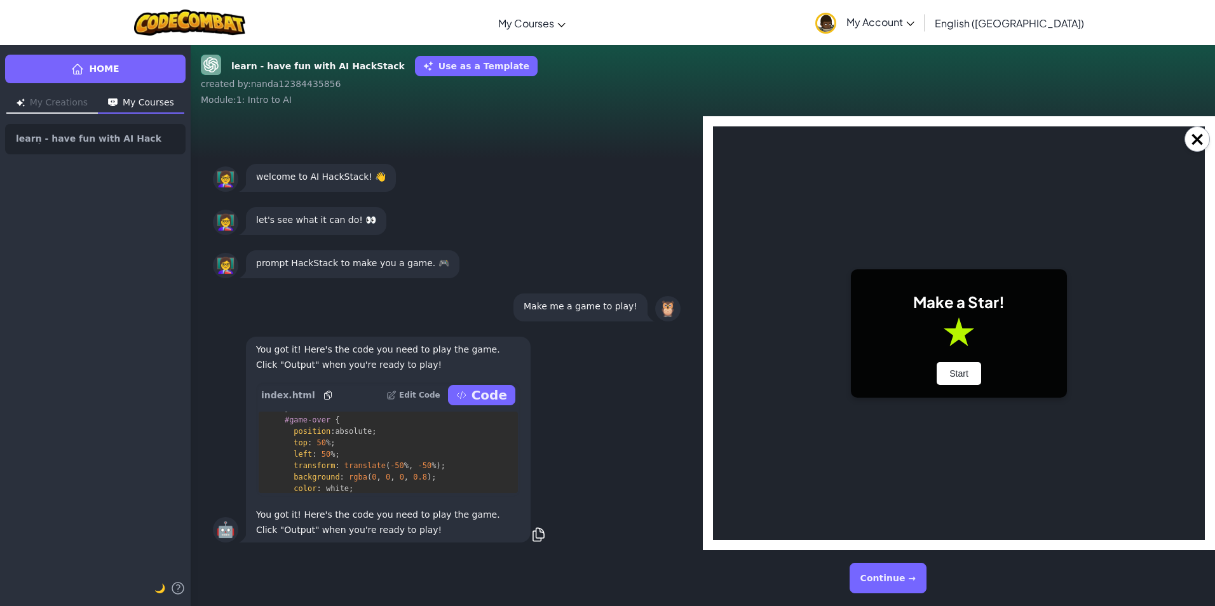
scroll to position [0, 0]
click at [954, 372] on button "Start" at bounding box center [958, 373] width 44 height 23
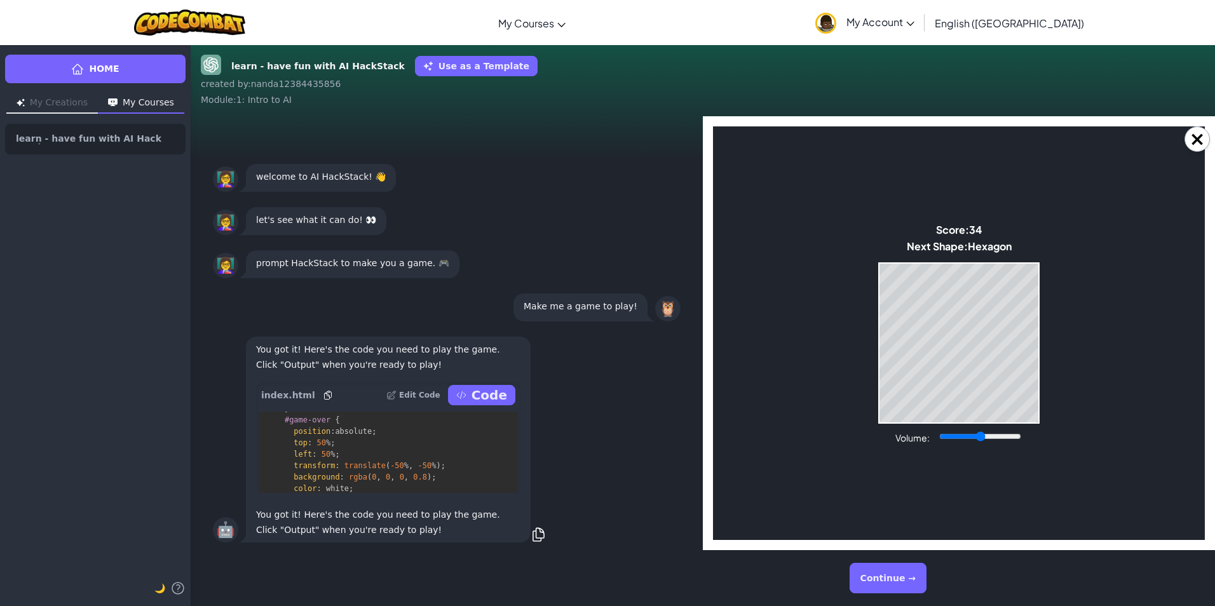
click at [874, 572] on button "Continue →" at bounding box center [887, 578] width 77 height 30
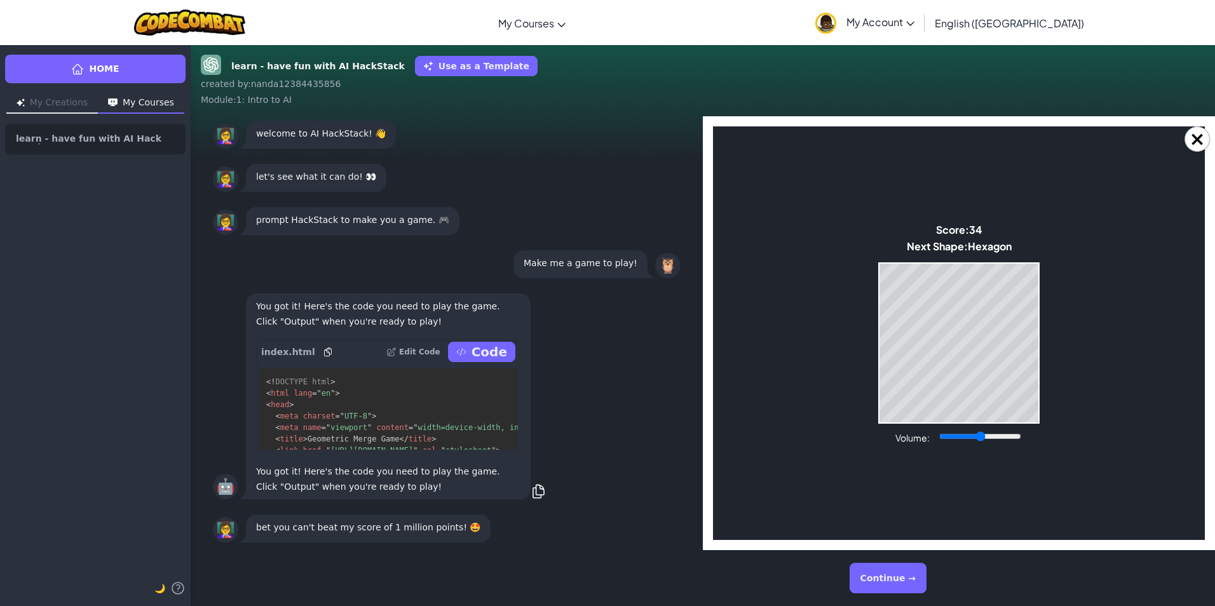
click at [895, 581] on button "Continue →" at bounding box center [887, 578] width 77 height 30
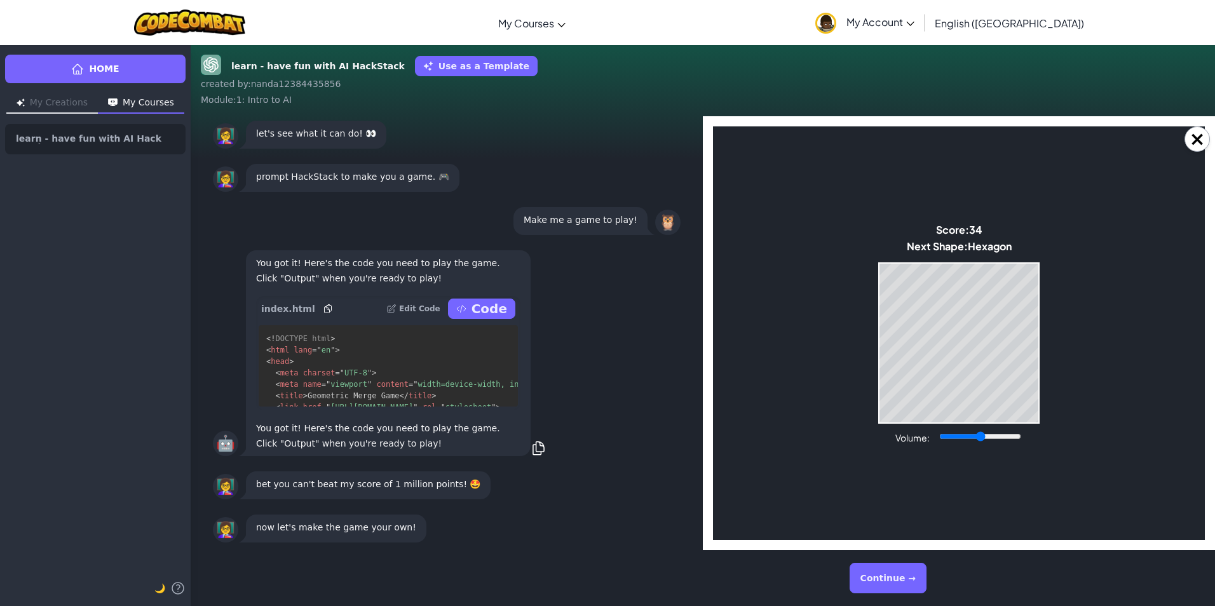
click at [895, 581] on button "Continue →" at bounding box center [887, 578] width 77 height 30
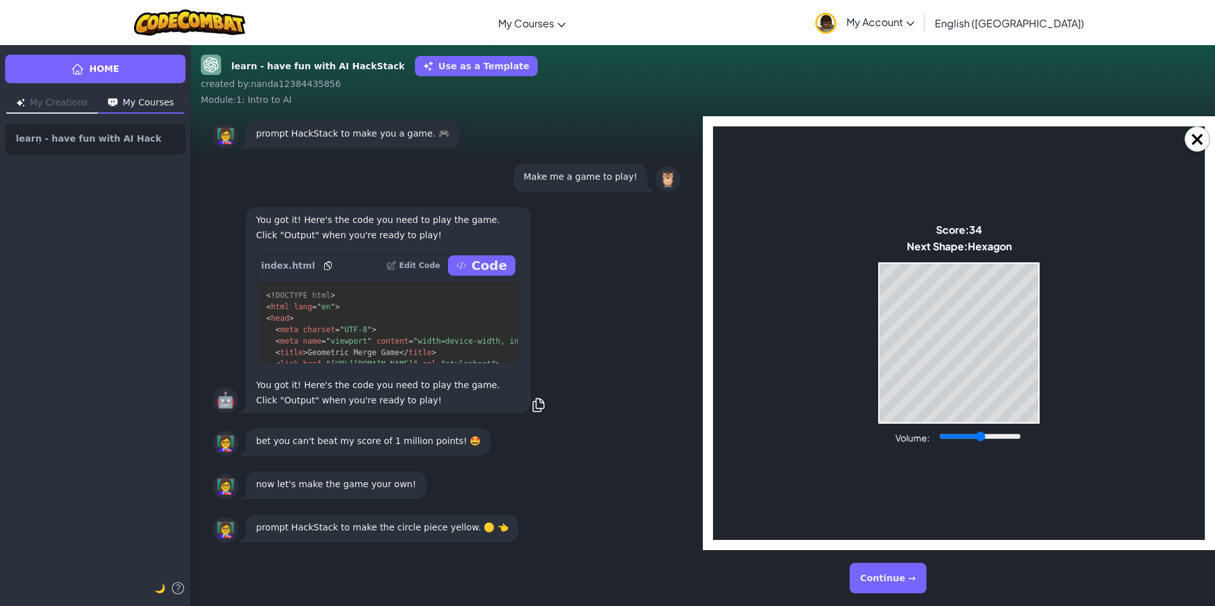
click at [356, 483] on p "now let's make the game your own!" at bounding box center [336, 483] width 160 height 15
click at [896, 579] on button "Continue →" at bounding box center [887, 578] width 77 height 30
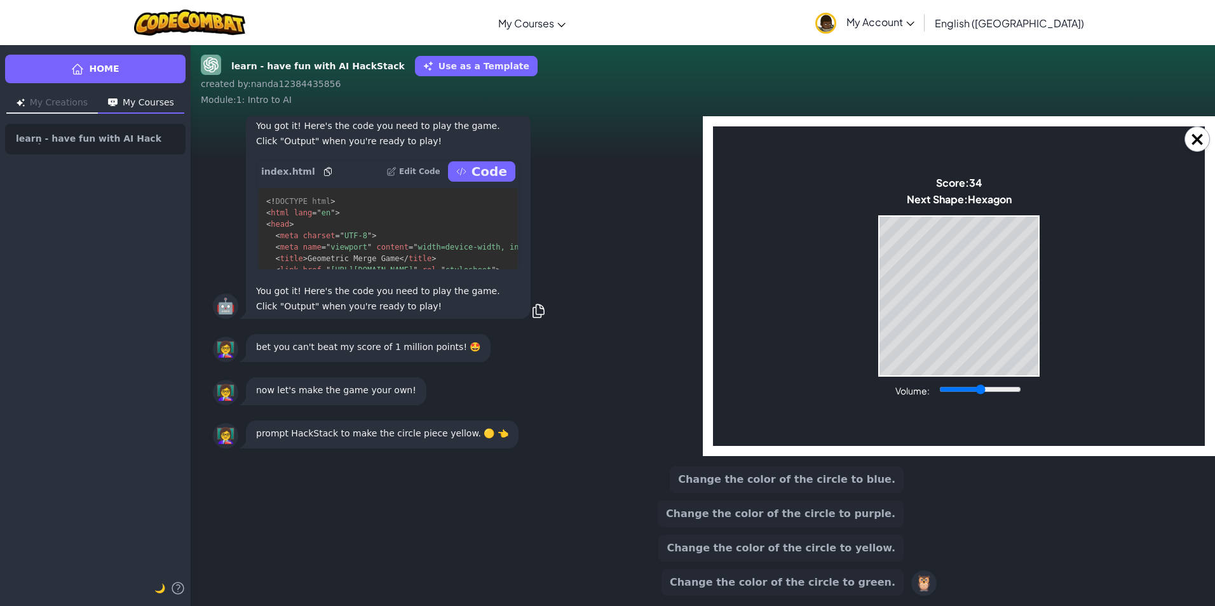
click at [800, 481] on button "Change the color of the circle to blue." at bounding box center [787, 479] width 234 height 27
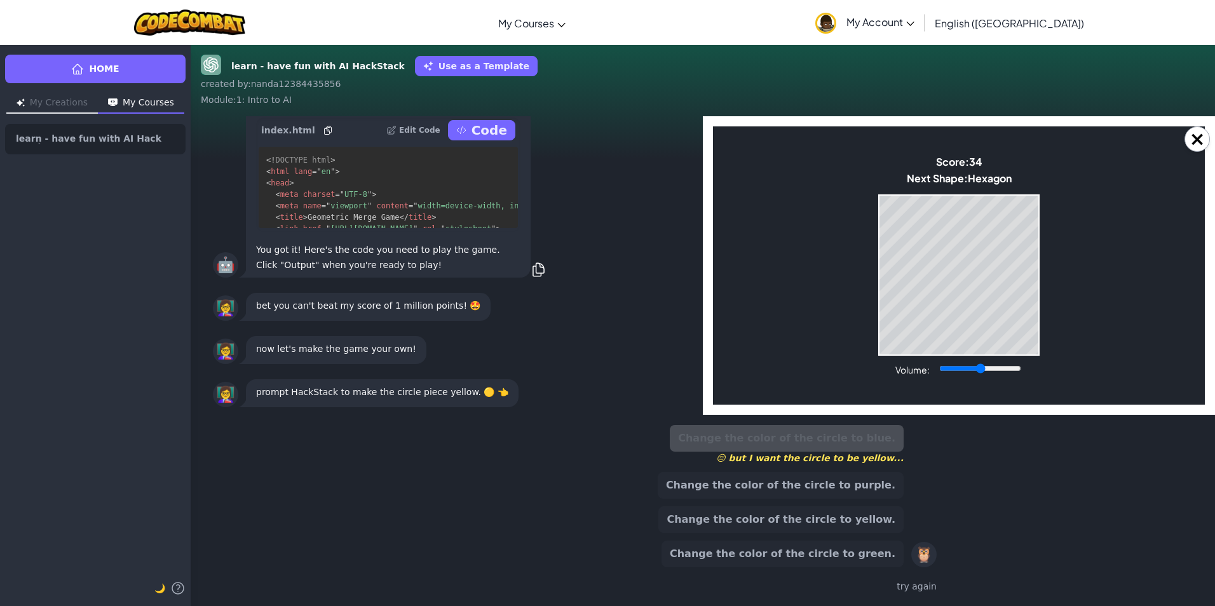
click at [800, 481] on button "Change the color of the circle to purple." at bounding box center [780, 485] width 246 height 27
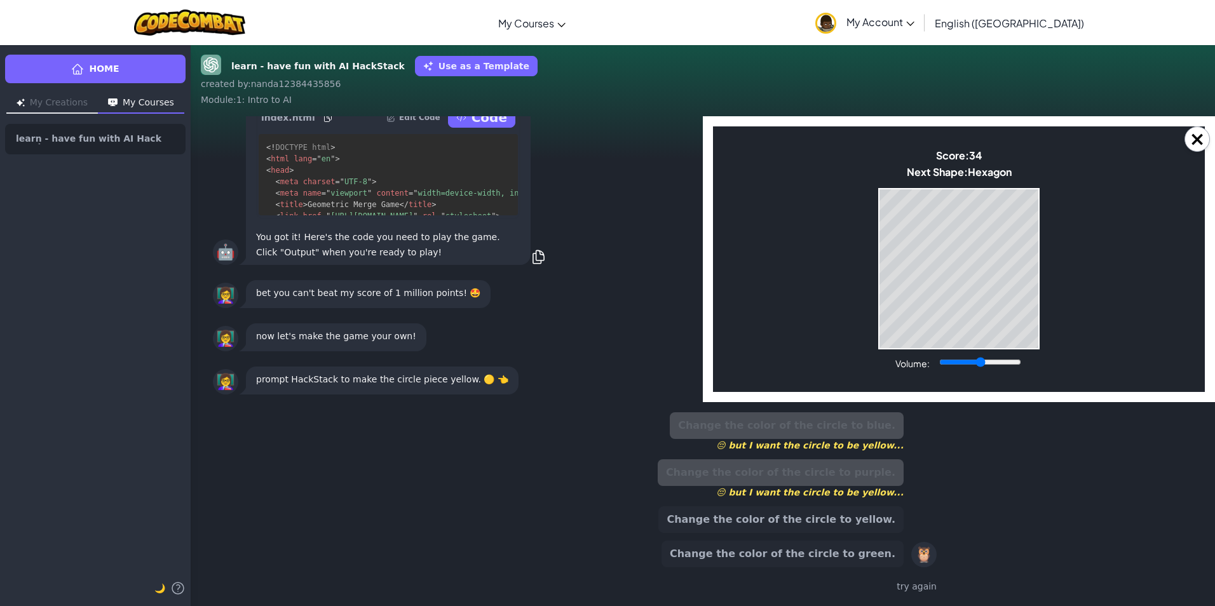
click at [777, 521] on button "Change the color of the circle to yellow." at bounding box center [780, 519] width 245 height 27
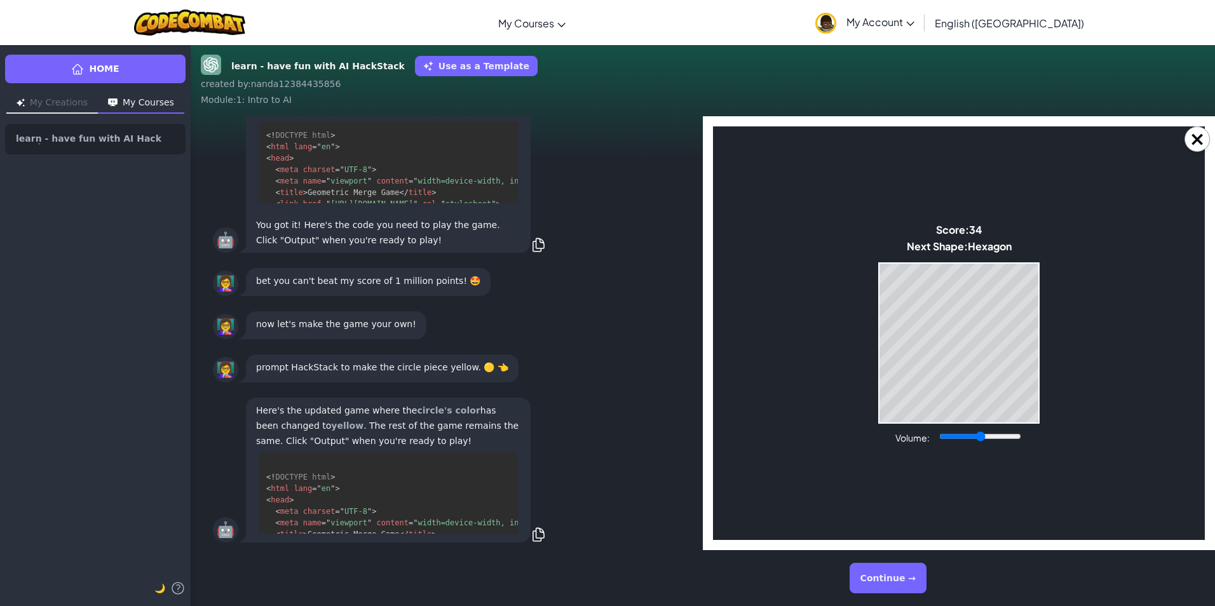
scroll to position [81, 0]
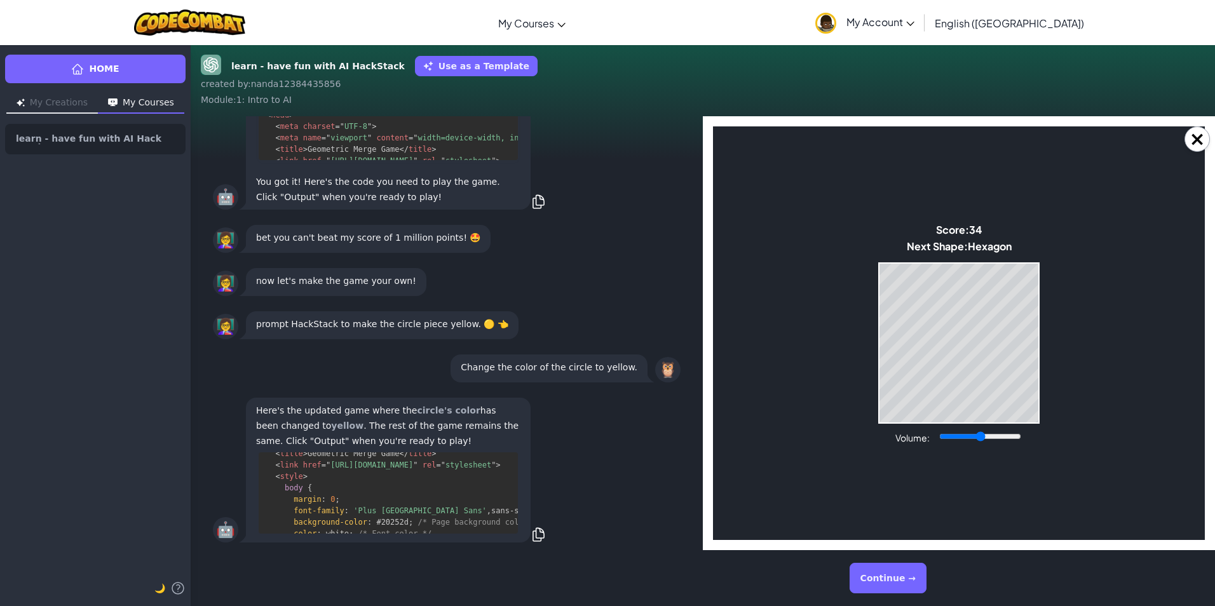
click at [892, 576] on button "Continue →" at bounding box center [887, 578] width 77 height 30
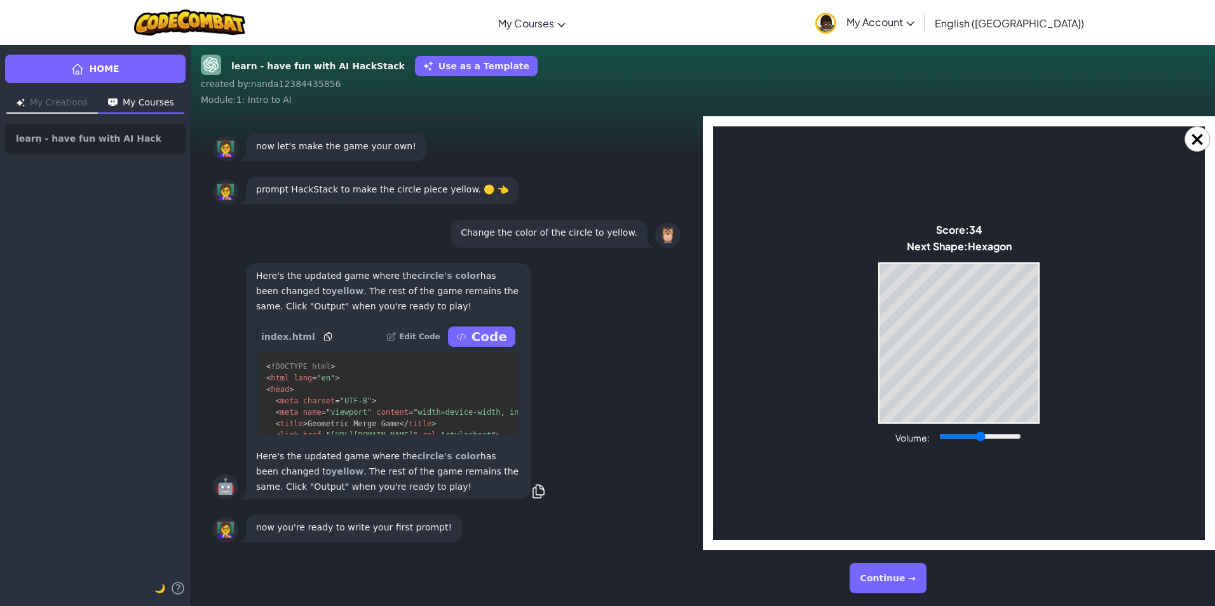
click at [888, 581] on button "Continue →" at bounding box center [887, 578] width 77 height 30
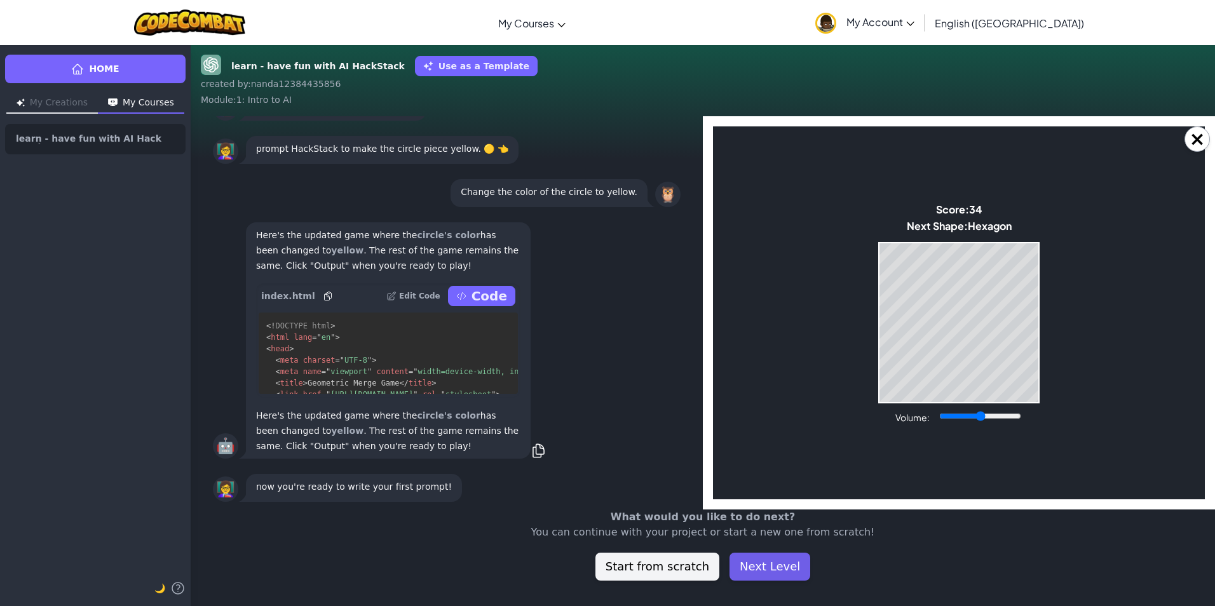
click at [760, 571] on button "Next Level" at bounding box center [769, 567] width 81 height 28
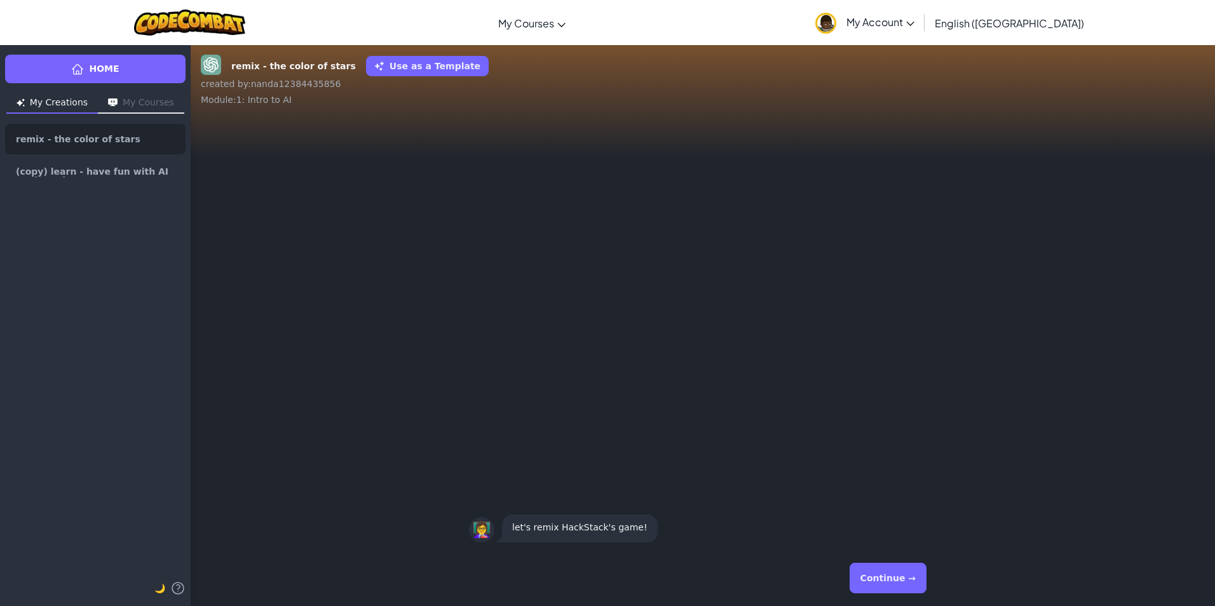
click at [875, 579] on button "Continue →" at bounding box center [887, 578] width 77 height 30
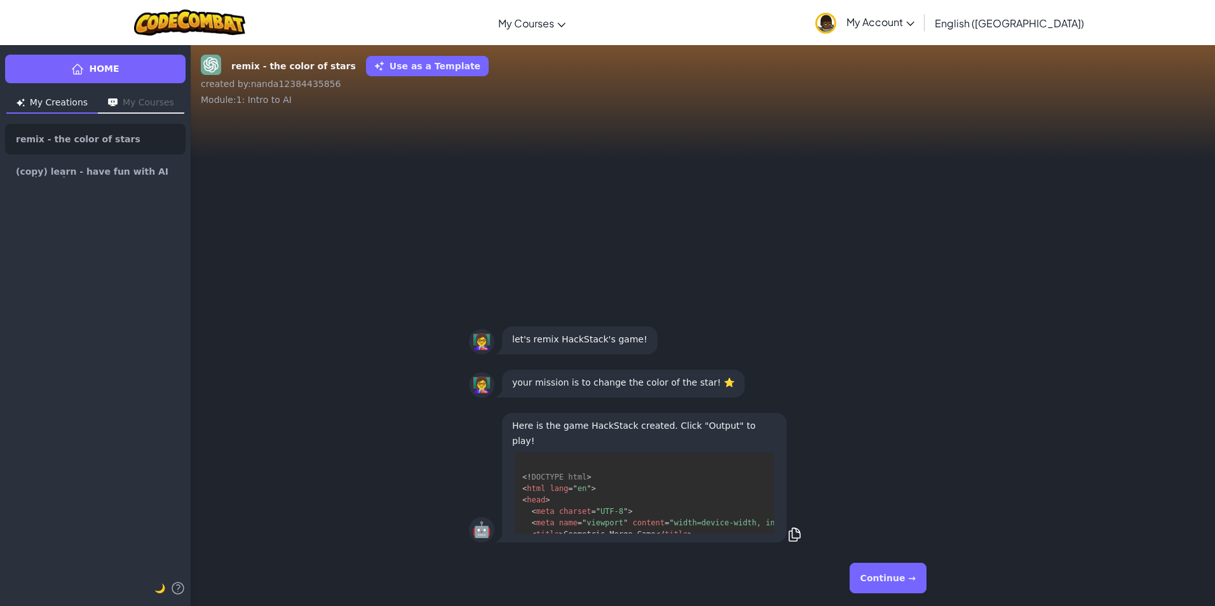
scroll to position [229, 0]
click at [875, 579] on button "Continue →" at bounding box center [887, 578] width 77 height 30
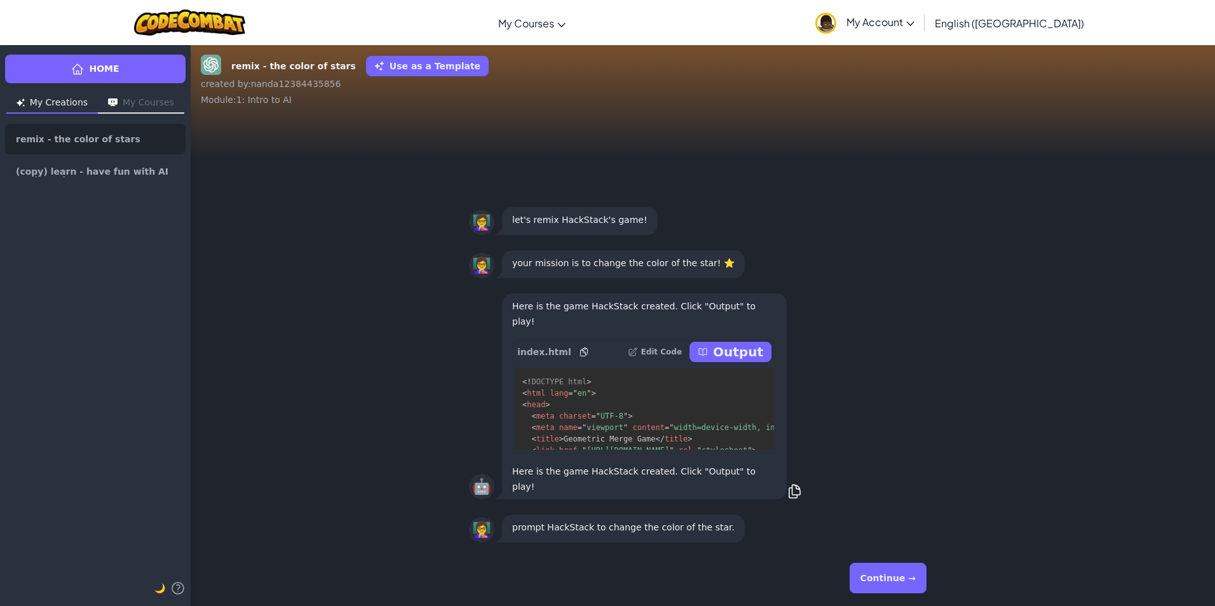
click at [739, 361] on p "Output" at bounding box center [738, 352] width 50 height 18
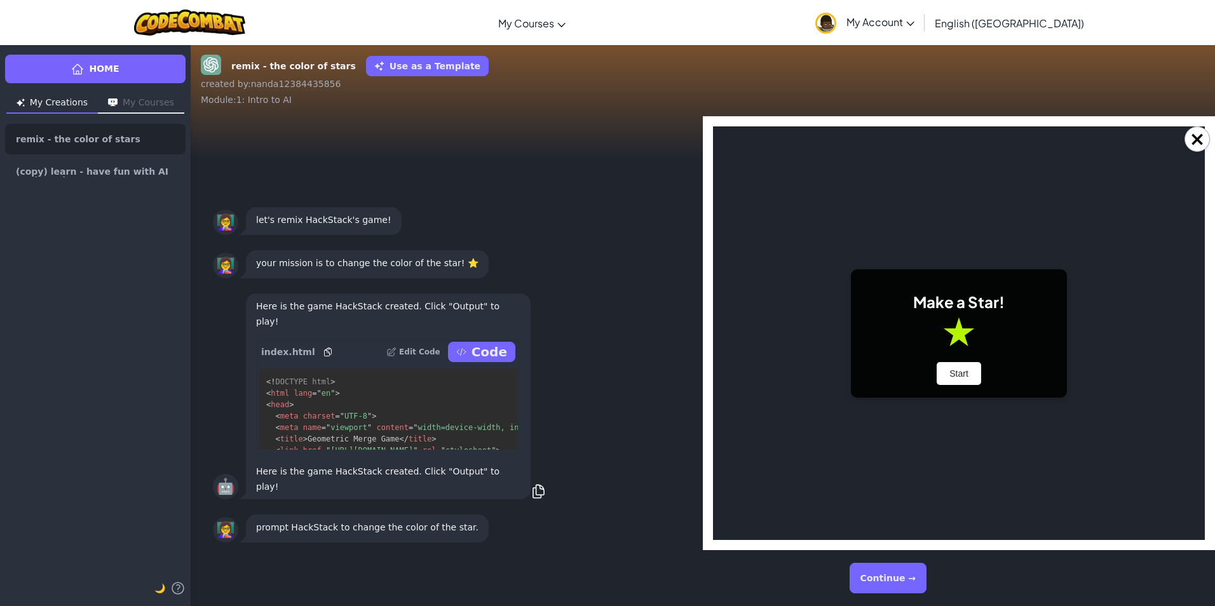
scroll to position [0, 0]
click at [962, 371] on button "Start" at bounding box center [958, 373] width 44 height 23
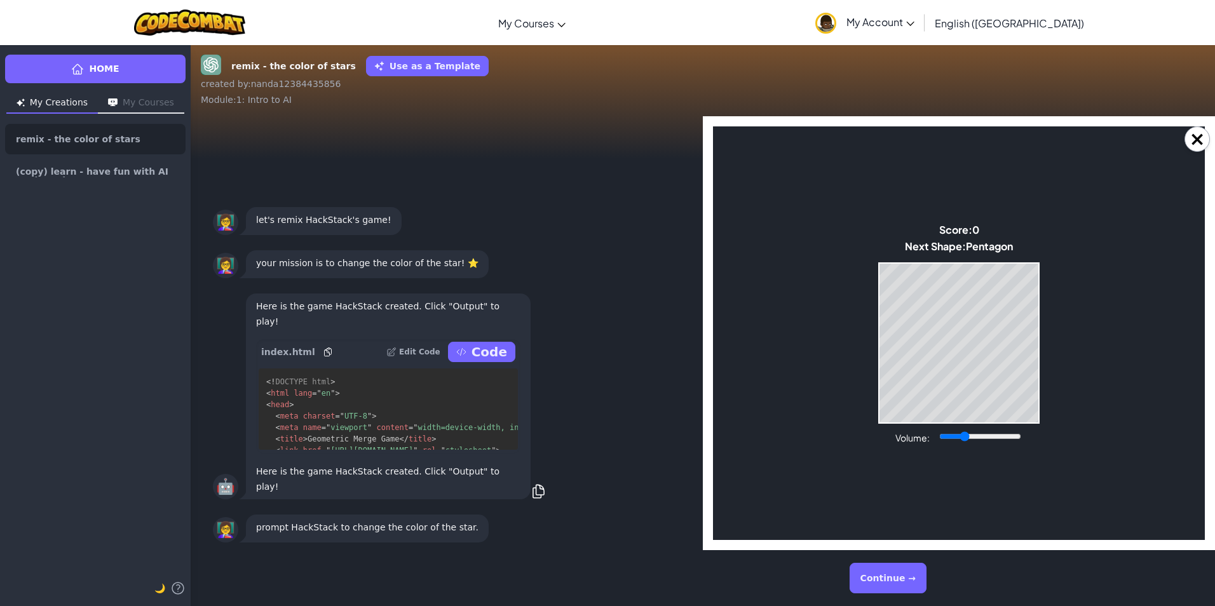
type input "0.28"
click at [964, 433] on input "Volume:" at bounding box center [980, 436] width 82 height 10
click at [880, 590] on button "Continue →" at bounding box center [887, 578] width 77 height 30
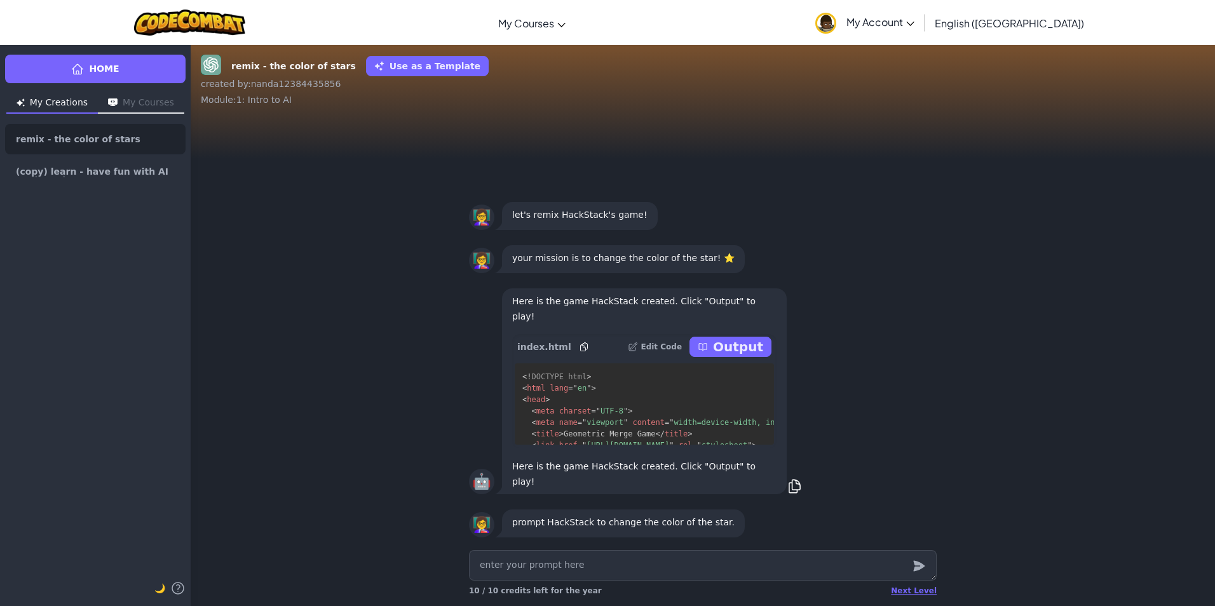
type textarea "x"
type textarea "c"
type textarea "x"
type textarea "ch"
type textarea "x"
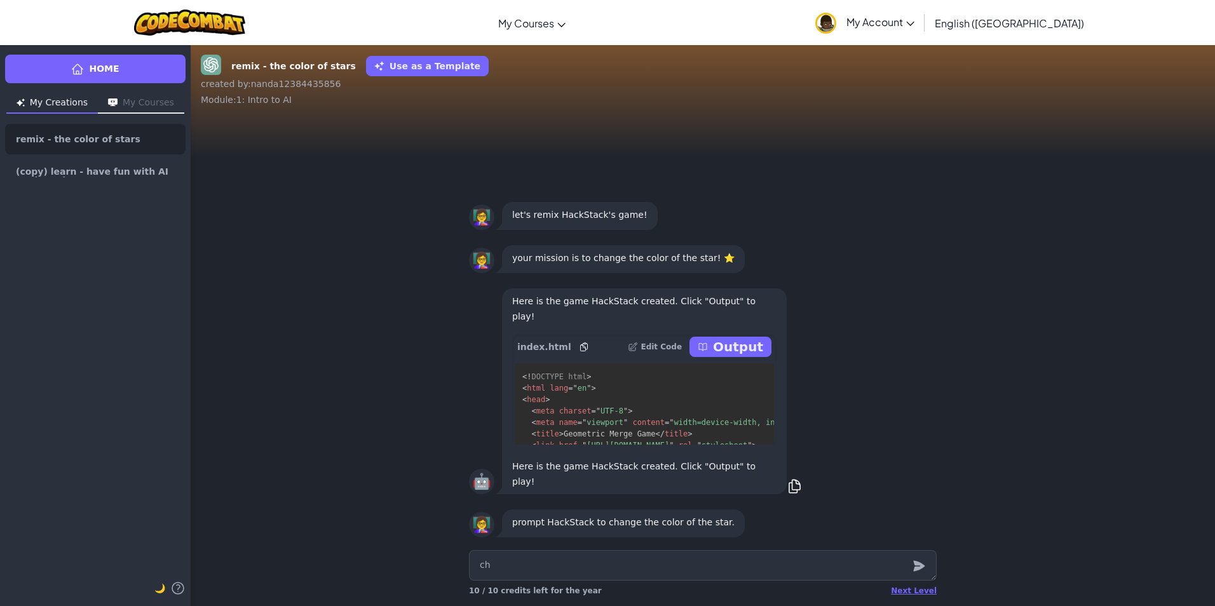
type textarea "cha"
type textarea "x"
type textarea "chan"
type textarea "x"
type textarea "chang"
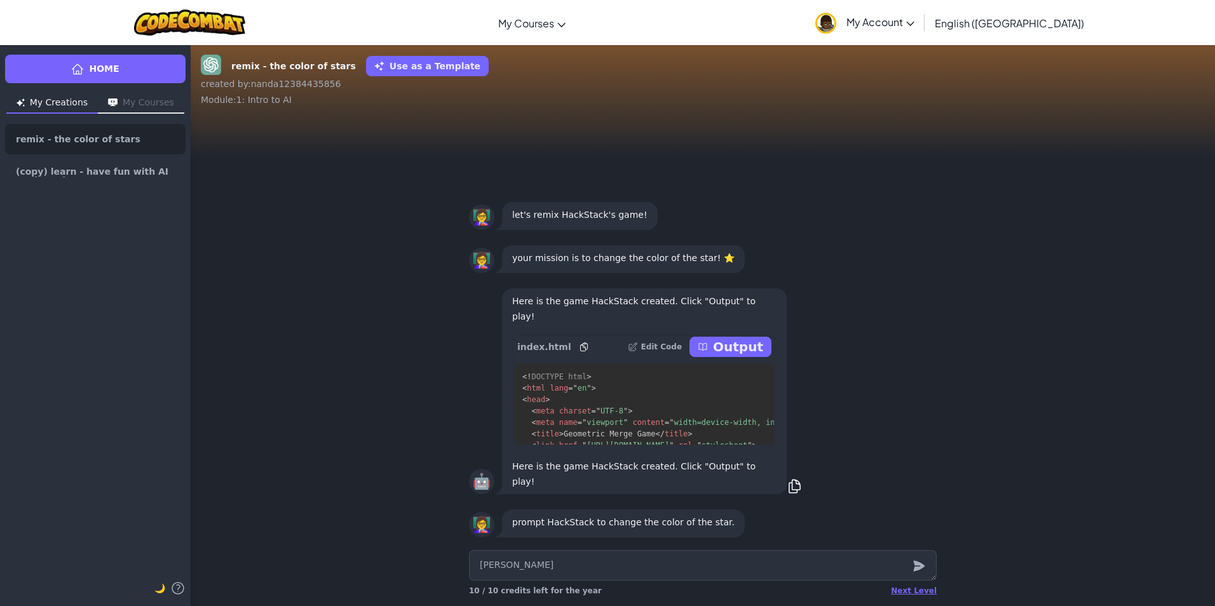
type textarea "x"
type textarea "change"
type textarea "x"
type textarea "change"
type textarea "x"
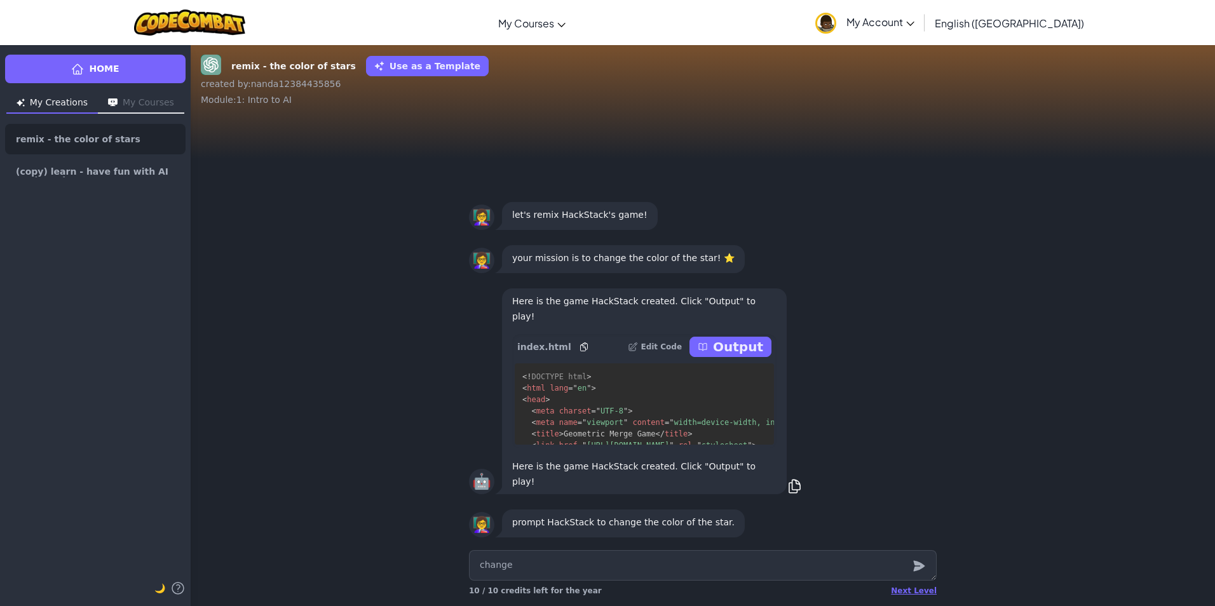
type textarea "change t"
type textarea "x"
type textarea "change th"
type textarea "x"
type textarea "change the"
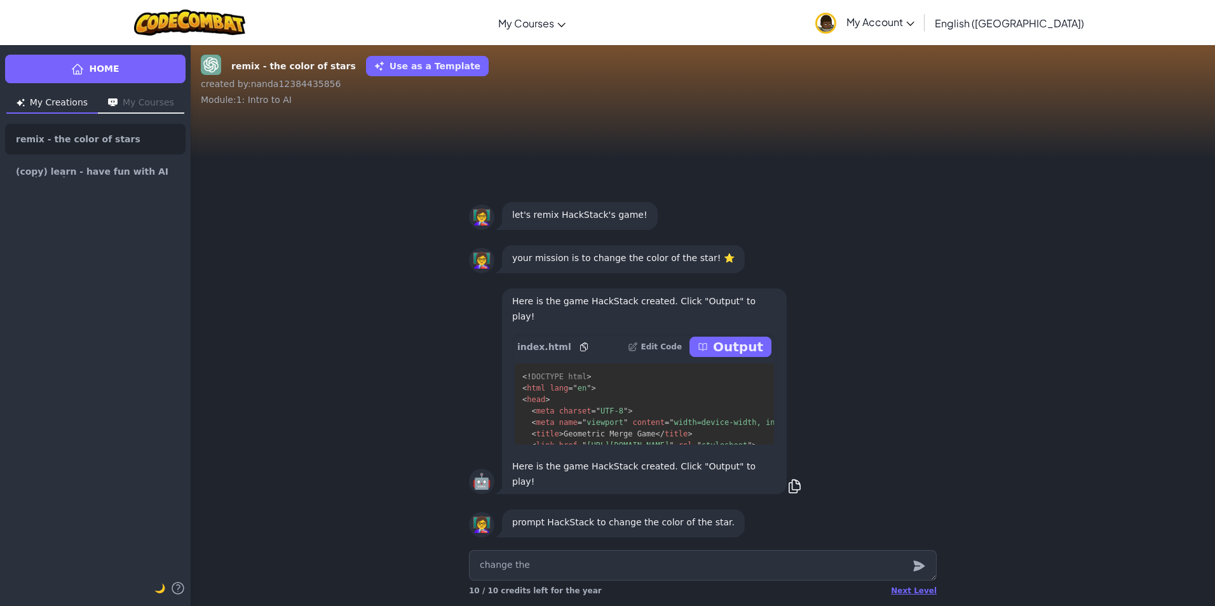
type textarea "x"
type textarea "change the"
type textarea "x"
type textarea "change the c"
type textarea "x"
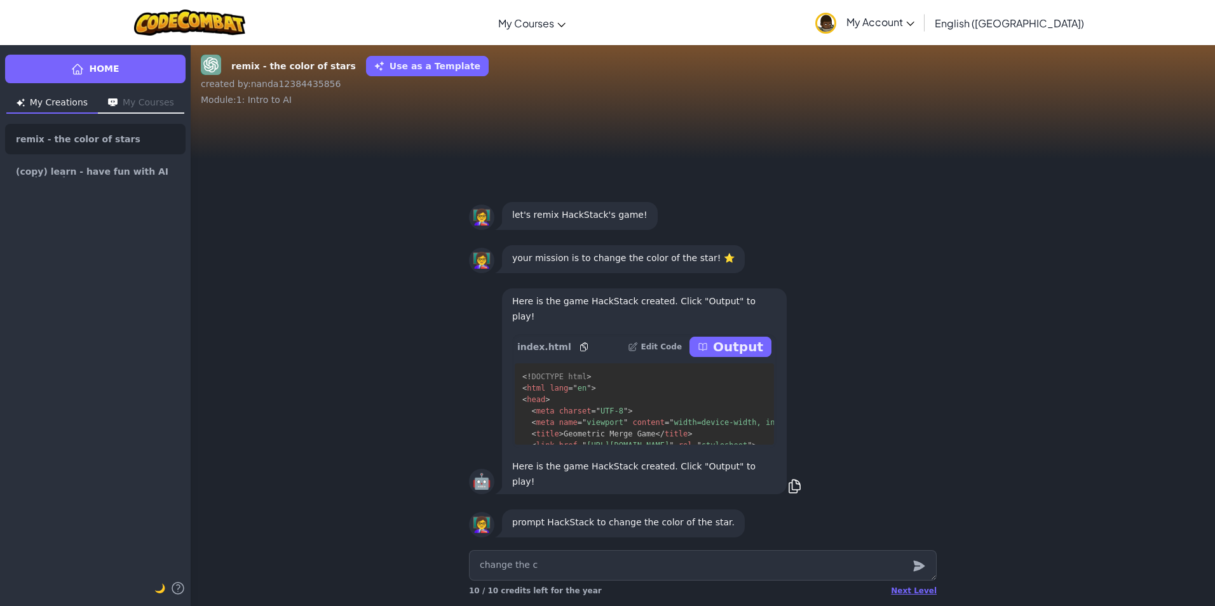
type textarea "change the co"
type textarea "x"
type textarea "change the col"
type textarea "x"
type textarea "change the colo"
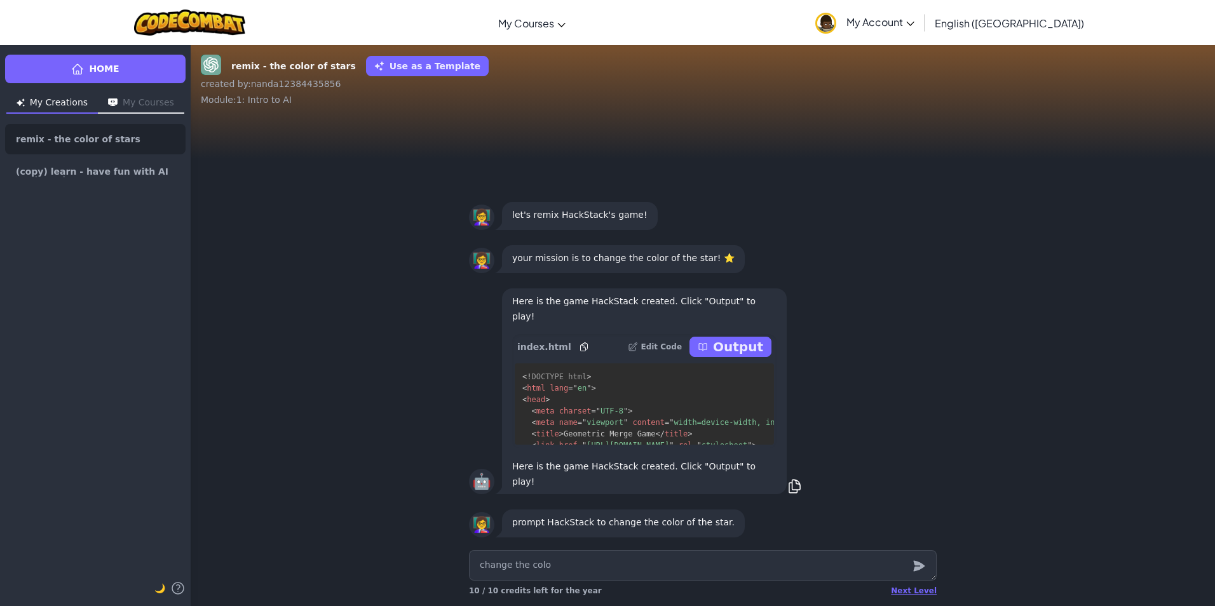
type textarea "x"
type textarea "change the colou"
type textarea "x"
type textarea "change the colour"
type textarea "x"
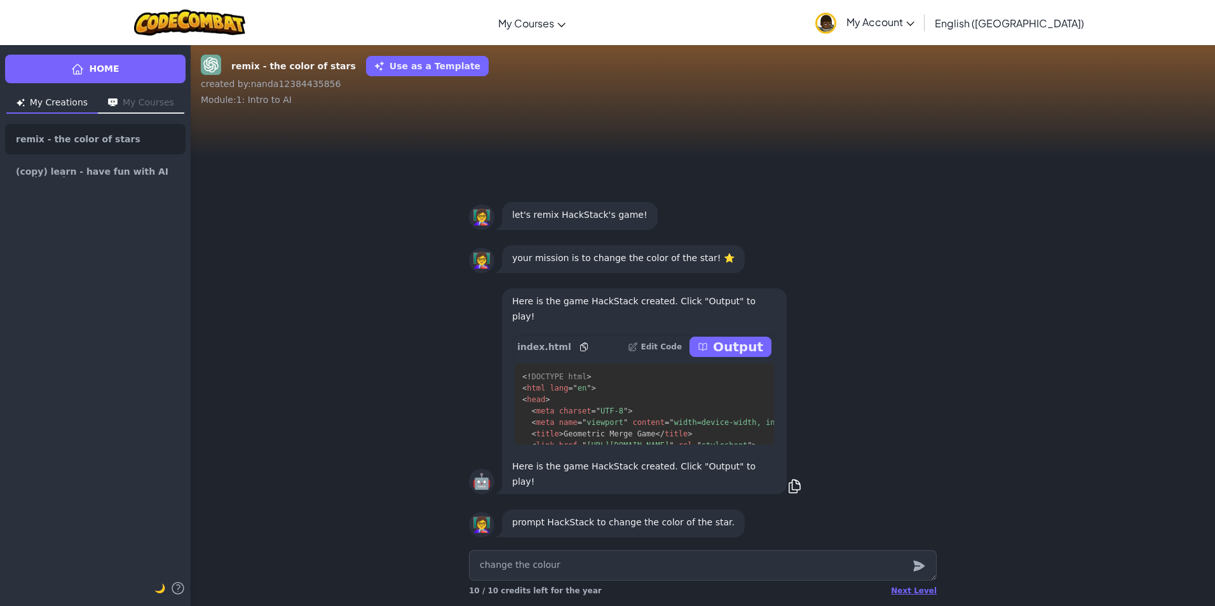
type textarea "change the colour"
type textarea "x"
type textarea "change the colour t"
type textarea "x"
type textarea "change the colour to"
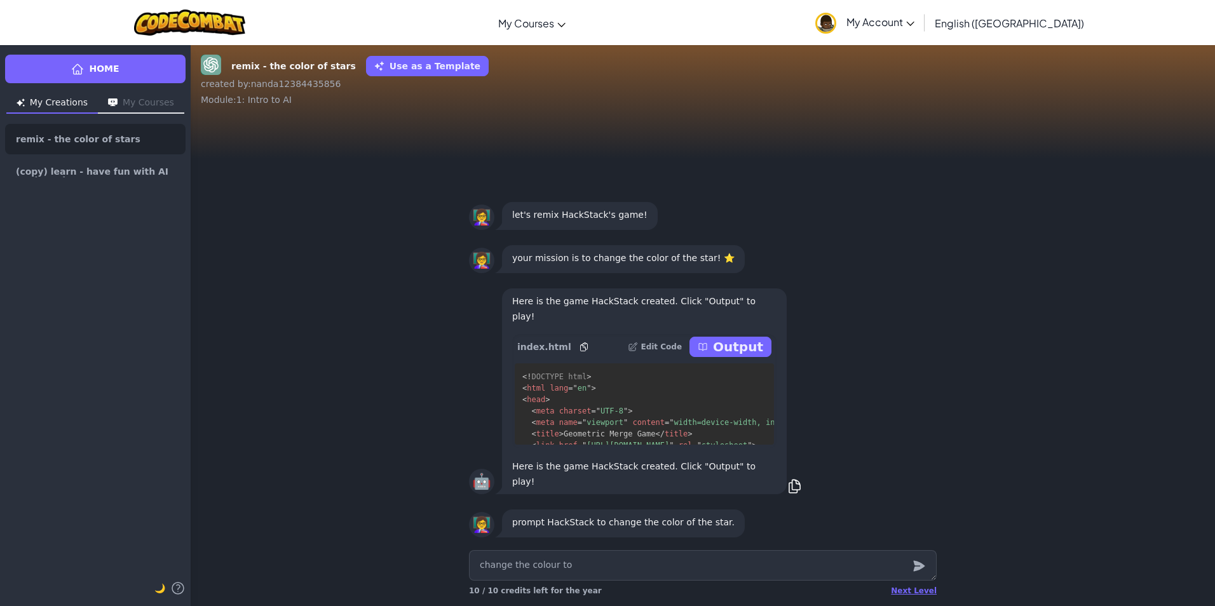
type textarea "x"
type textarea "change the colour to"
type textarea "x"
type textarea "change the colour to p"
type textarea "x"
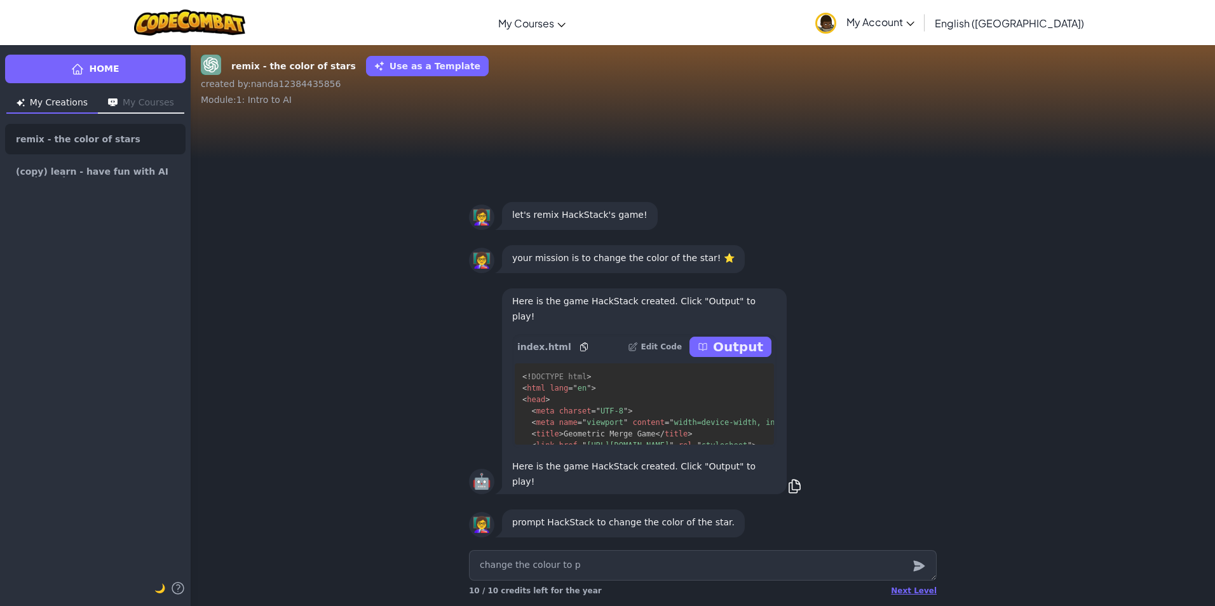
type textarea "change the colour to pu"
type textarea "x"
type textarea "change the colour to pur"
type textarea "x"
type textarea "change the colour to purp"
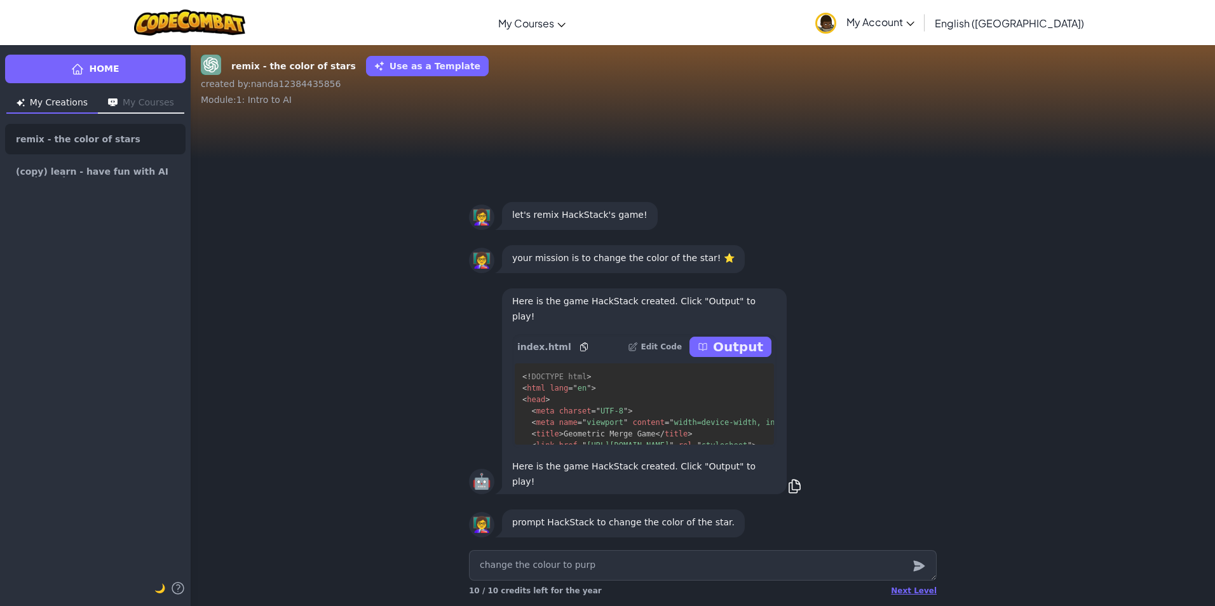
type textarea "x"
type textarea "change the colour to purpl"
type textarea "x"
type textarea "change the colour to purple"
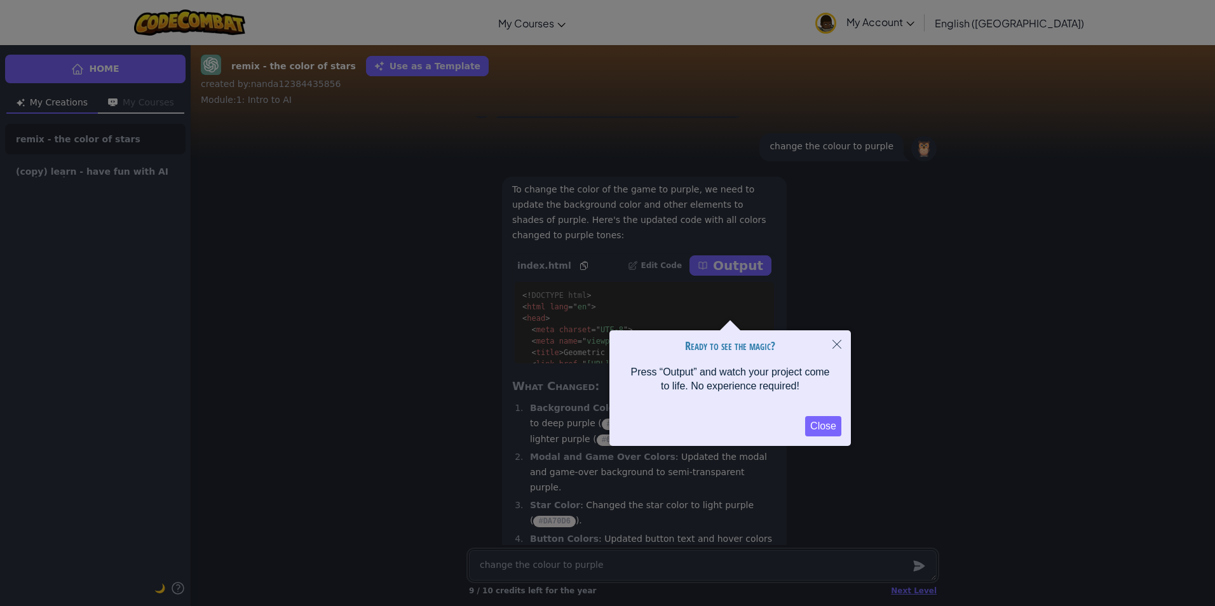
scroll to position [1, 0]
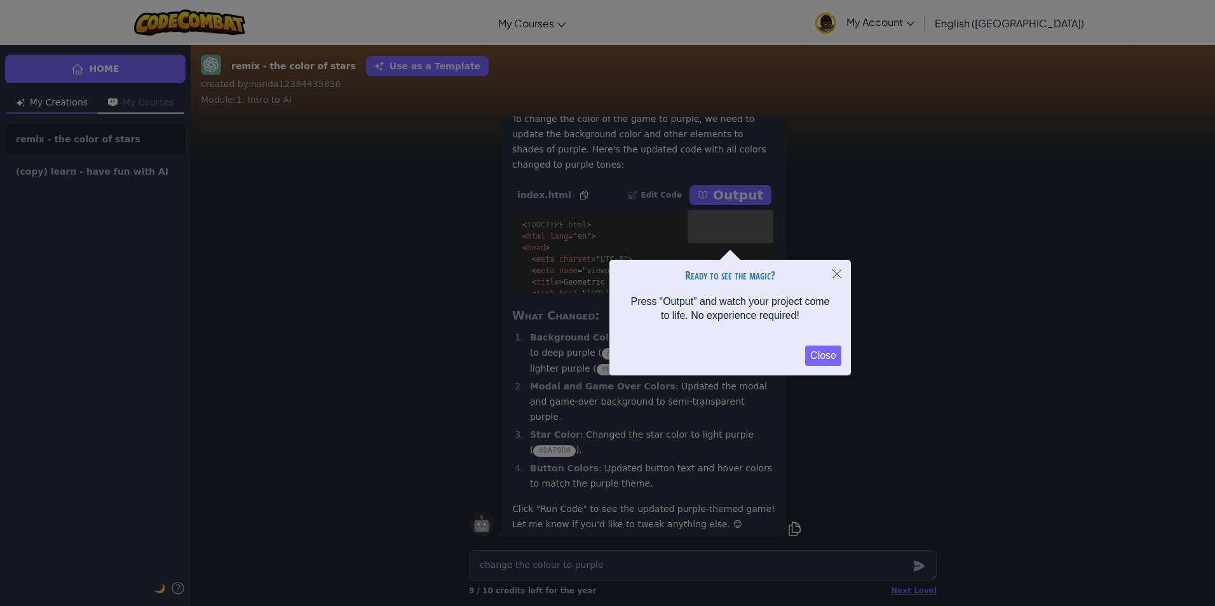
click at [816, 358] on button "Close" at bounding box center [823, 356] width 36 height 20
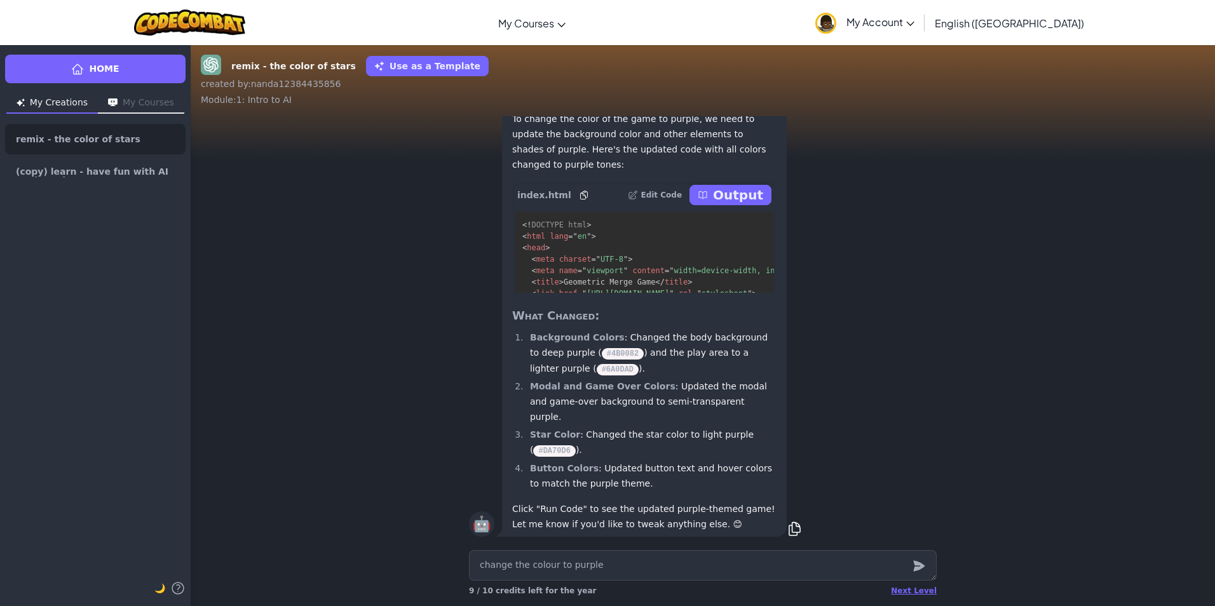
click at [729, 204] on p "Output" at bounding box center [738, 195] width 50 height 18
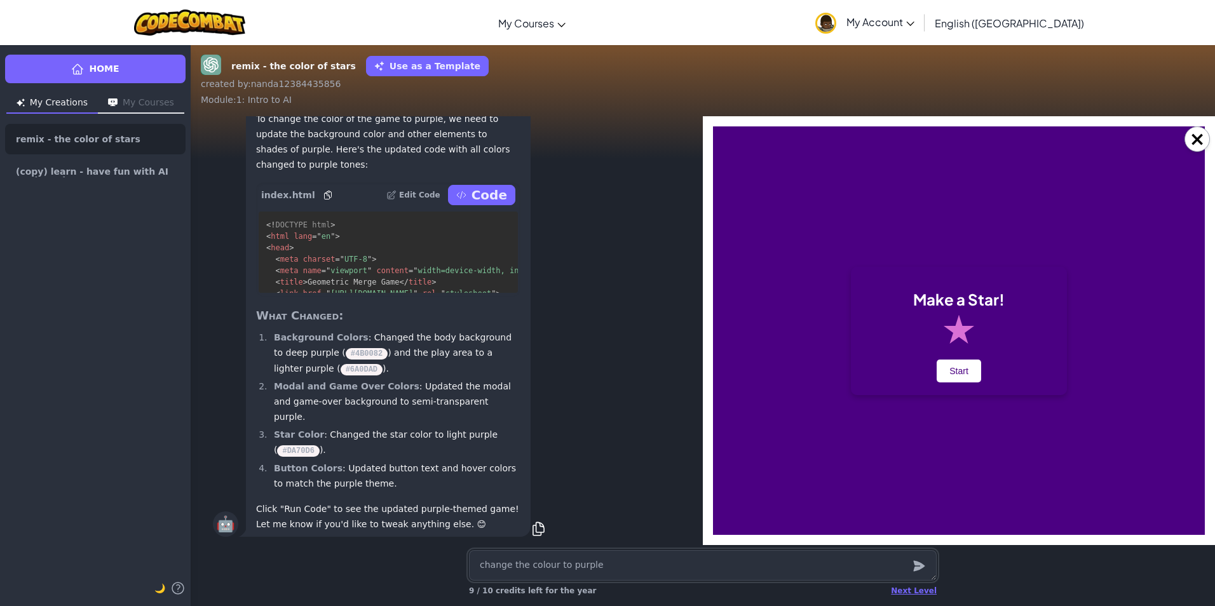
scroll to position [0, 0]
click at [960, 370] on button "Start" at bounding box center [958, 371] width 44 height 23
click at [953, 322] on div "Make a Star! Start" at bounding box center [959, 330] width 216 height 128
click at [548, 565] on textarea "change the colour to purple" at bounding box center [703, 565] width 468 height 30
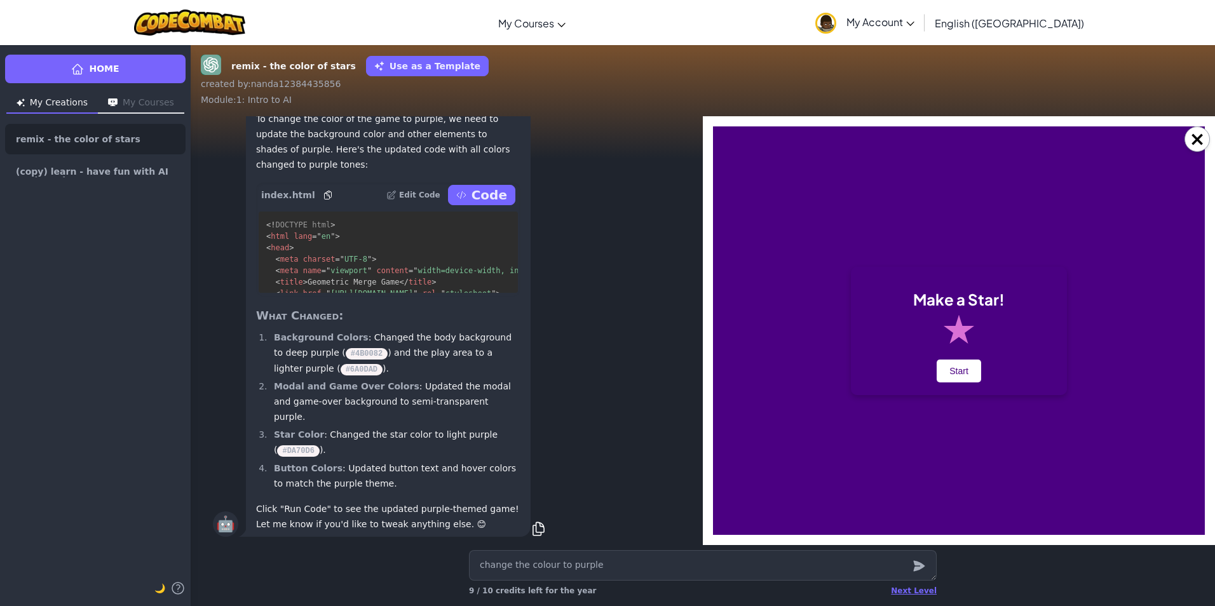
click at [914, 560] on icon "submit" at bounding box center [919, 565] width 14 height 15
click at [914, 595] on div "Next Level" at bounding box center [914, 591] width 46 height 10
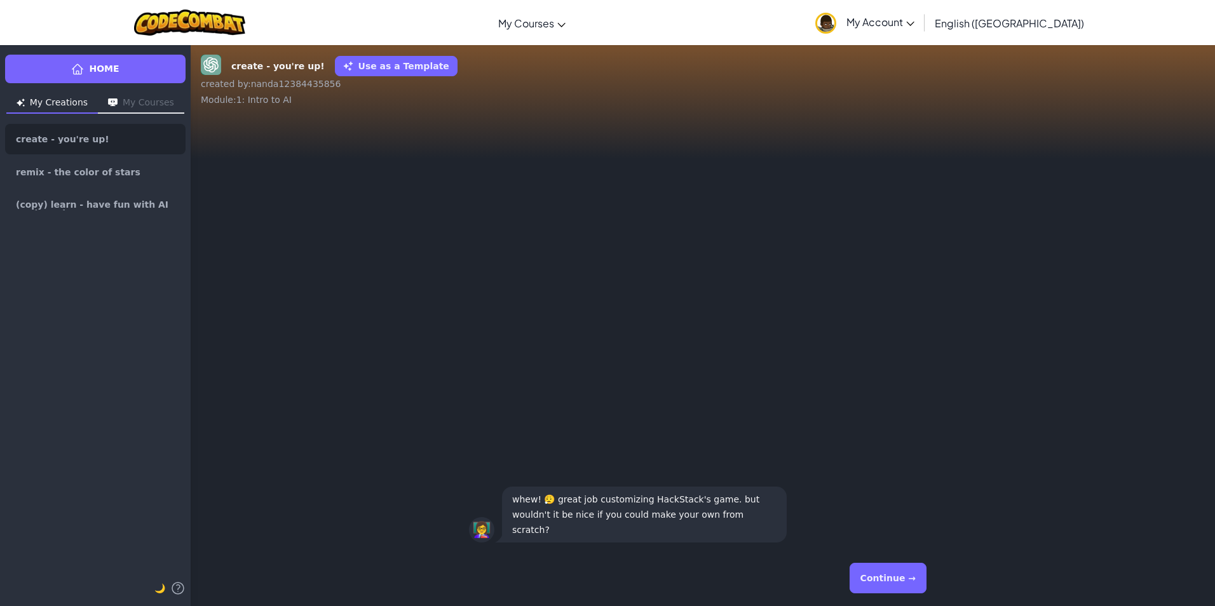
click at [891, 578] on button "Continue →" at bounding box center [887, 578] width 77 height 30
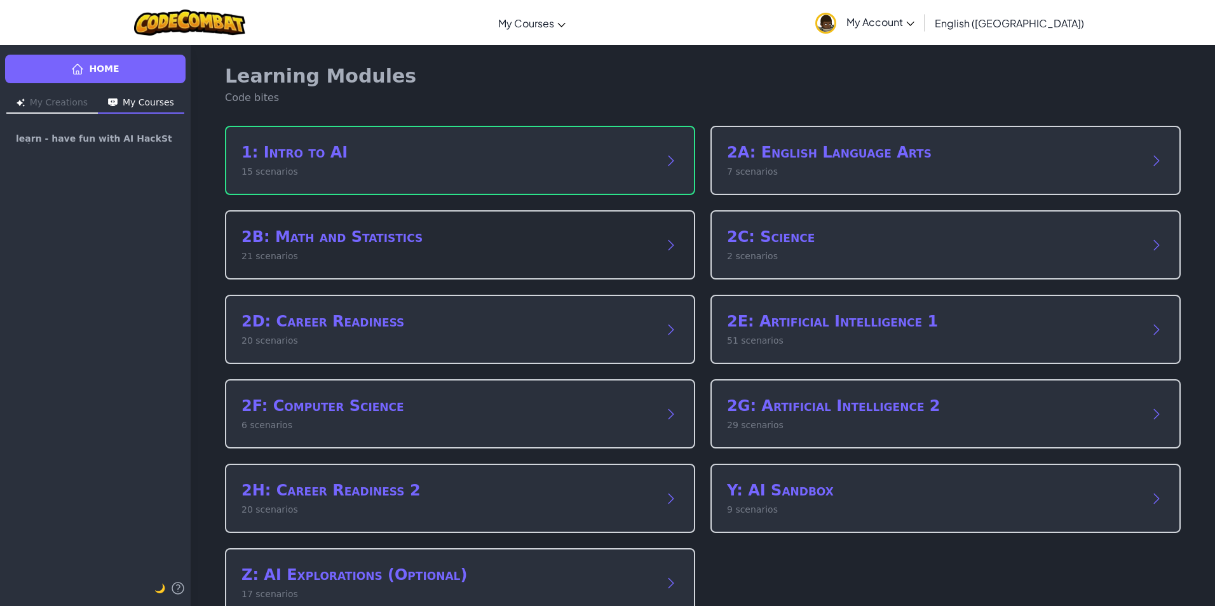
click at [666, 249] on icon at bounding box center [670, 245] width 15 height 15
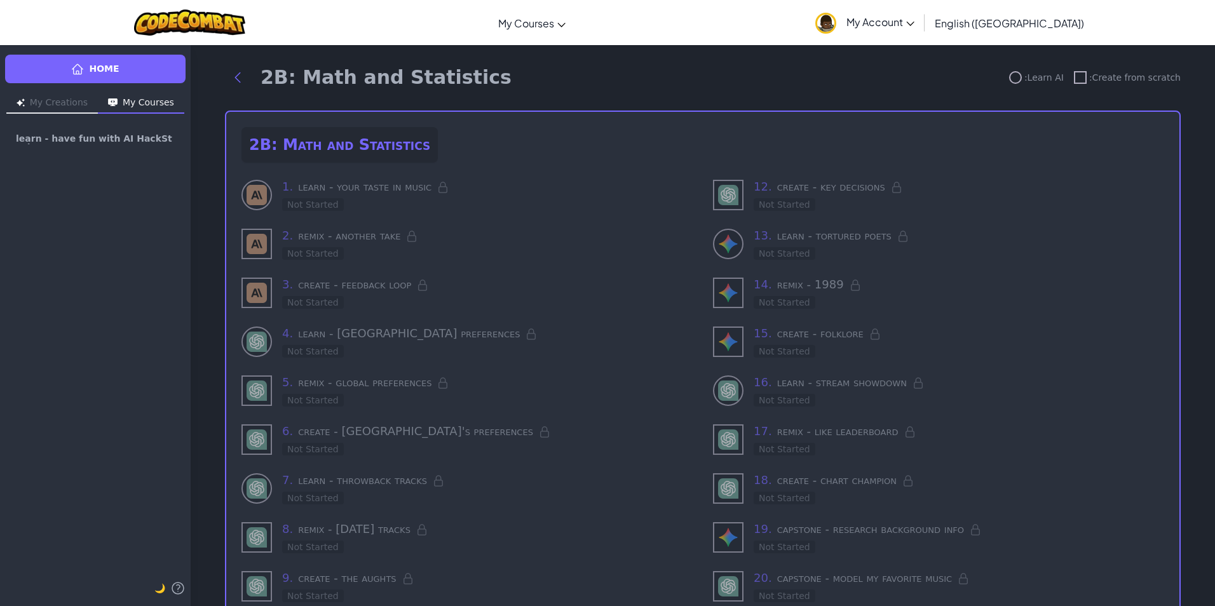
click at [339, 187] on h3 "1 . learn - your taste in music" at bounding box center [487, 187] width 410 height 18
click at [327, 244] on div "2 . remix - another take Not Started" at bounding box center [487, 244] width 410 height 34
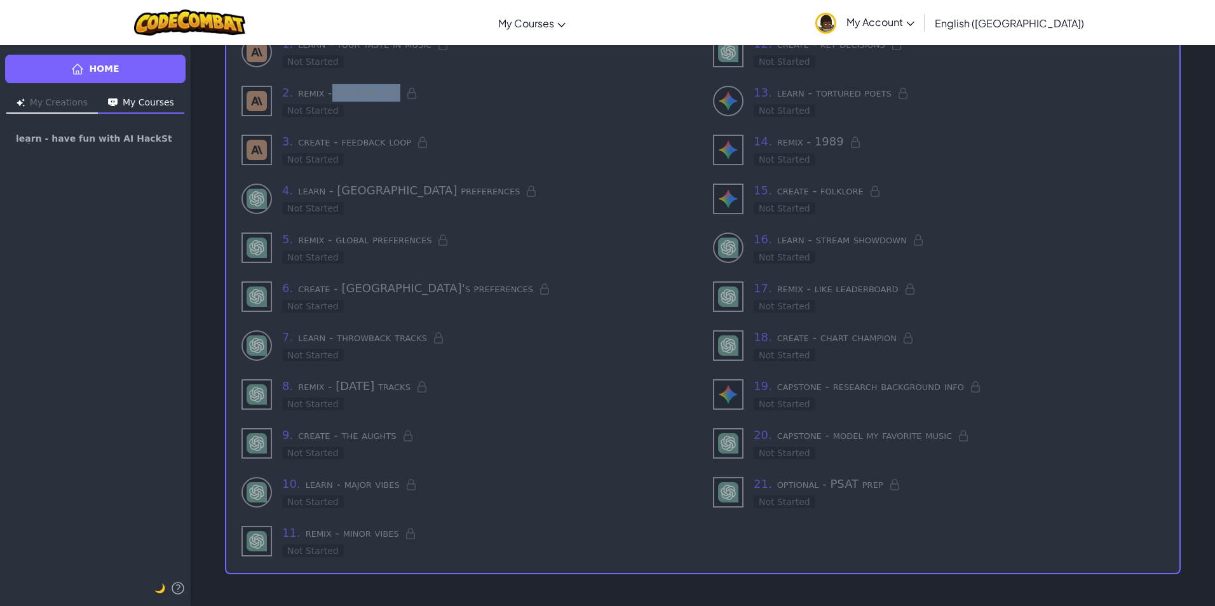
scroll to position [145, 0]
click at [772, 389] on div "19 . capstone - research background info Not Started" at bounding box center [958, 392] width 410 height 34
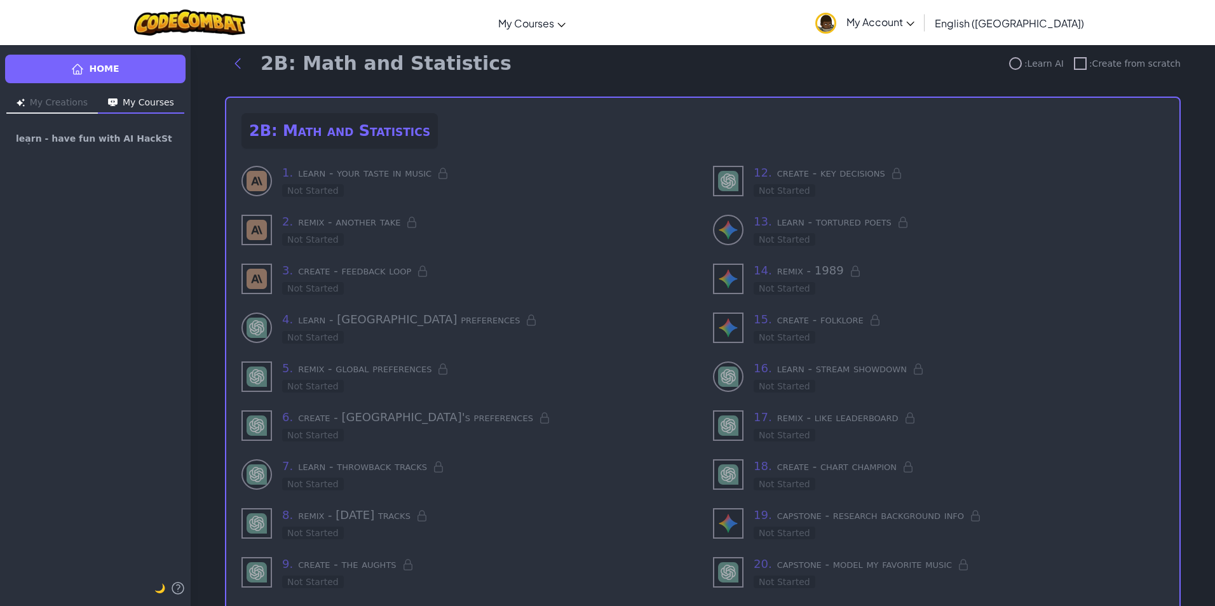
scroll to position [0, 0]
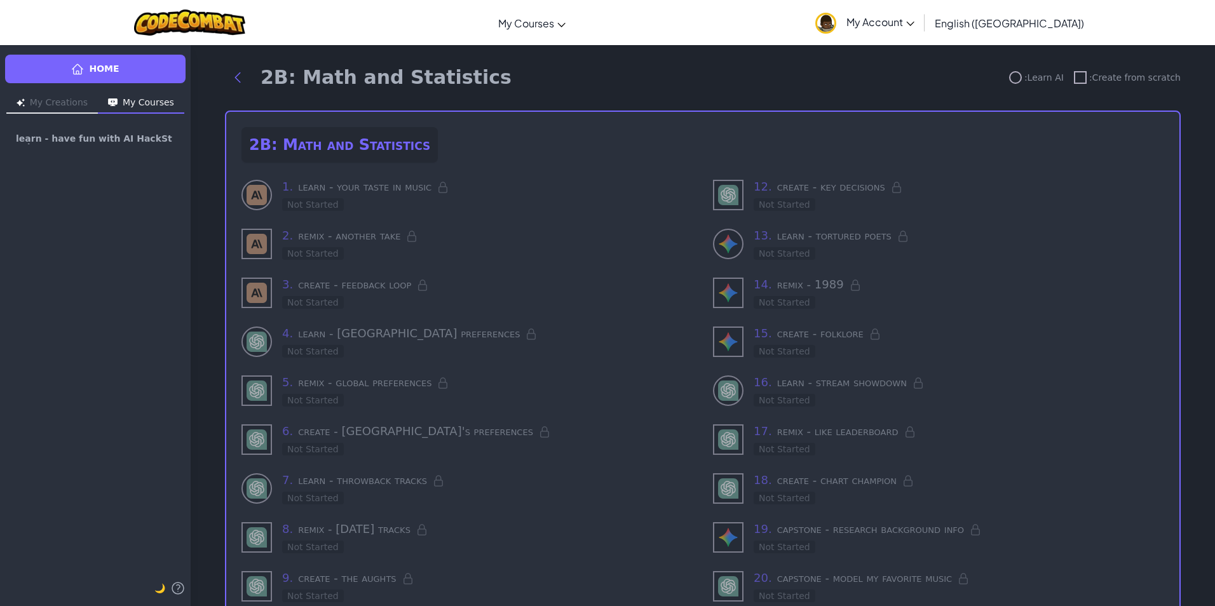
click at [784, 200] on div "Not Started" at bounding box center [784, 204] width 62 height 13
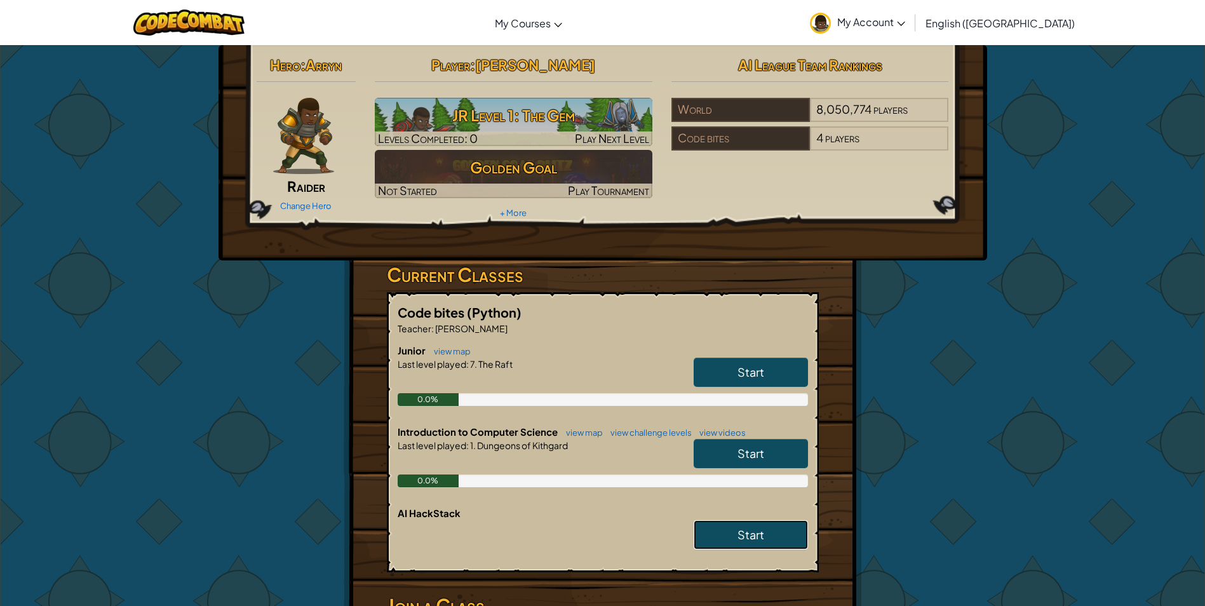
click at [761, 530] on span "Start" at bounding box center [750, 534] width 27 height 15
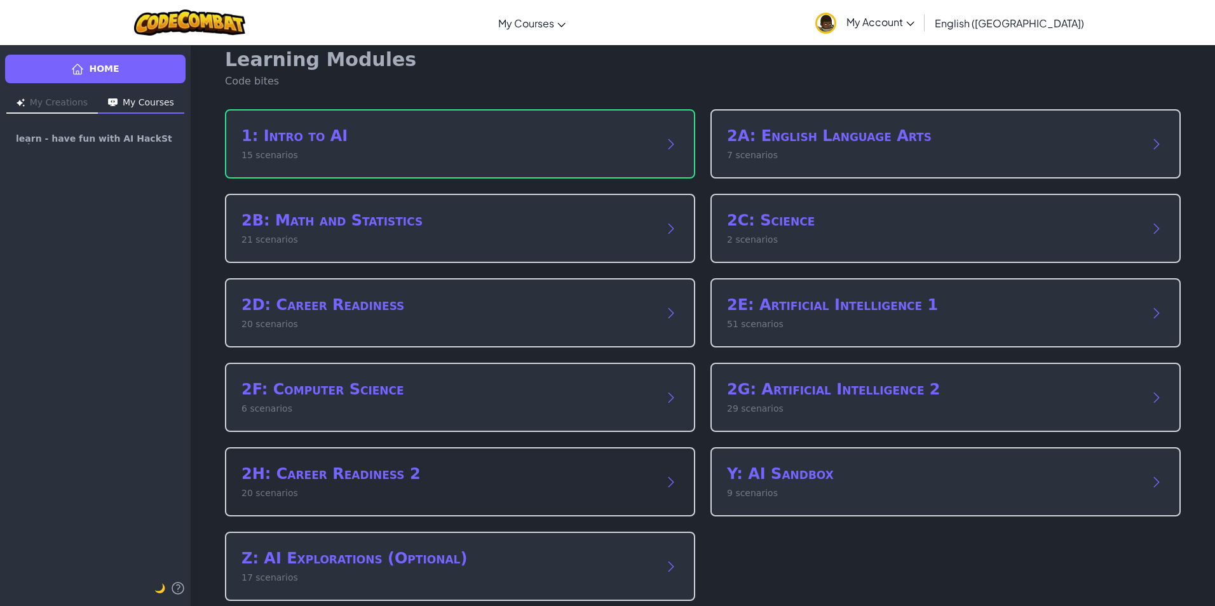
scroll to position [32, 0]
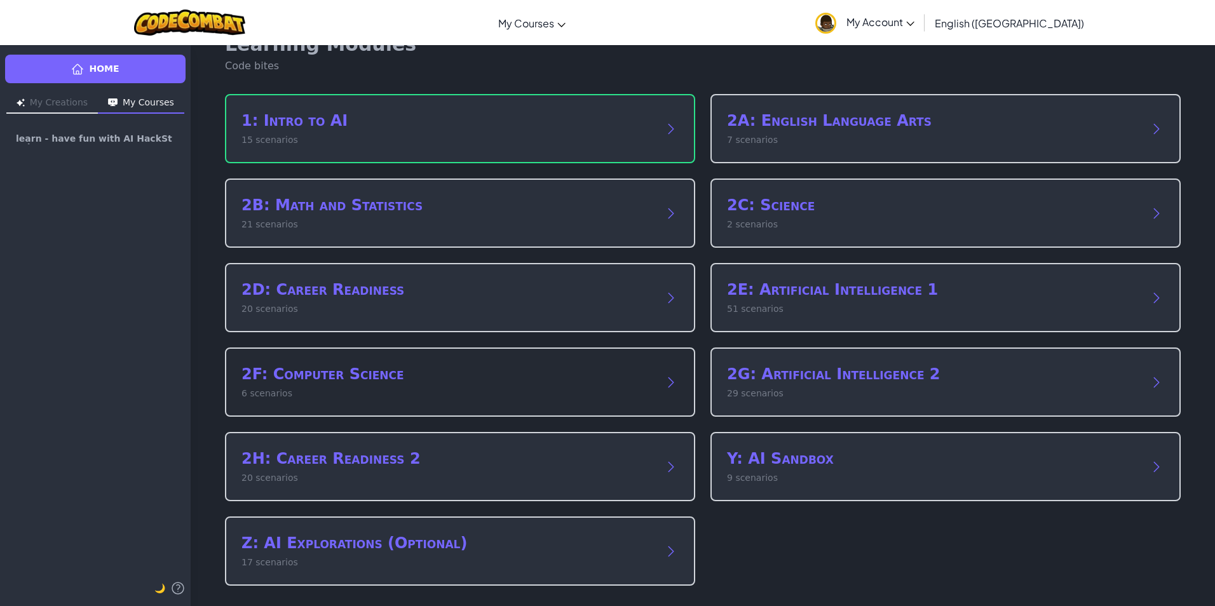
click at [332, 374] on h2 "2F: Computer Science" at bounding box center [447, 374] width 412 height 20
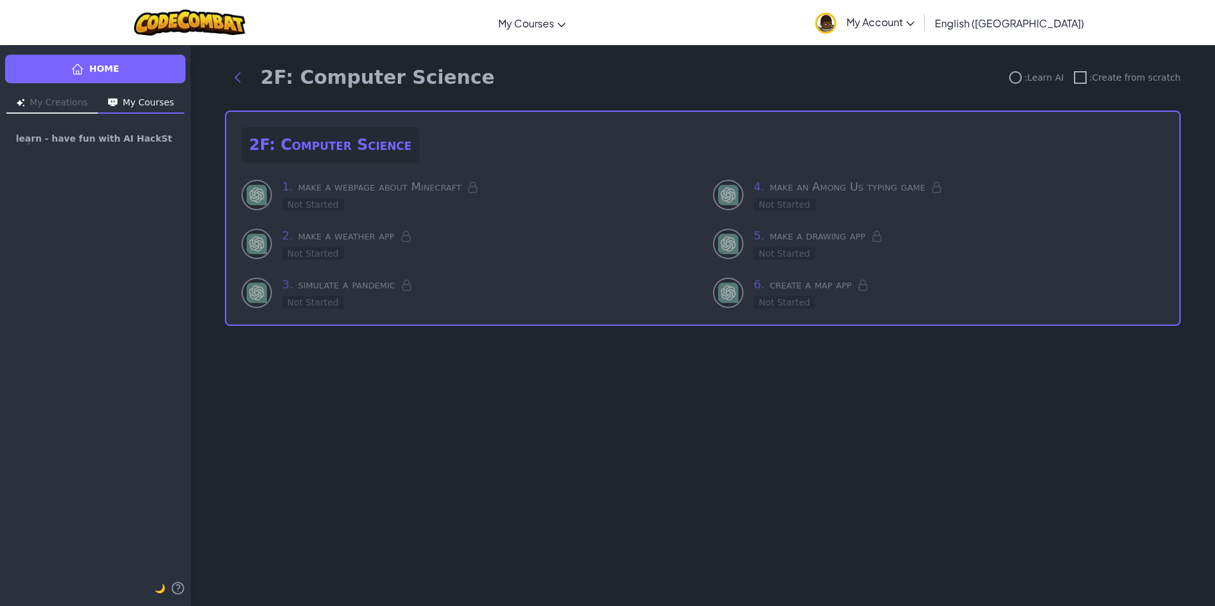
scroll to position [0, 0]
click at [479, 190] on icon at bounding box center [472, 187] width 13 height 13
click at [286, 201] on div "Not Started" at bounding box center [313, 204] width 62 height 13
click at [260, 192] on img at bounding box center [256, 195] width 20 height 20
click at [784, 304] on div "Not Started" at bounding box center [784, 302] width 62 height 13
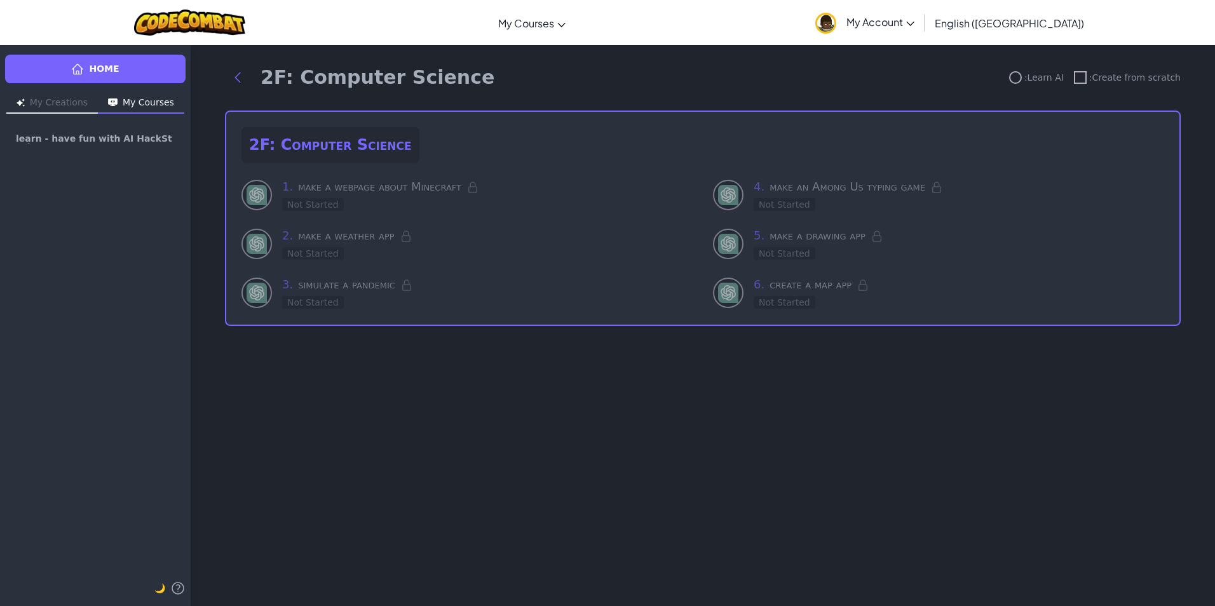
click at [269, 141] on h2 "2F: Computer Science" at bounding box center [330, 145] width 178 height 36
click at [69, 136] on span "learn - have fun with AI HackStack" at bounding box center [90, 139] width 149 height 10
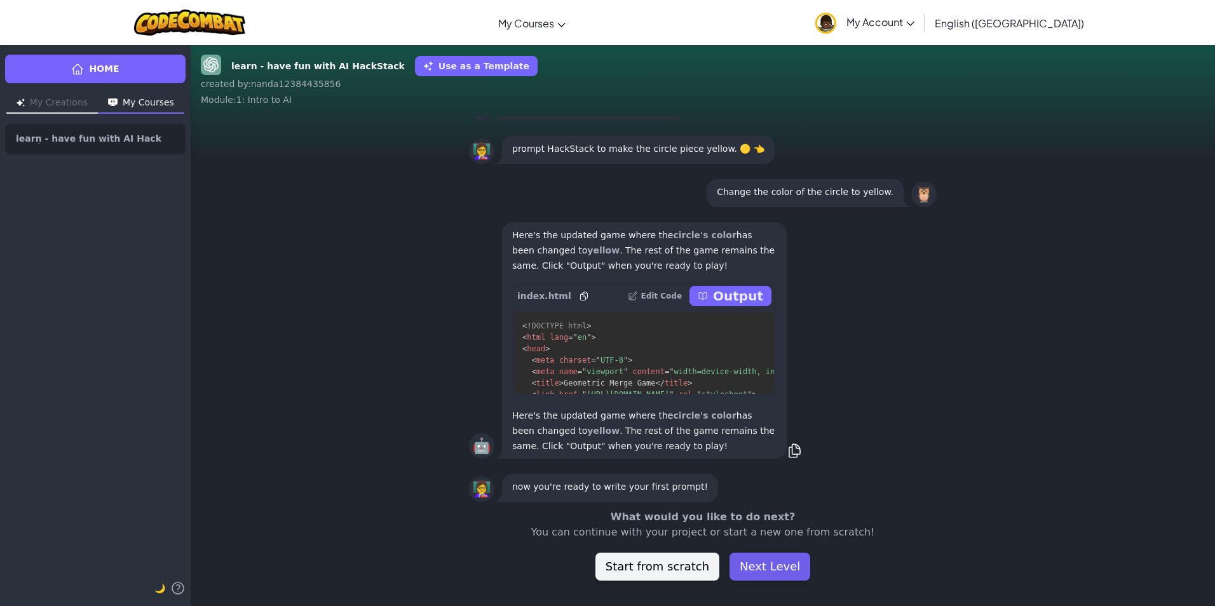
click at [779, 565] on button "Next Level" at bounding box center [769, 567] width 81 height 28
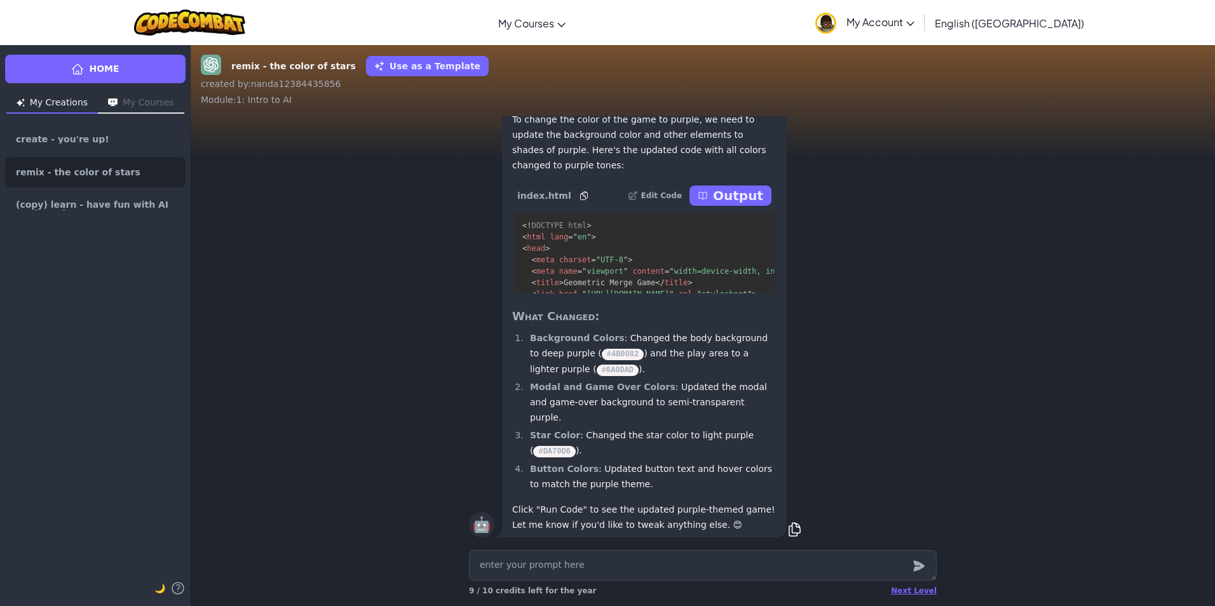
type textarea "x"
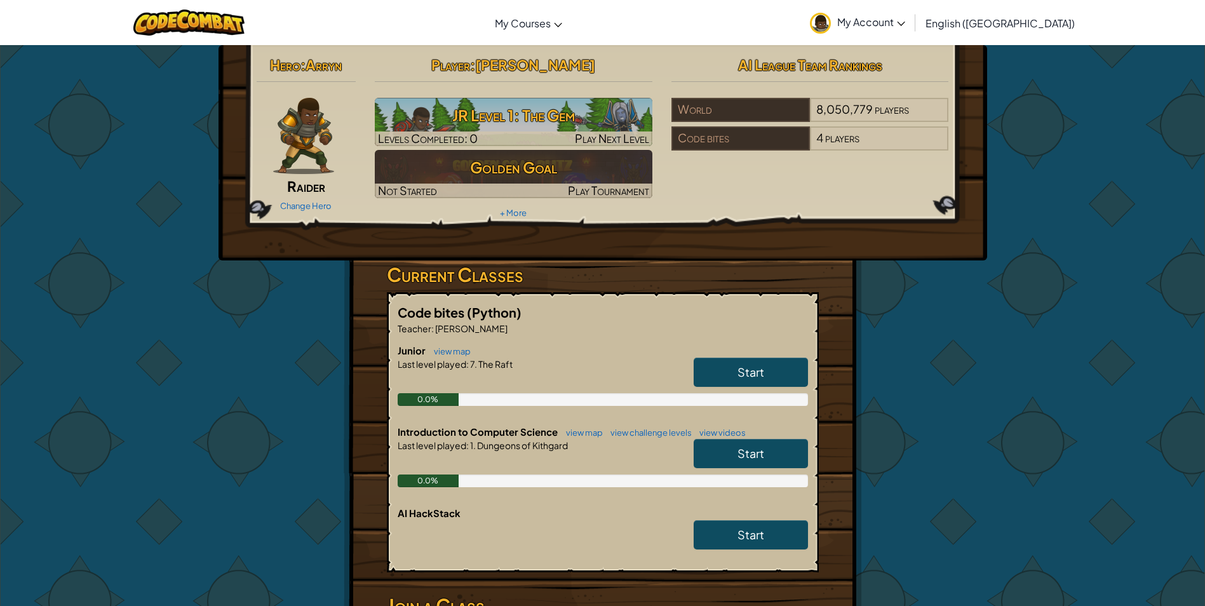
click at [761, 452] on span "Start" at bounding box center [750, 453] width 27 height 15
click at [750, 372] on span "Start" at bounding box center [750, 372] width 27 height 15
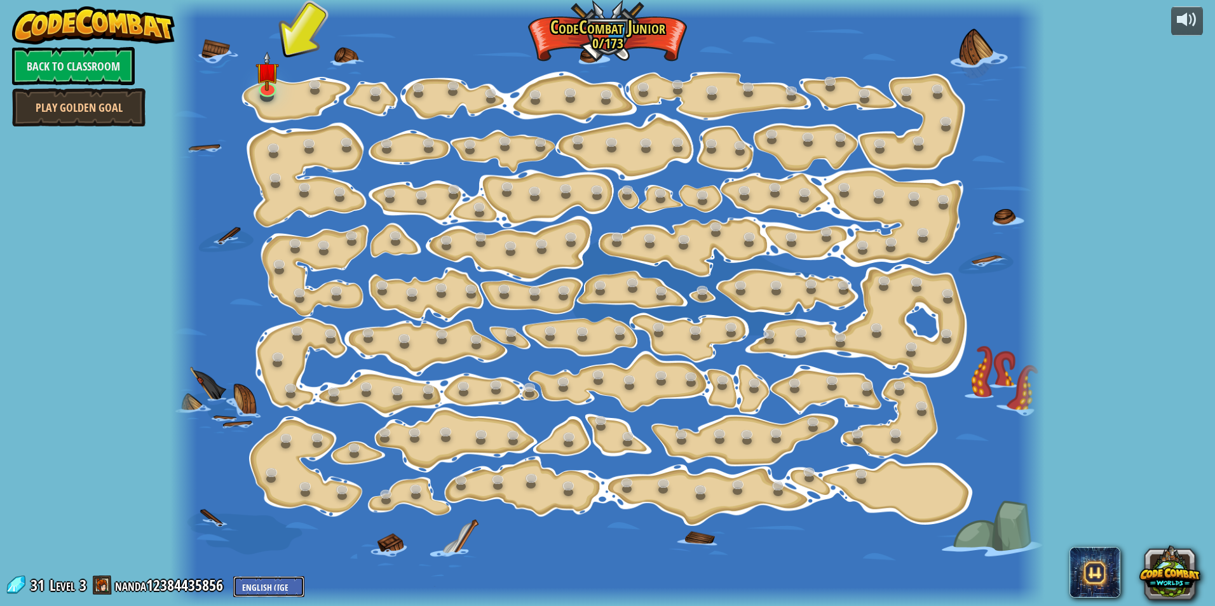
click at [253, 585] on select "English (US) English (UK) 简体中文 繁體中文 русский español (ES) español (América Latin…" at bounding box center [268, 586] width 71 height 21
click at [586, 30] on div at bounding box center [606, 303] width 873 height 606
click at [276, 68] on img at bounding box center [267, 61] width 24 height 53
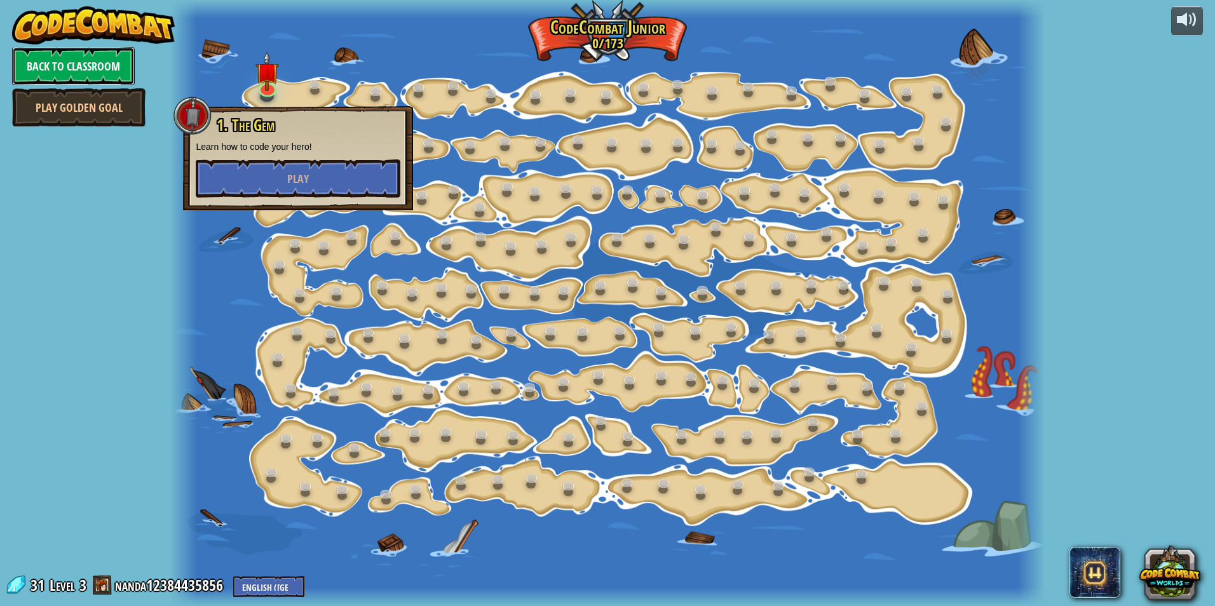
click at [69, 65] on link "Back to Classroom" at bounding box center [73, 66] width 123 height 38
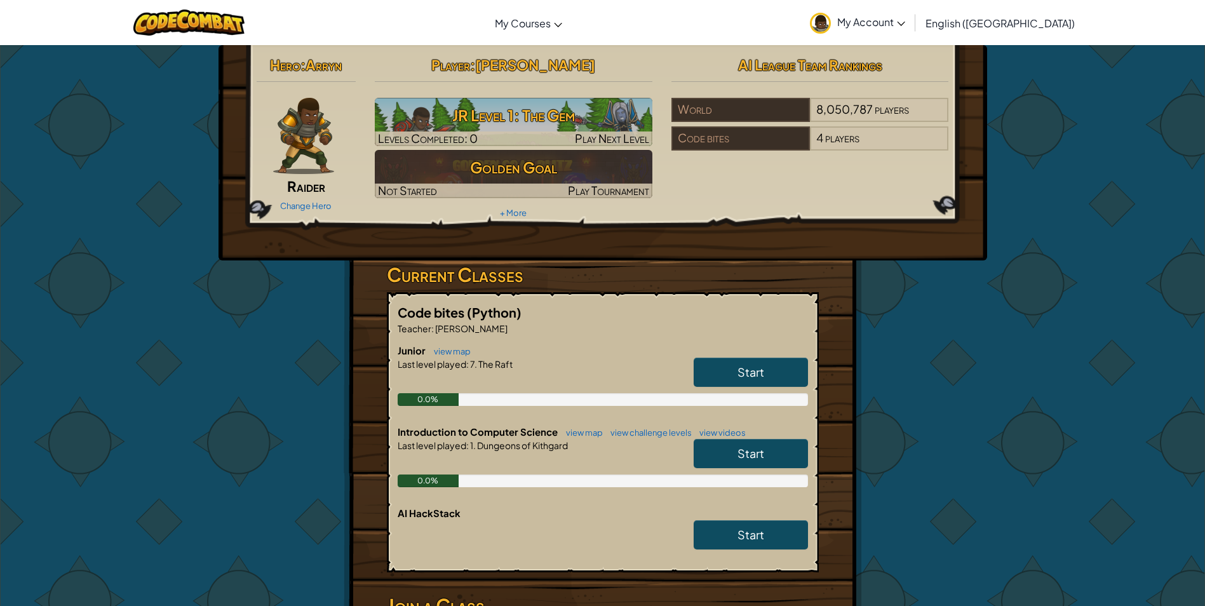
click at [753, 370] on span "Start" at bounding box center [750, 372] width 27 height 15
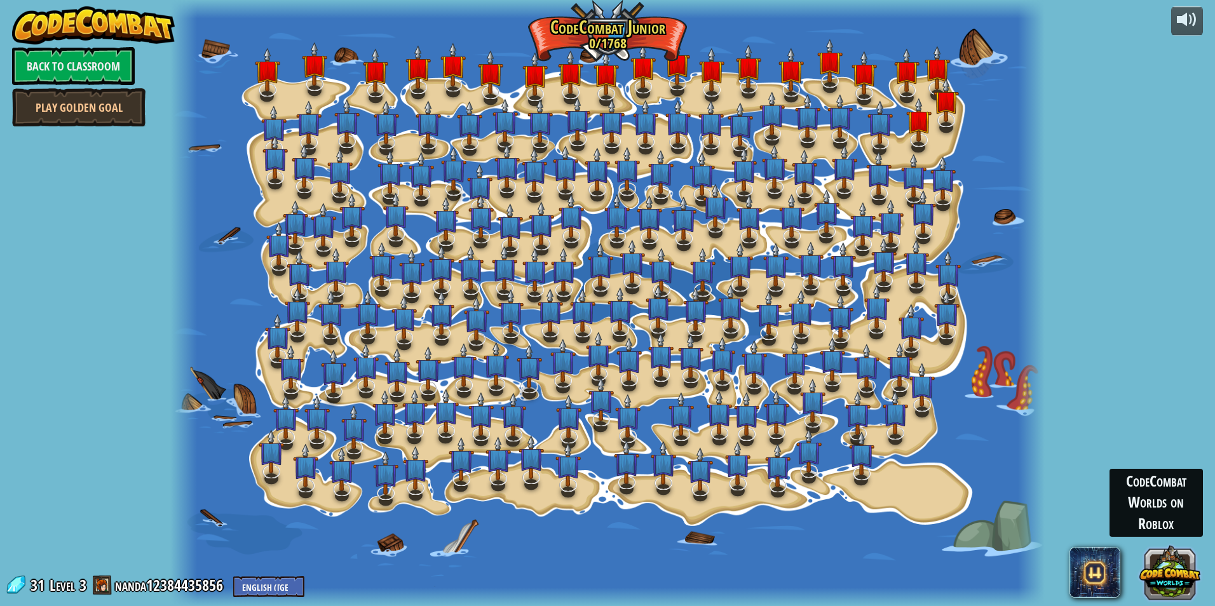
click at [1168, 575] on button at bounding box center [1169, 572] width 61 height 61
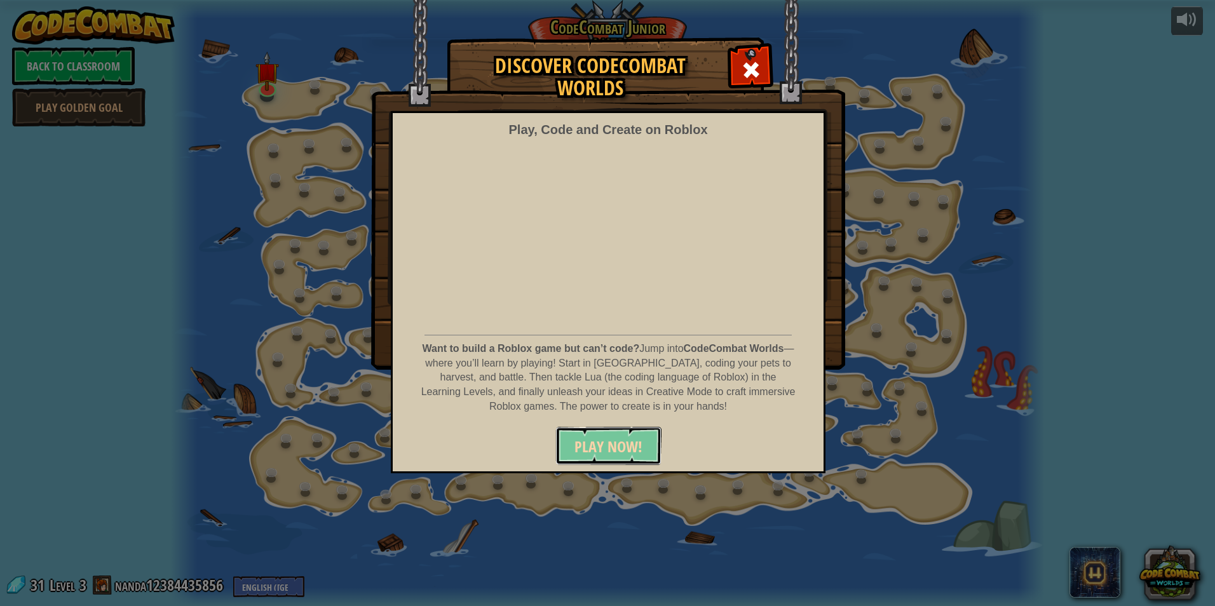
click at [609, 444] on span "PLAY NOW!" at bounding box center [608, 446] width 68 height 20
click at [744, 65] on span at bounding box center [751, 70] width 20 height 20
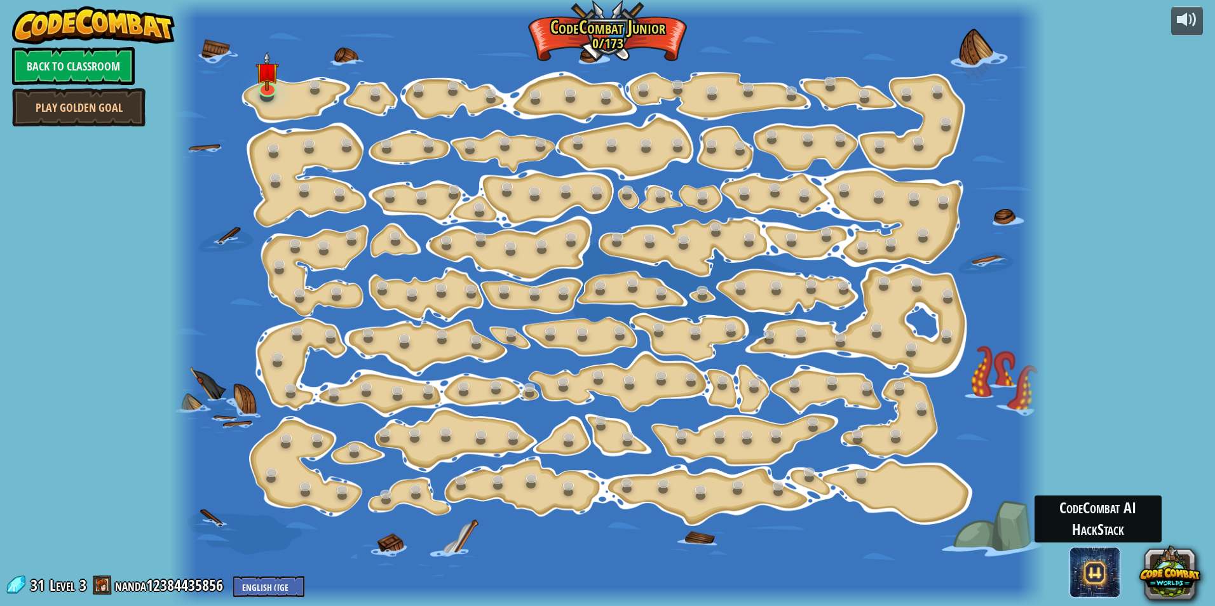
click at [1096, 562] on span at bounding box center [1094, 572] width 51 height 51
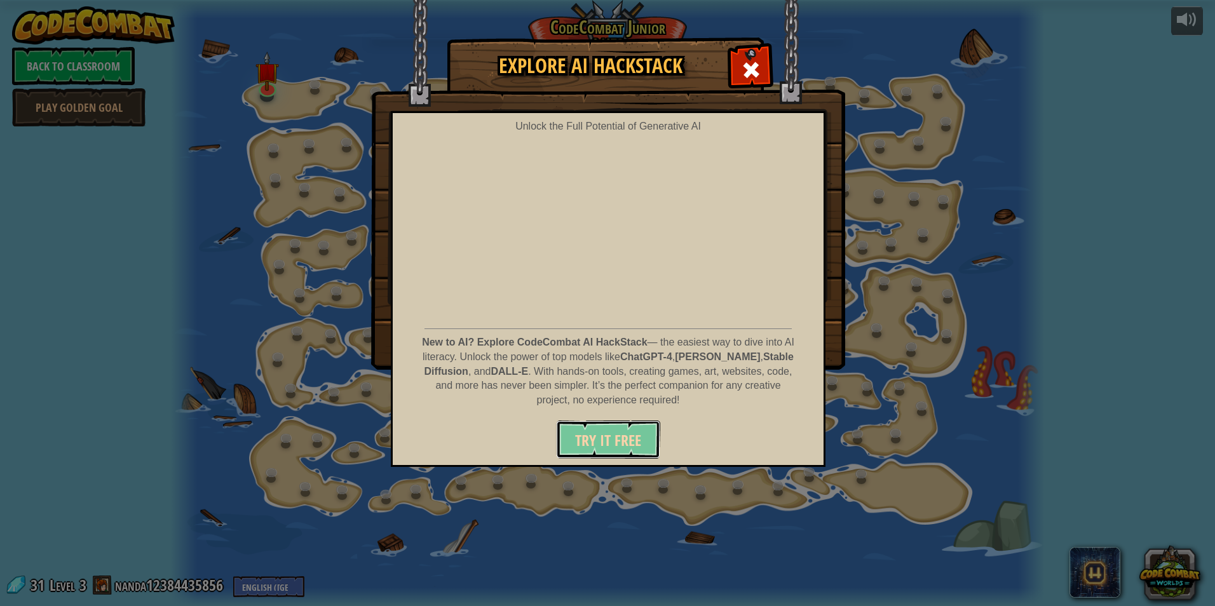
click at [591, 435] on span "Try It Free" at bounding box center [608, 440] width 66 height 20
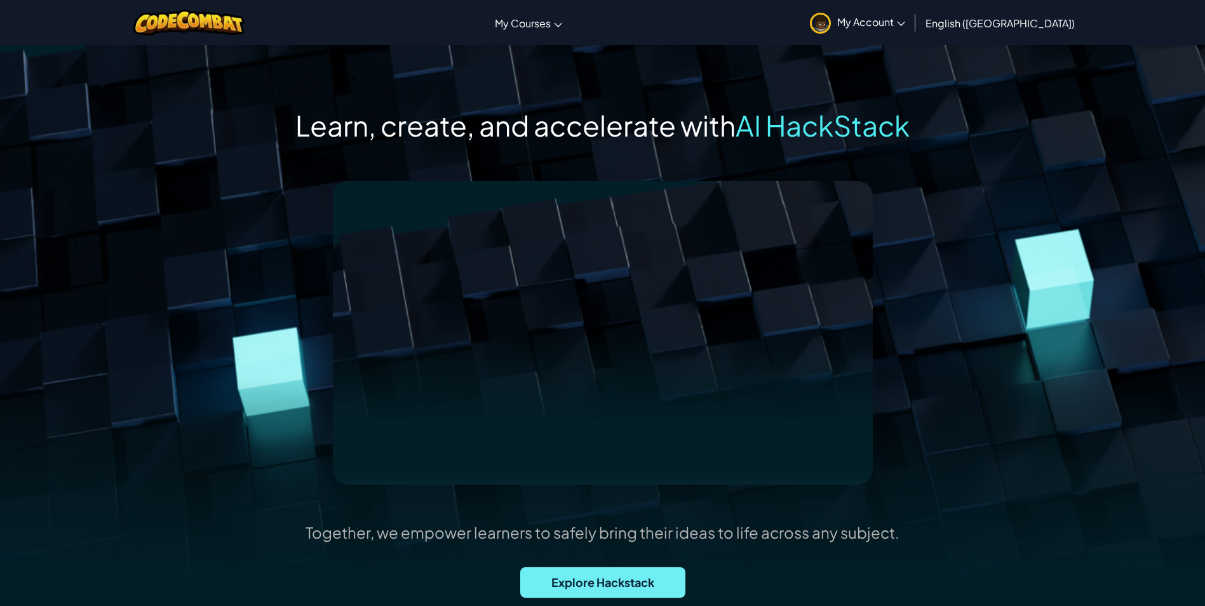
click at [584, 574] on span "Explore Hackstack" at bounding box center [602, 582] width 165 height 30
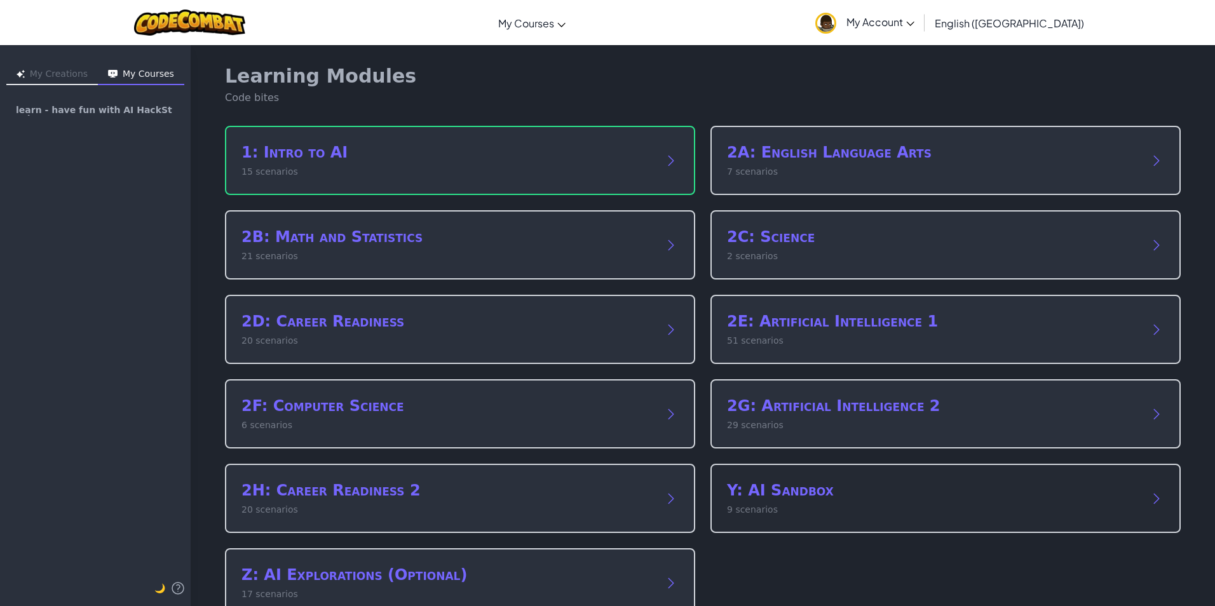
click at [828, 488] on h2 "Y: AI Sandbox" at bounding box center [933, 490] width 412 height 20
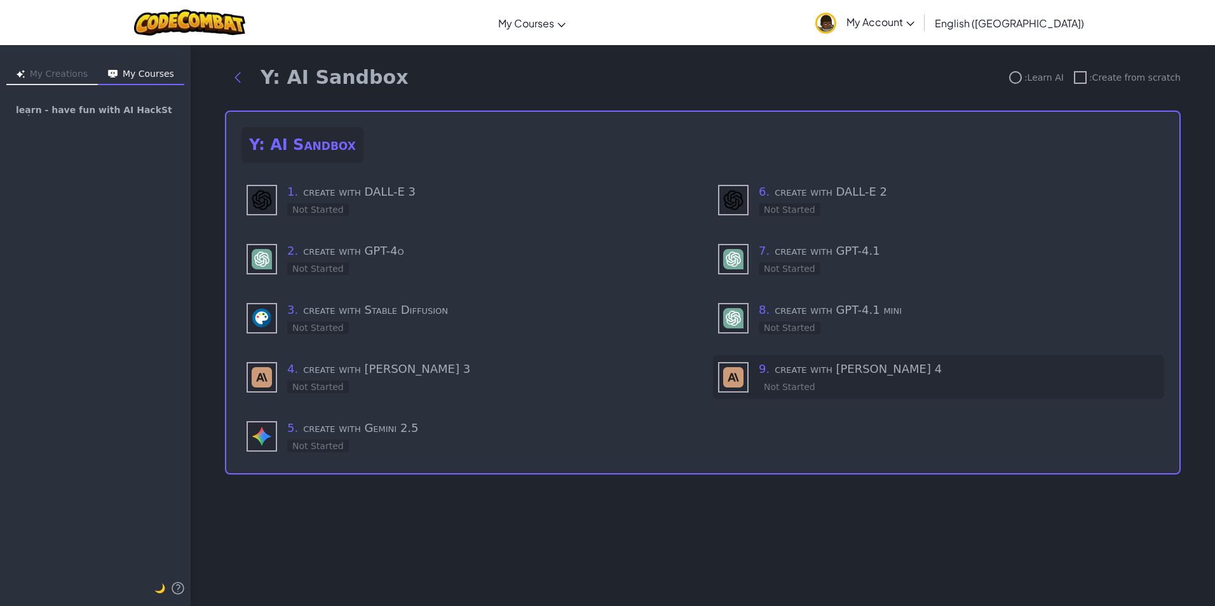
click at [823, 363] on h3 "9 . create with [PERSON_NAME] 4" at bounding box center [958, 369] width 400 height 18
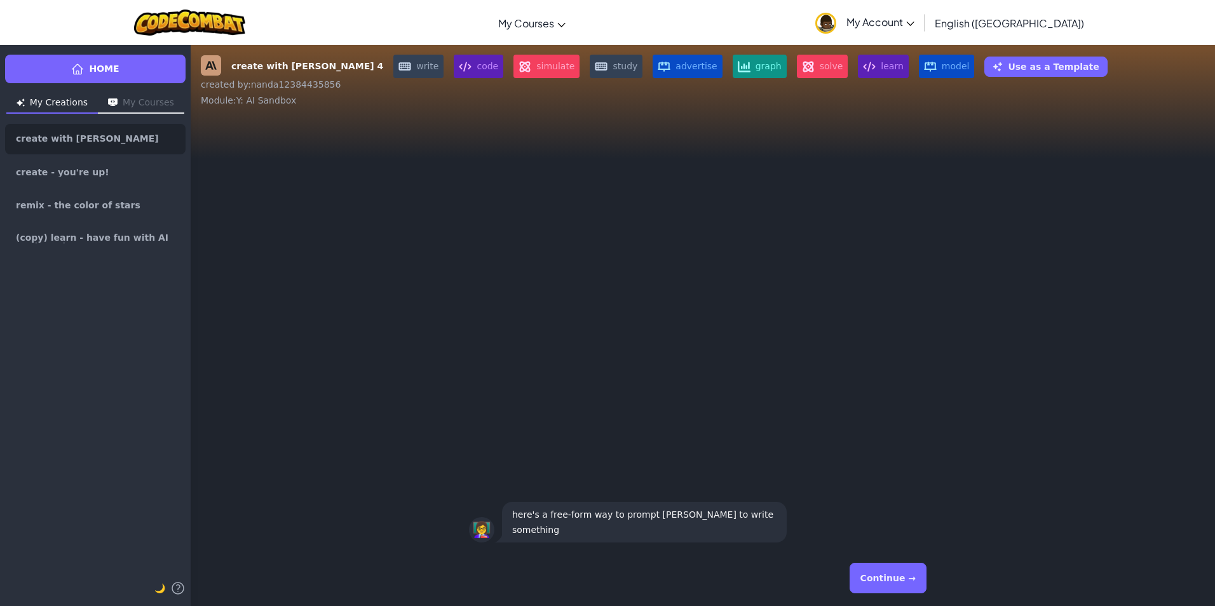
click at [882, 577] on button "Continue →" at bounding box center [887, 578] width 77 height 30
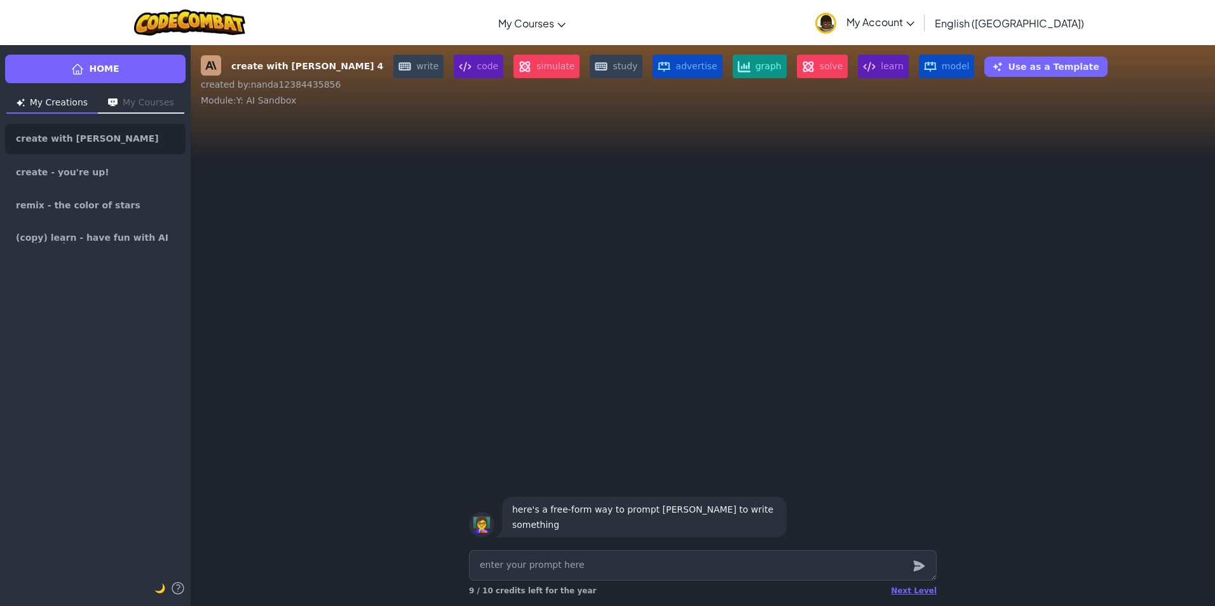
type textarea "x"
type textarea "c"
type textarea "x"
type textarea "cr"
type textarea "x"
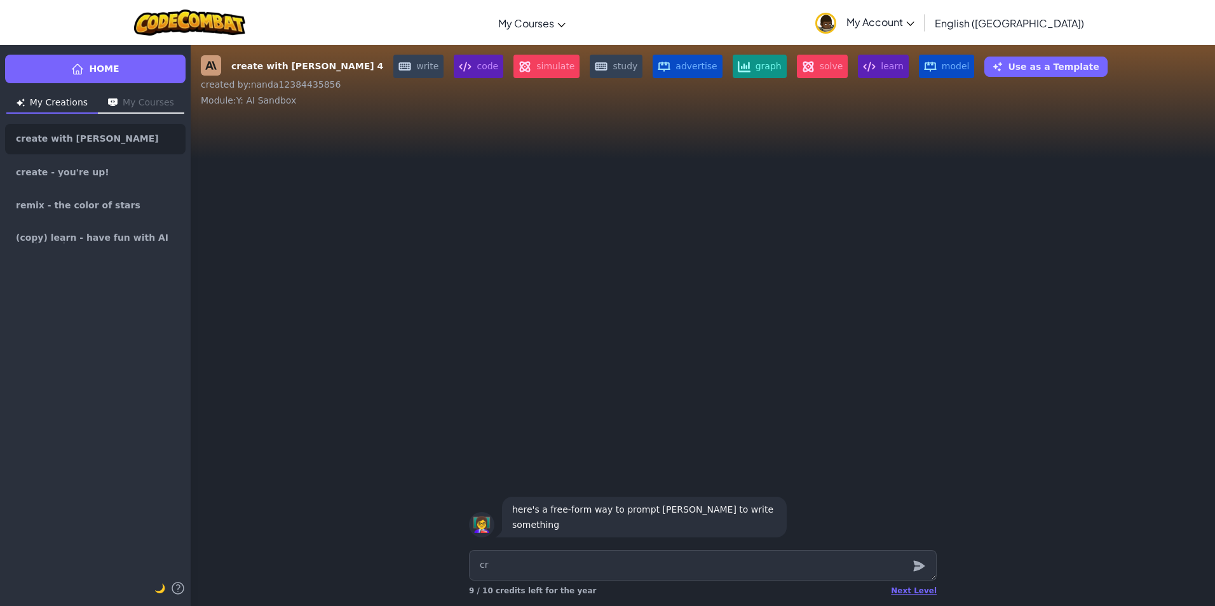
type textarea "cre"
type textarea "x"
type textarea "crea"
type textarea "x"
type textarea "creat"
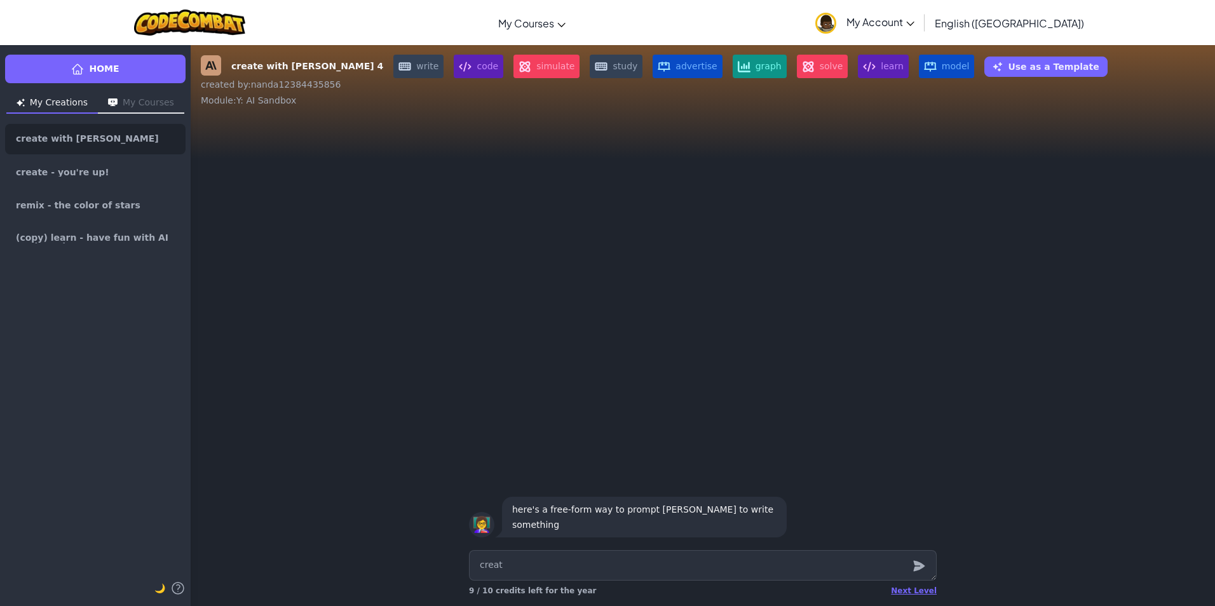
type textarea "x"
type textarea "create"
type textarea "x"
type textarea "create"
type textarea "x"
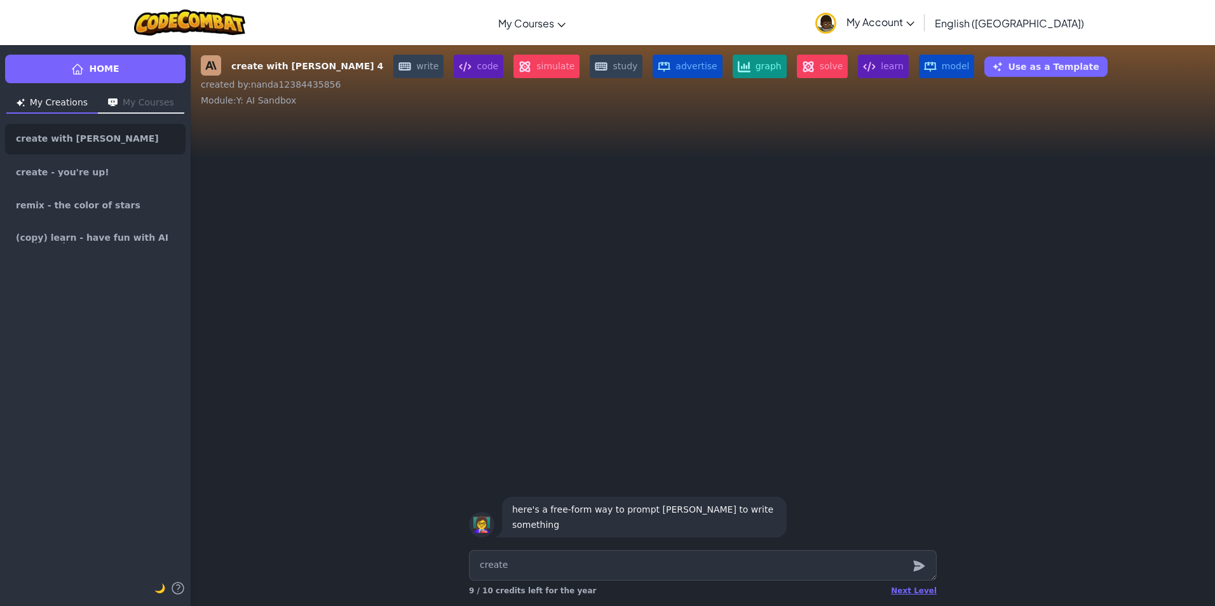
type textarea "create f"
type textarea "x"
type textarea "create fo"
type textarea "x"
type textarea "create for"
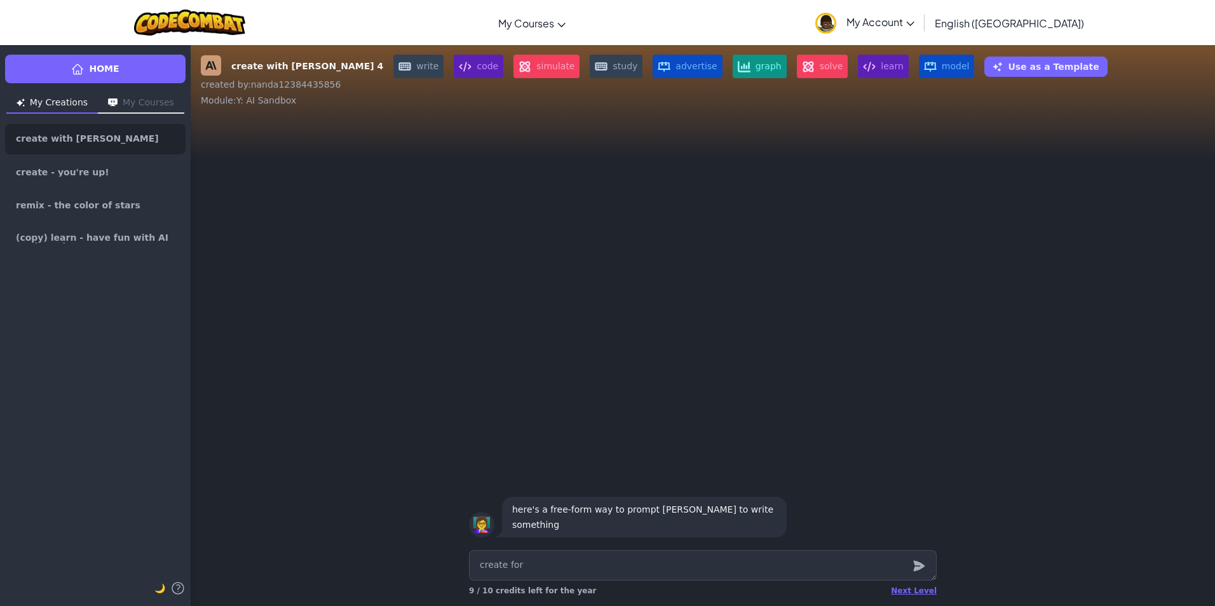
type textarea "x"
type textarea "create for"
type textarea "x"
type textarea "create for m"
type textarea "x"
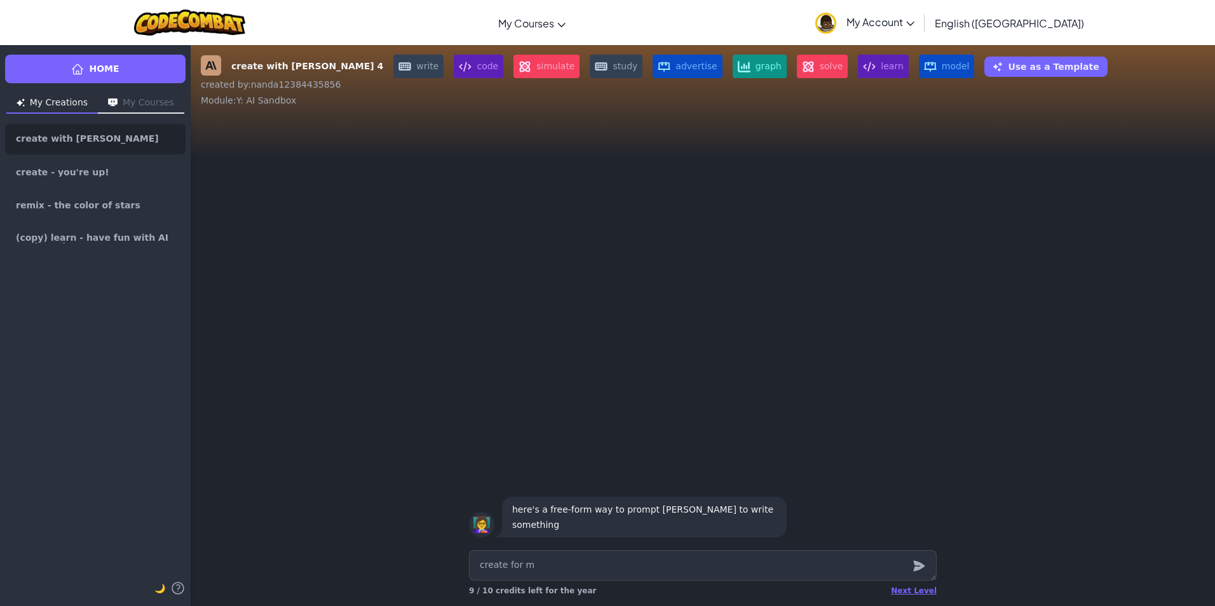
type textarea "create for me"
type textarea "x"
type textarea "create for me"
type textarea "x"
type textarea "create for me a"
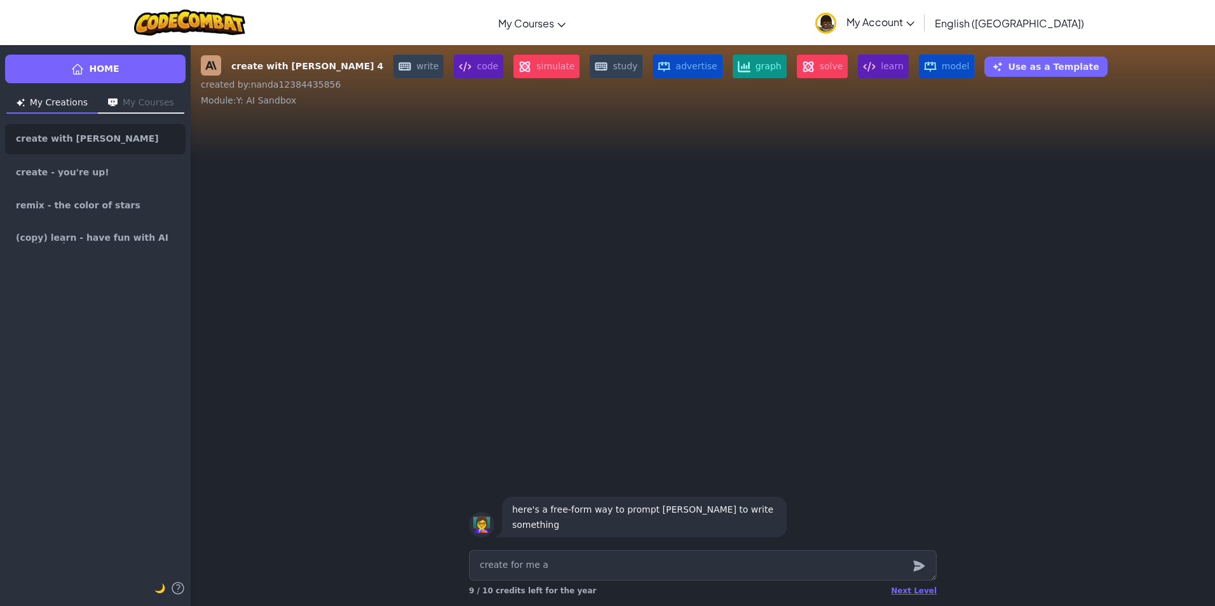
type textarea "x"
type textarea "create for me a"
type textarea "x"
type textarea "create for me a m"
type textarea "x"
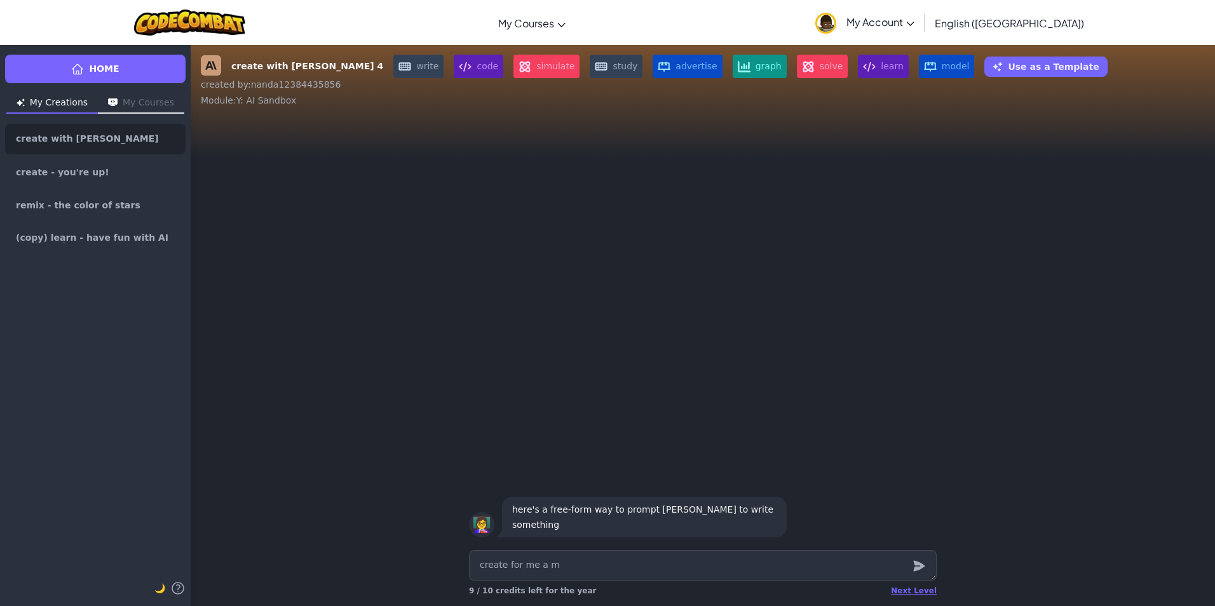
type textarea "create for me a ma"
type textarea "x"
type textarea "create for me a maz"
type textarea "x"
type textarea "create for me a maze"
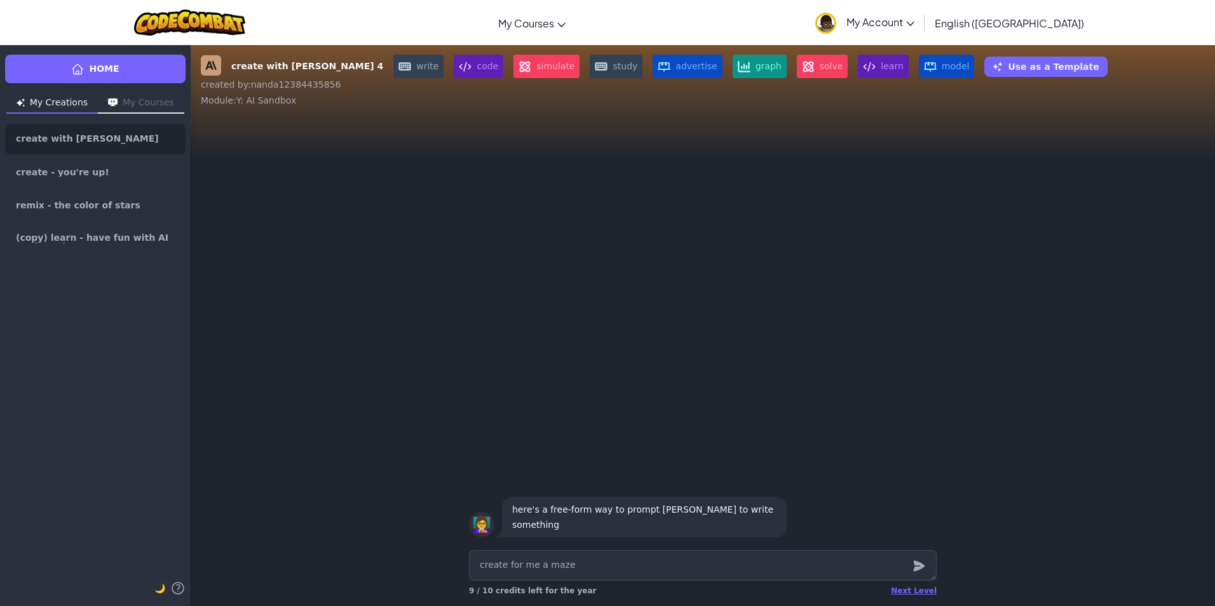
type textarea "x"
type textarea "create for me a maze"
type textarea "x"
type textarea "create for me a maze g"
type textarea "x"
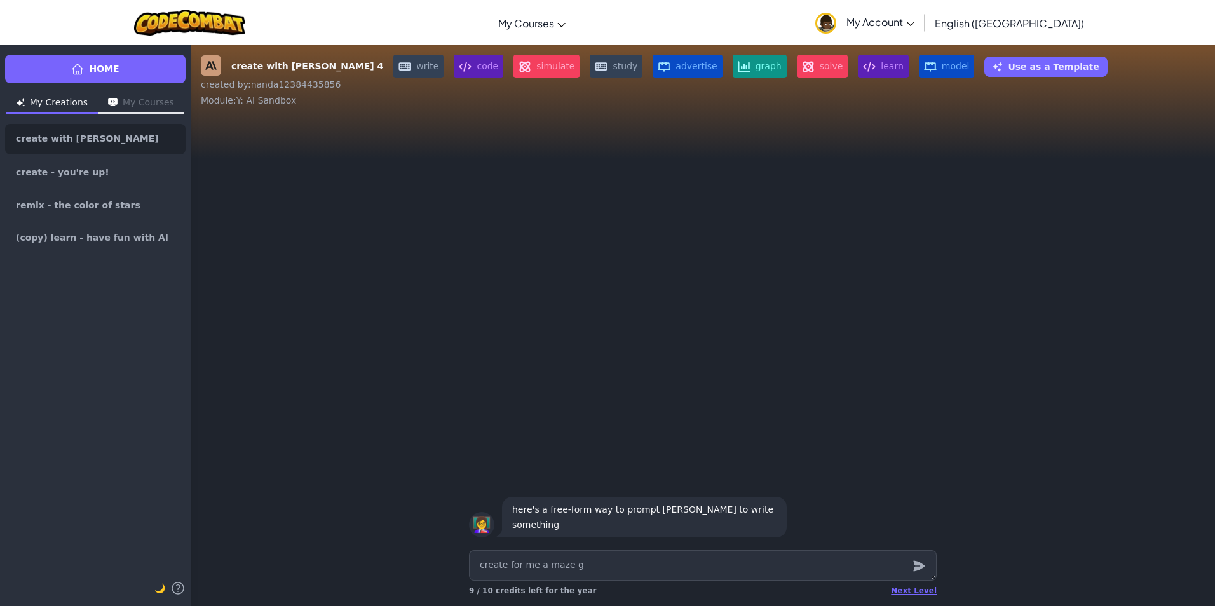
type textarea "create for me a maze ga"
type textarea "x"
type textarea "create for me a maze gam"
type textarea "x"
type textarea "create for me a maze game"
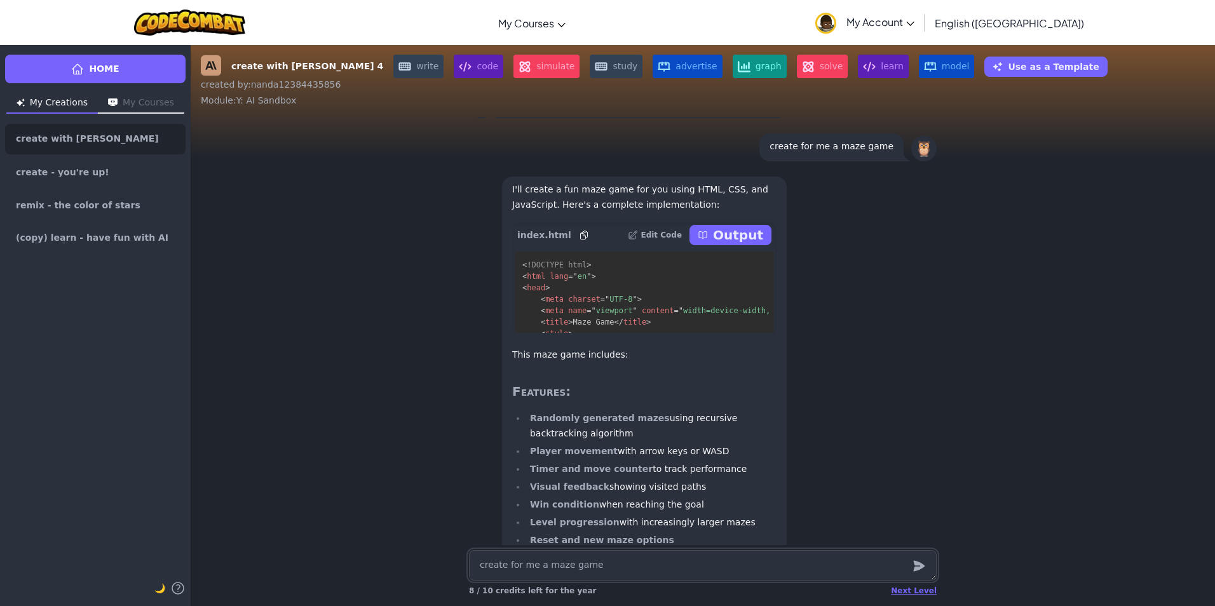
scroll to position [-372, 0]
click at [727, 247] on p "Output" at bounding box center [738, 238] width 50 height 18
type textarea "x"
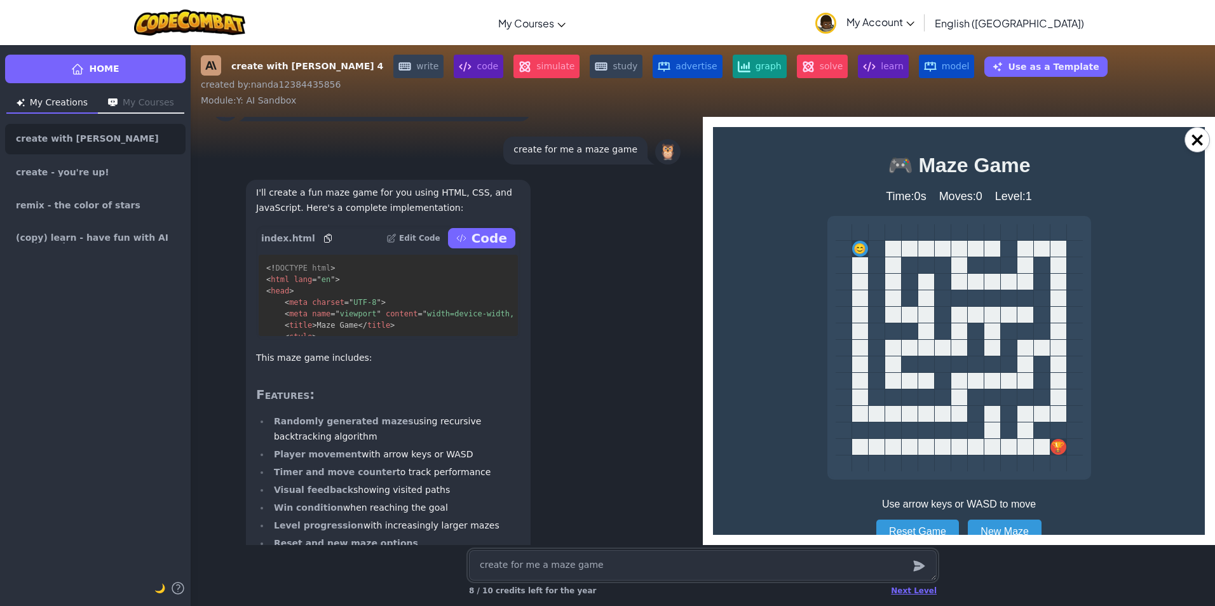
scroll to position [0, 0]
drag, startPoint x: 855, startPoint y: 255, endPoint x: 866, endPoint y: 255, distance: 10.8
click at [866, 255] on div "😊 🏆" at bounding box center [958, 347] width 247 height 247
click at [1056, 448] on div "🏆" at bounding box center [1058, 447] width 16 height 16
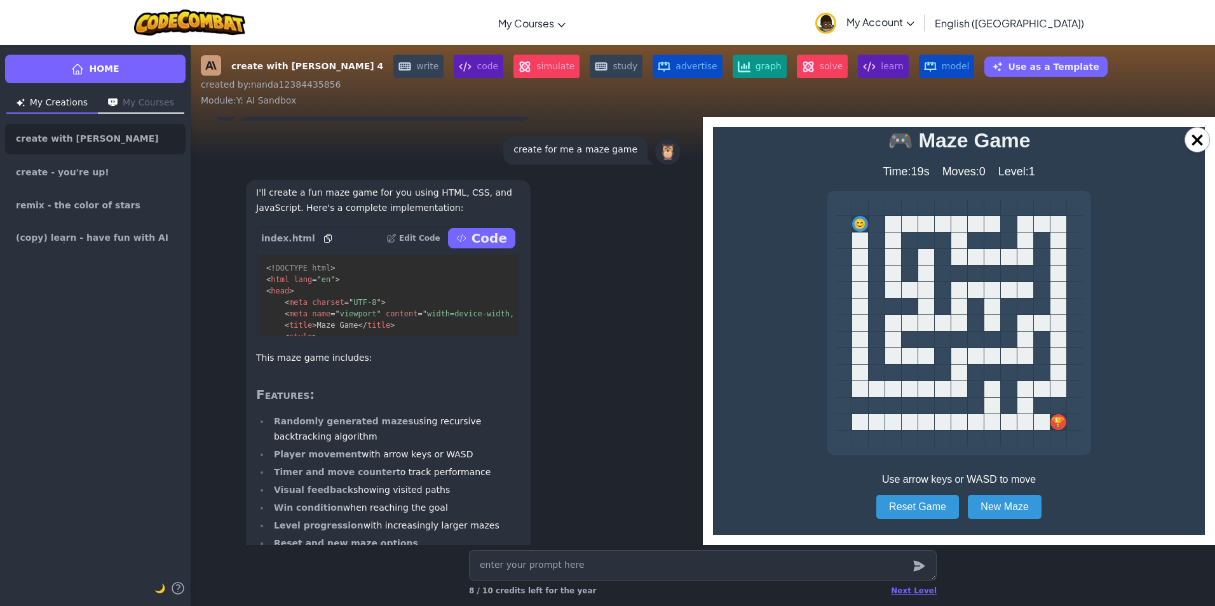
click at [868, 231] on div at bounding box center [876, 224] width 16 height 16
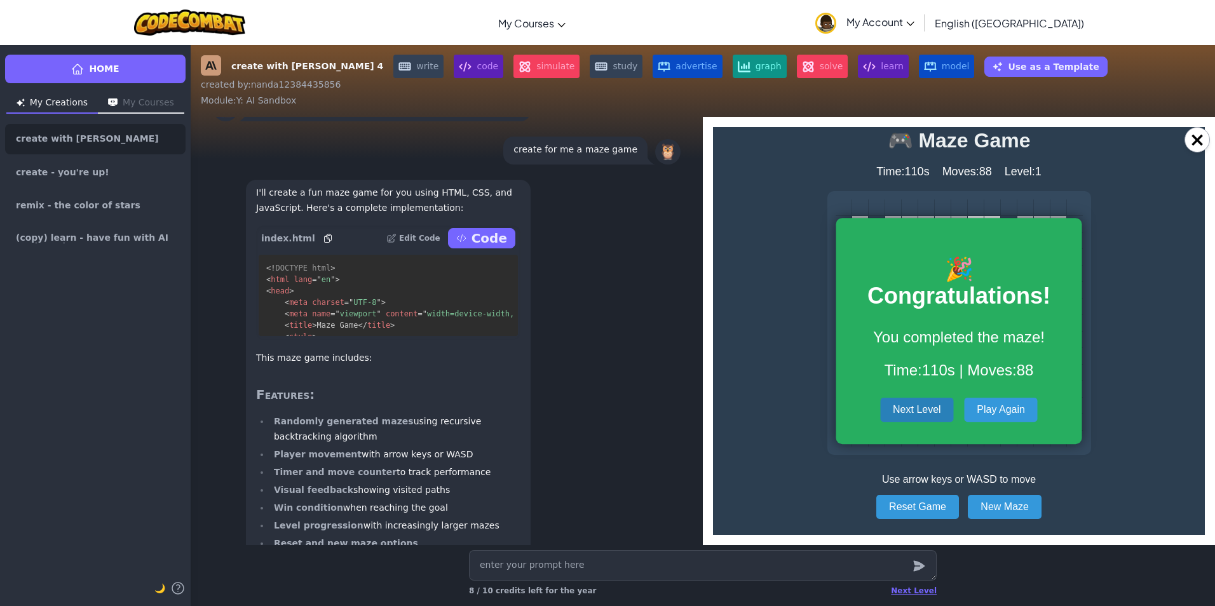
click at [906, 410] on button "Next Level" at bounding box center [917, 410] width 74 height 24
